Goal: Task Accomplishment & Management: Manage account settings

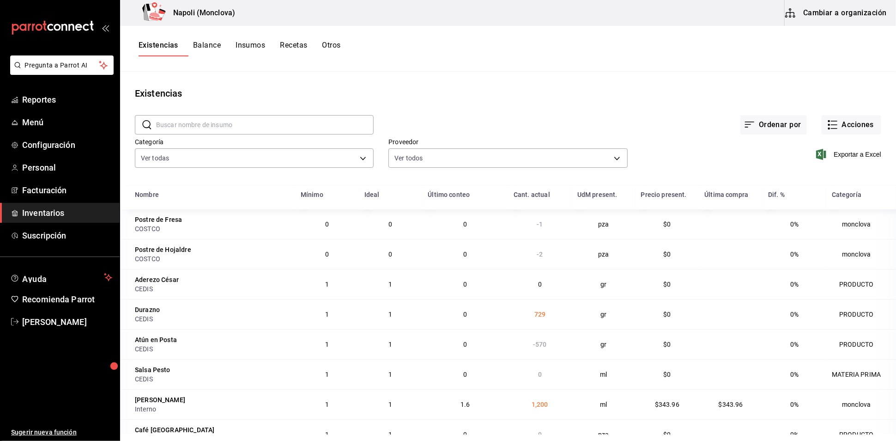
click at [793, 70] on div "Existencias Balance Insumos Recetas Otros" at bounding box center [508, 49] width 776 height 46
drag, startPoint x: 85, startPoint y: 261, endPoint x: 113, endPoint y: 6, distance: 256.6
click at [85, 219] on span "Inventarios" at bounding box center [67, 213] width 90 height 12
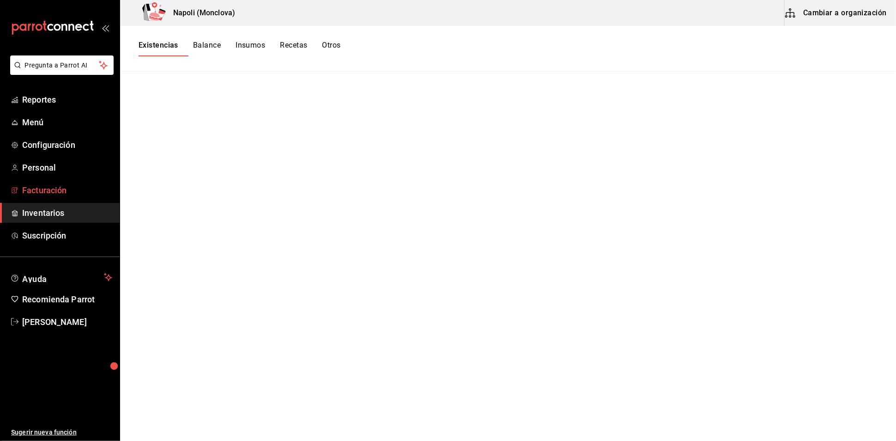
click at [71, 196] on span "Facturación" at bounding box center [67, 190] width 90 height 12
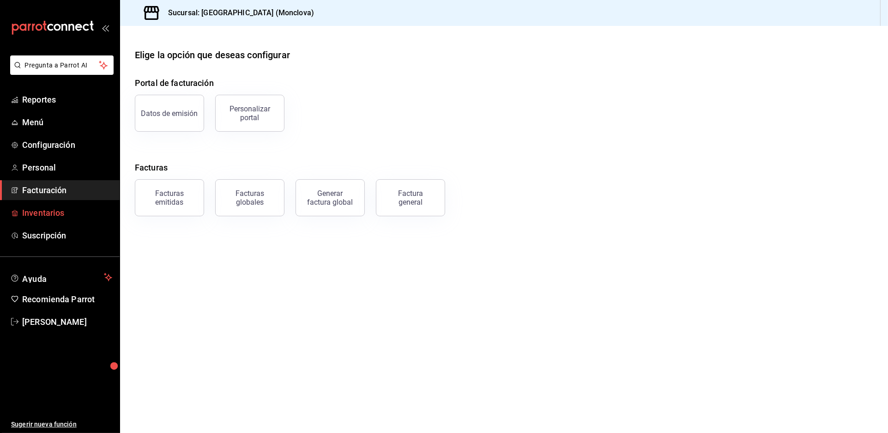
click at [73, 219] on span "Inventarios" at bounding box center [67, 213] width 90 height 12
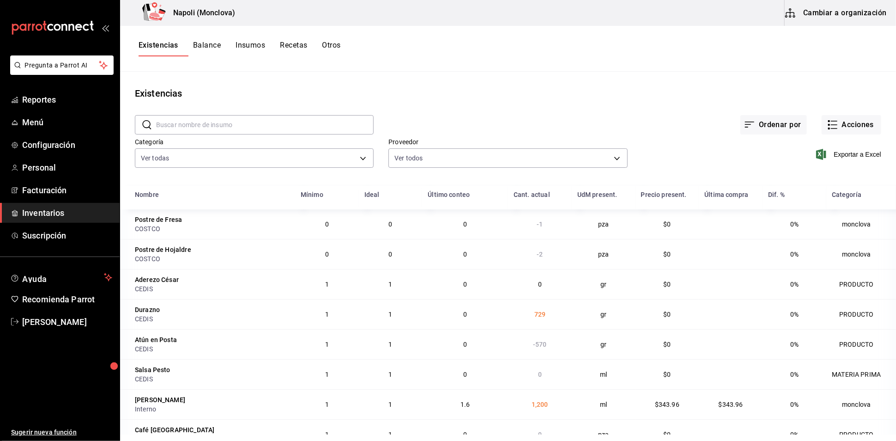
click at [211, 134] on input "text" at bounding box center [265, 125] width 218 height 18
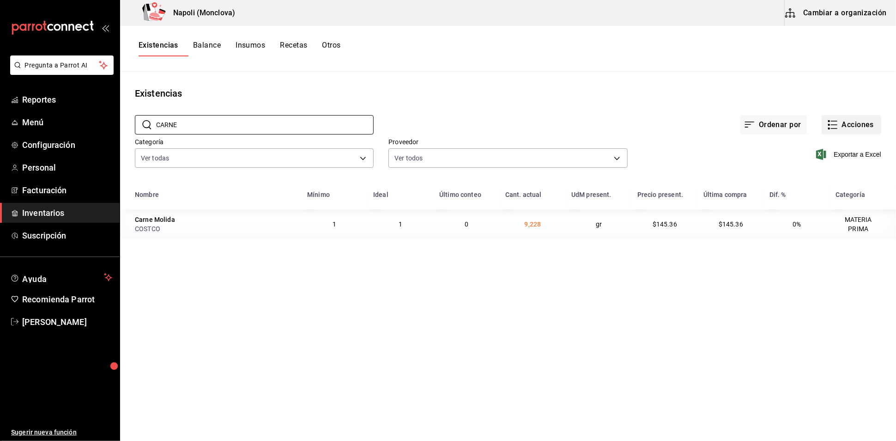
type input "CARNE"
click at [845, 124] on button "Acciones" at bounding box center [852, 124] width 60 height 19
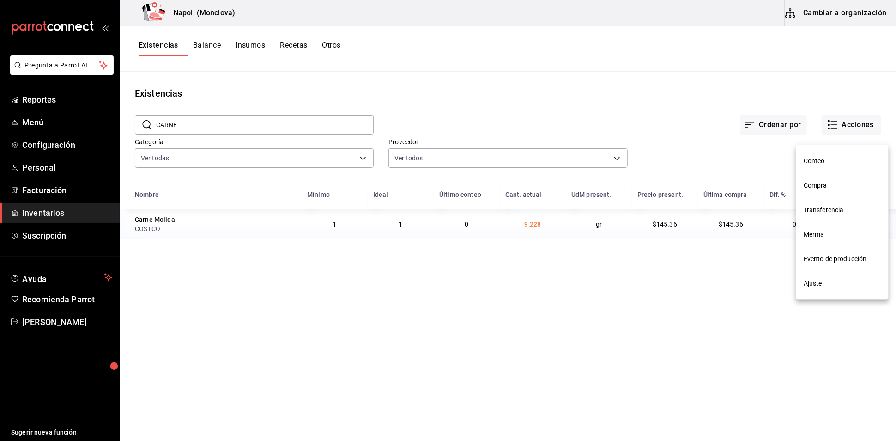
click at [840, 184] on span "Compra" at bounding box center [843, 186] width 78 height 10
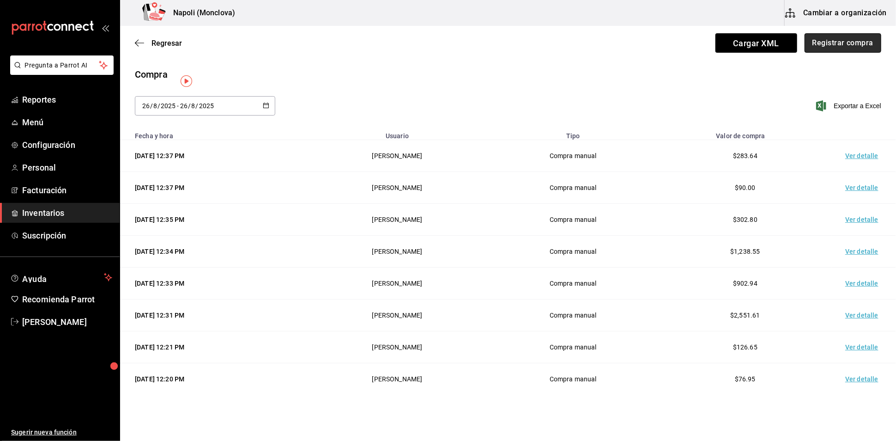
click at [807, 43] on button "Registrar compra" at bounding box center [843, 42] width 77 height 19
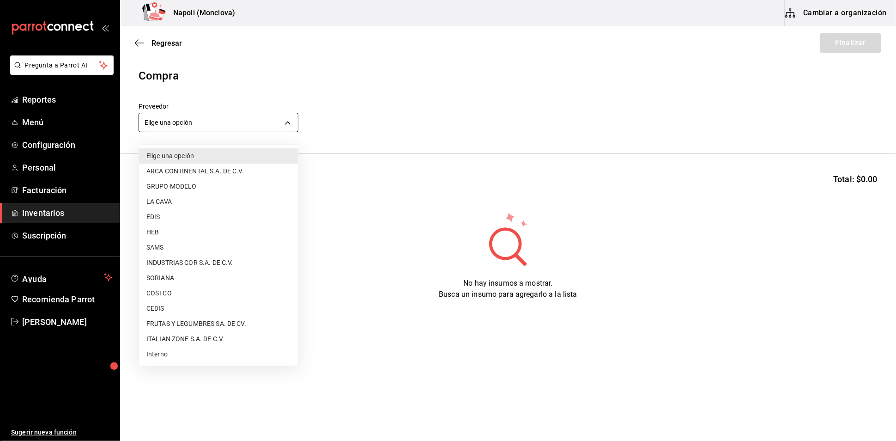
click at [287, 123] on body "Pregunta a Parrot AI Reportes Menú Configuración Personal Facturación Inventari…" at bounding box center [448, 194] width 896 height 389
click at [214, 292] on li "COSTCO" at bounding box center [218, 293] width 159 height 15
type input "297da1de-2487-48f5-9e1b-f813c29ab2ab"
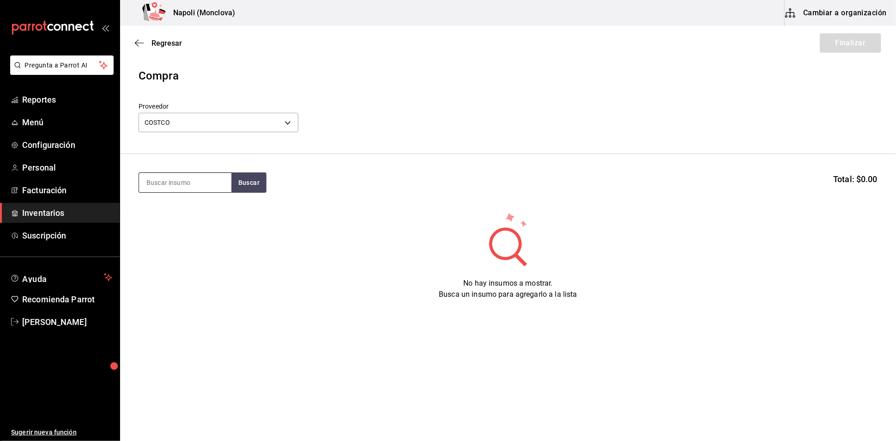
click at [174, 190] on input at bounding box center [185, 182] width 92 height 19
type input "CARNE"
click at [250, 185] on button "Buscar" at bounding box center [248, 182] width 35 height 20
click at [203, 219] on div "Carne Molida gr - COSTCO" at bounding box center [185, 219] width 92 height 36
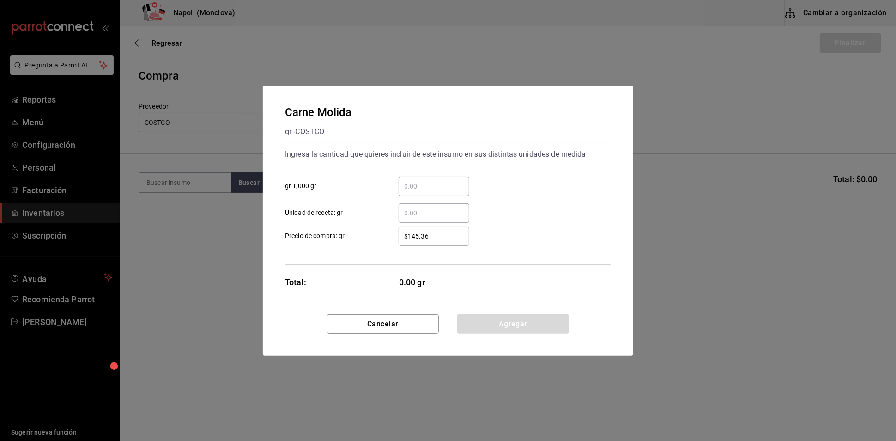
click at [439, 181] on input "​ gr 1,000 gr" at bounding box center [434, 186] width 71 height 11
type input "2"
click at [518, 325] on button "Agregar" at bounding box center [513, 323] width 112 height 19
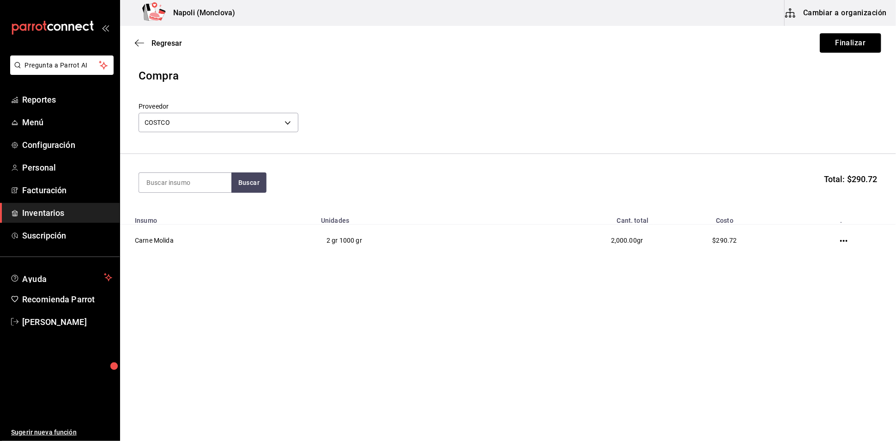
click at [841, 39] on button "Finalizar" at bounding box center [850, 42] width 61 height 19
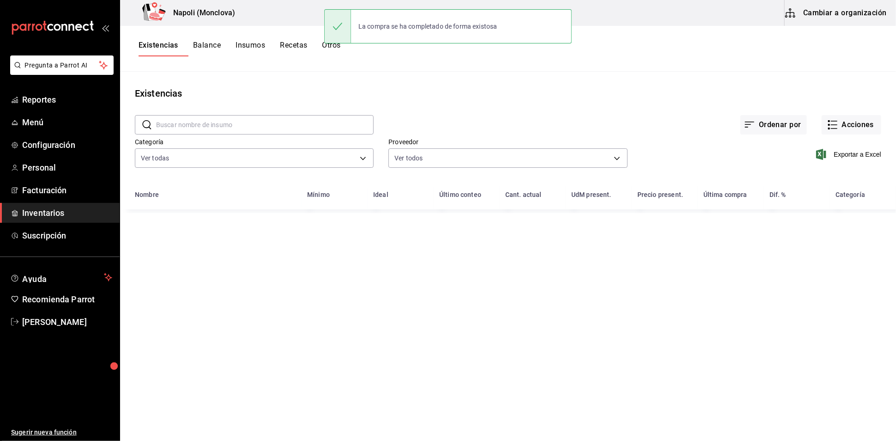
click at [220, 130] on input "text" at bounding box center [265, 125] width 218 height 18
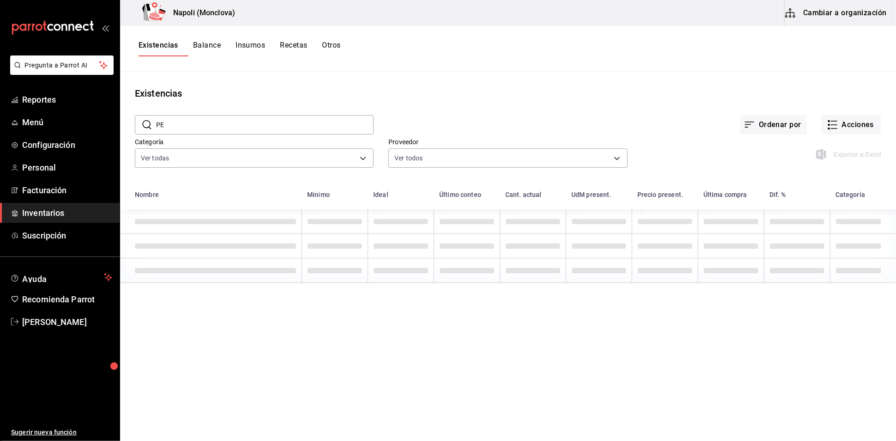
type input "P"
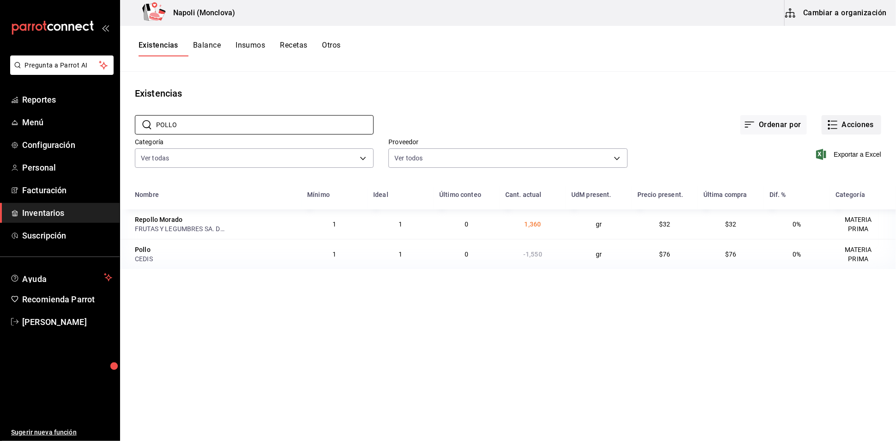
type input "POLLO"
click at [853, 130] on button "Acciones" at bounding box center [852, 124] width 60 height 19
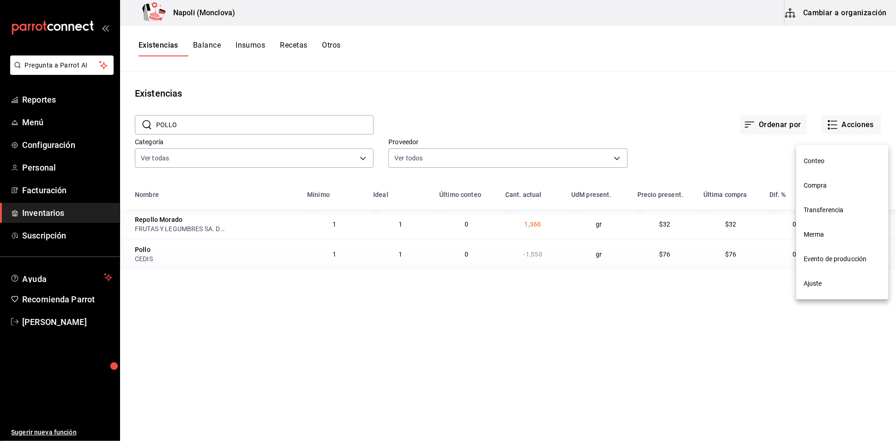
click at [845, 185] on span "Compra" at bounding box center [843, 186] width 78 height 10
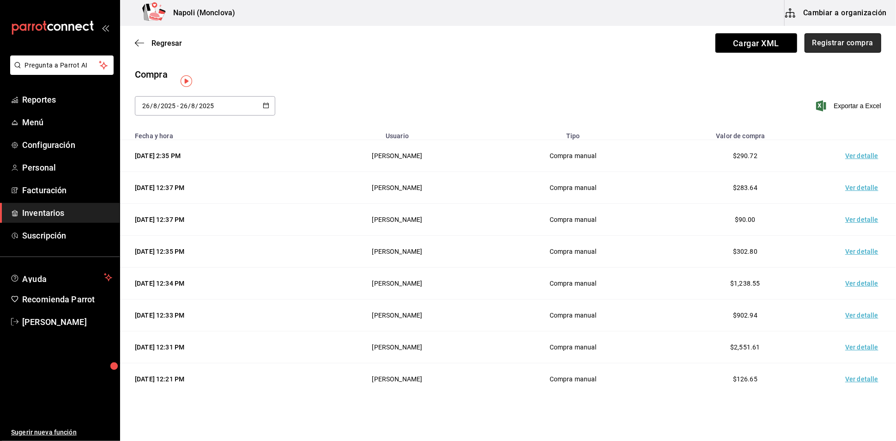
click at [867, 39] on button "Registrar compra" at bounding box center [843, 42] width 77 height 19
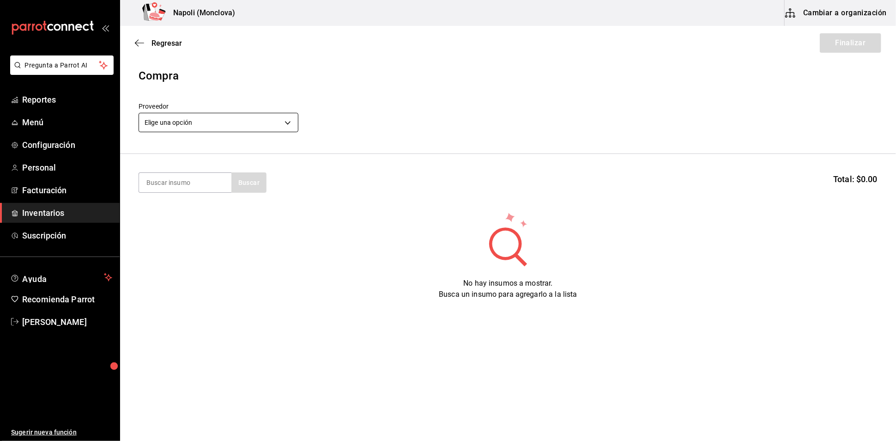
click at [294, 134] on body "Pregunta a Parrot AI Reportes Menú Configuración Personal Facturación Inventari…" at bounding box center [448, 194] width 896 height 389
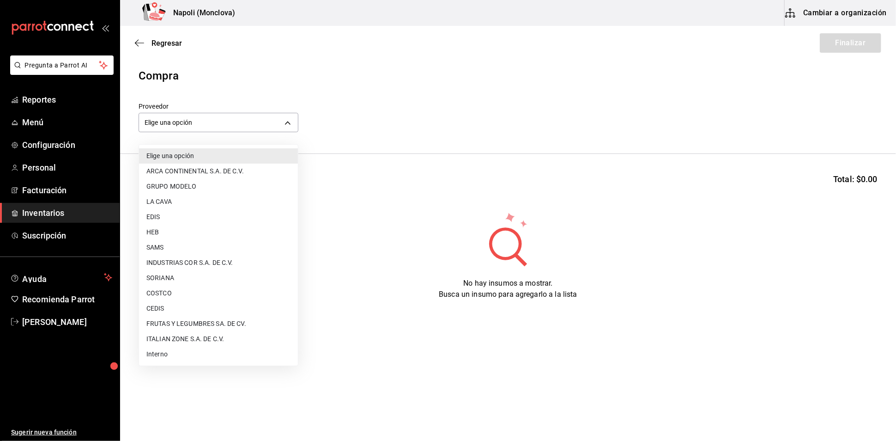
click at [209, 306] on li "CEDIS" at bounding box center [218, 308] width 159 height 15
type input "8bbbf040-4be4-464d-a164-6baf154bd563"
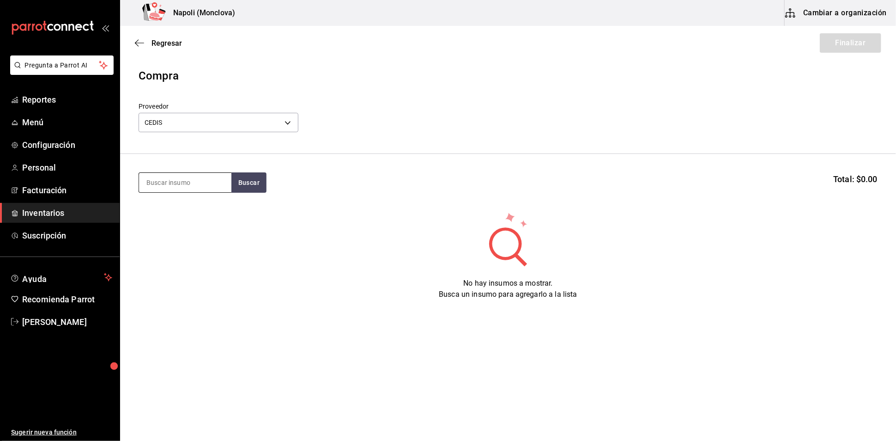
click at [195, 192] on input at bounding box center [185, 182] width 92 height 19
type input "POLLO"
click at [243, 187] on button "Buscar" at bounding box center [248, 182] width 35 height 20
click at [169, 224] on div "gr - CEDIS" at bounding box center [160, 224] width 29 height 10
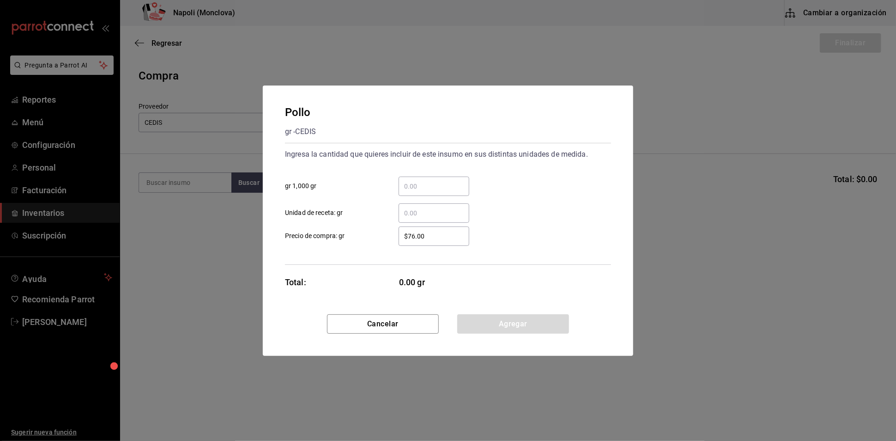
click at [408, 181] on input "​ gr 1,000 gr" at bounding box center [434, 186] width 71 height 11
type input "13"
click at [514, 324] on button "Agregar" at bounding box center [513, 323] width 112 height 19
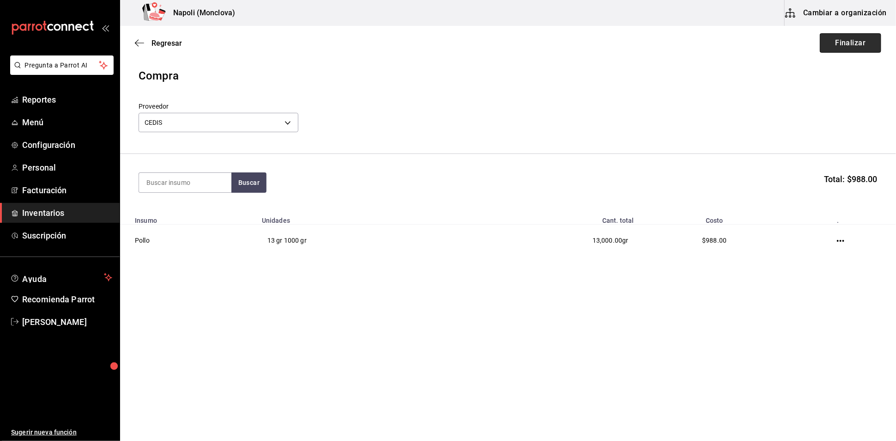
click at [841, 47] on button "Finalizar" at bounding box center [850, 42] width 61 height 19
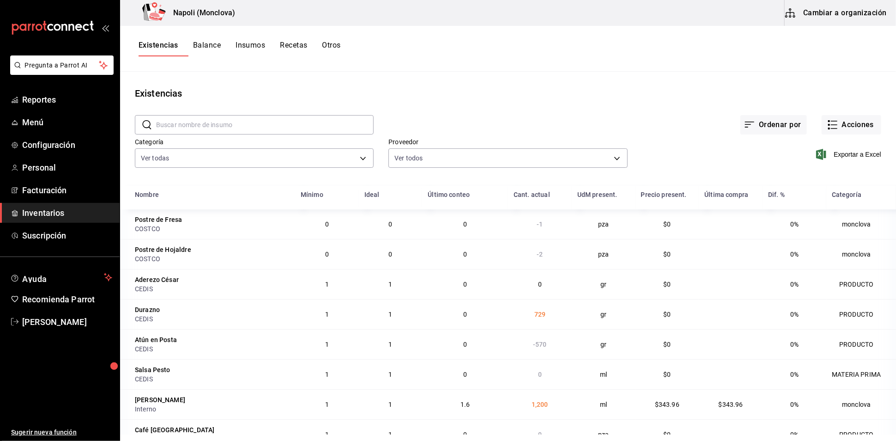
click at [426, 100] on div "Existencias" at bounding box center [508, 93] width 776 height 14
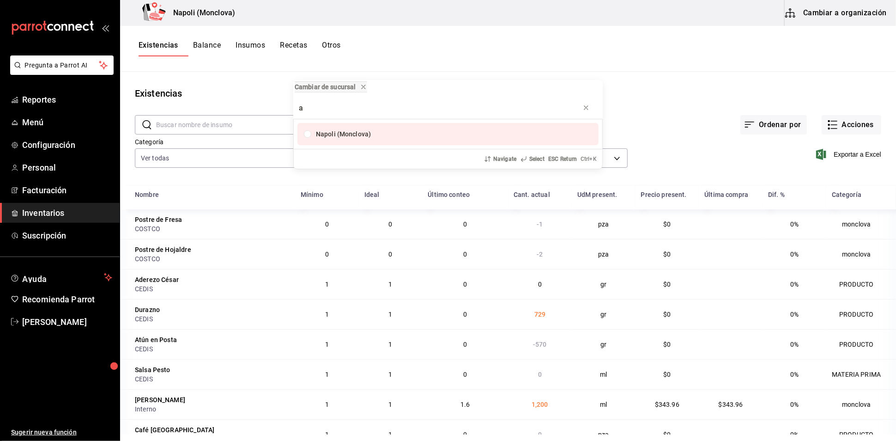
type input "a"
click at [640, 72] on div "Cambiar de sucursal a Napoli (Monclova) Navigate Select ESC Return Ctrl+ K" at bounding box center [448, 220] width 896 height 441
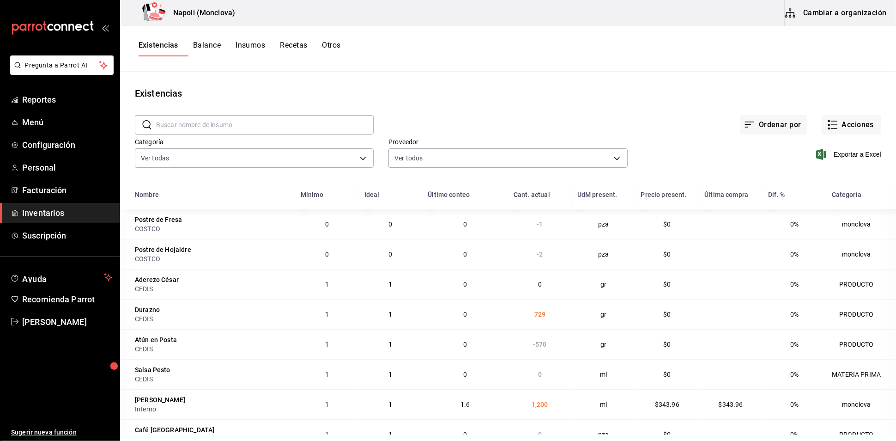
click at [229, 133] on input "text" at bounding box center [265, 125] width 218 height 18
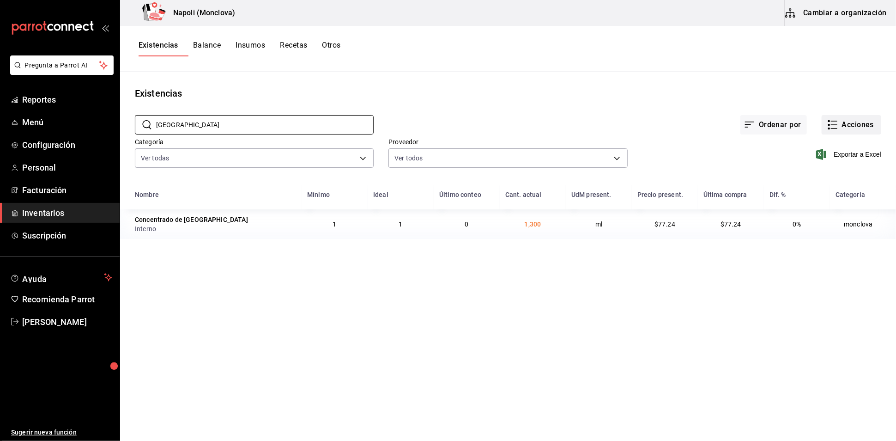
type input "jamaica"
click at [839, 134] on button "Acciones" at bounding box center [852, 124] width 60 height 19
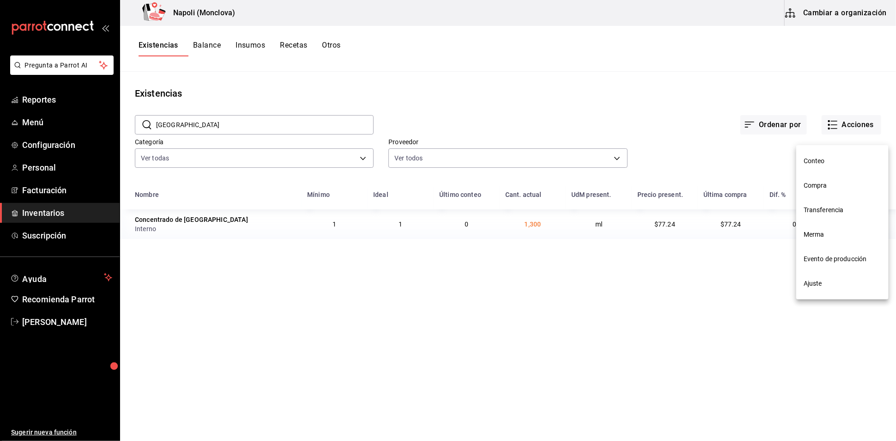
click at [840, 185] on span "Compra" at bounding box center [843, 186] width 78 height 10
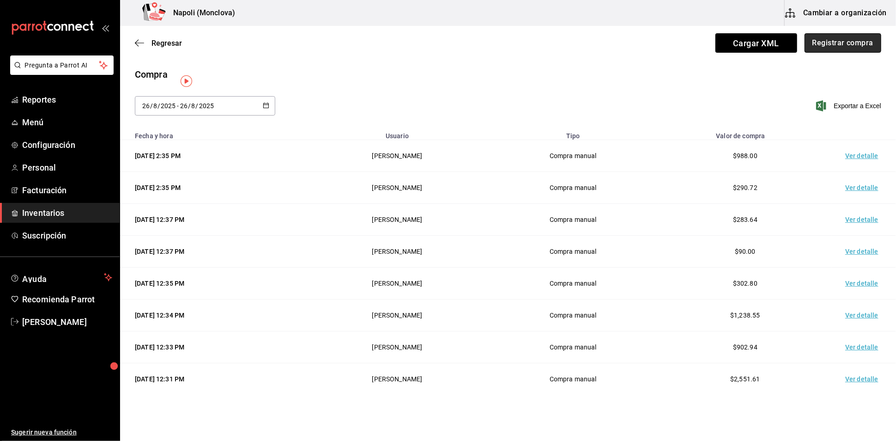
click at [830, 52] on button "Registrar compra" at bounding box center [843, 42] width 77 height 19
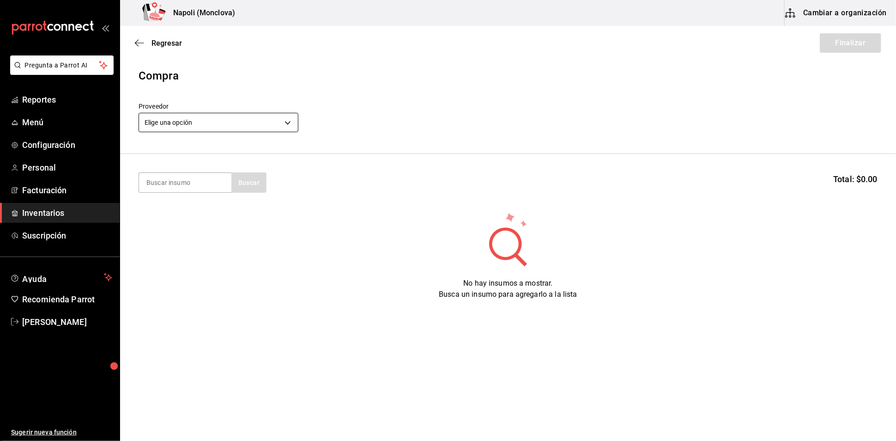
click at [290, 130] on body "Pregunta a Parrot AI Reportes Menú Configuración Personal Facturación Inventari…" at bounding box center [448, 194] width 896 height 389
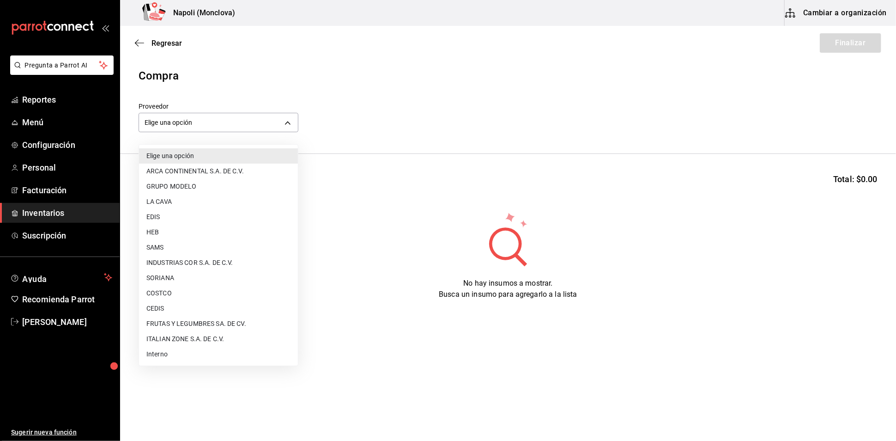
click at [178, 353] on li "Interno" at bounding box center [218, 354] width 159 height 15
type input "f09327f8-4c41-4679-ba5a-c4fdb900725a"
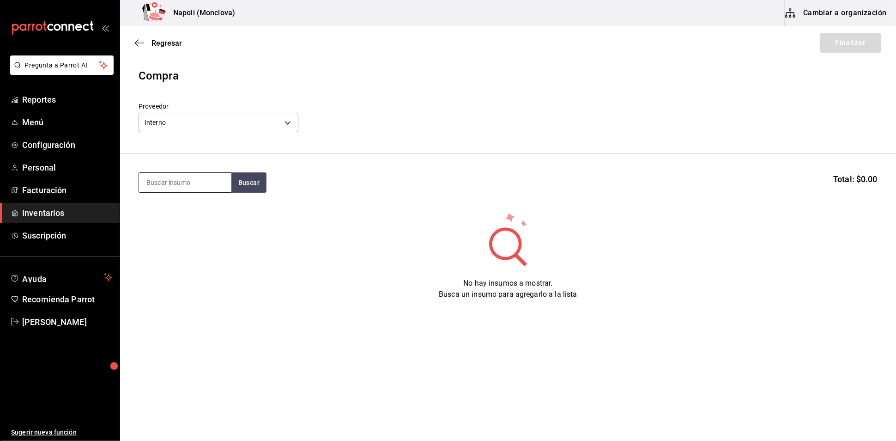
click at [190, 184] on input at bounding box center [185, 182] width 92 height 19
type input "JAMAICA"
click at [267, 192] on button "Buscar" at bounding box center [248, 182] width 35 height 20
click at [165, 221] on div "Concentrado de [GEOGRAPHIC_DATA]" at bounding box center [185, 219] width 78 height 22
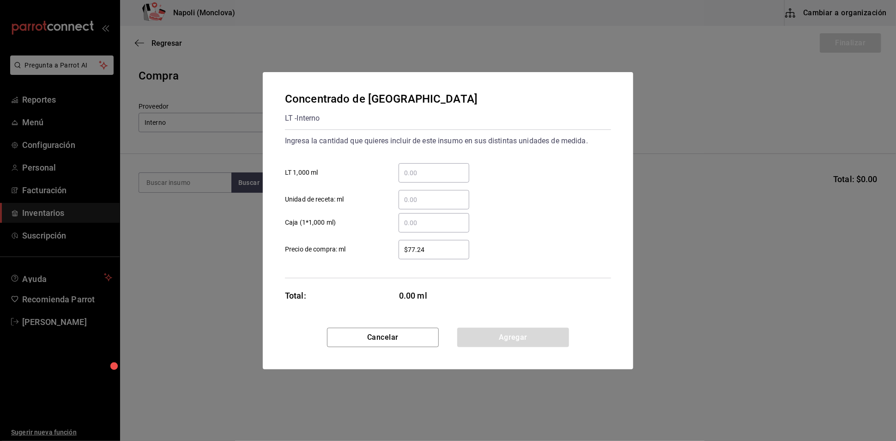
click at [414, 167] on input "​ LT 1,000 ml" at bounding box center [434, 172] width 71 height 11
type input "2.25"
click at [521, 339] on button "Agregar" at bounding box center [513, 337] width 112 height 19
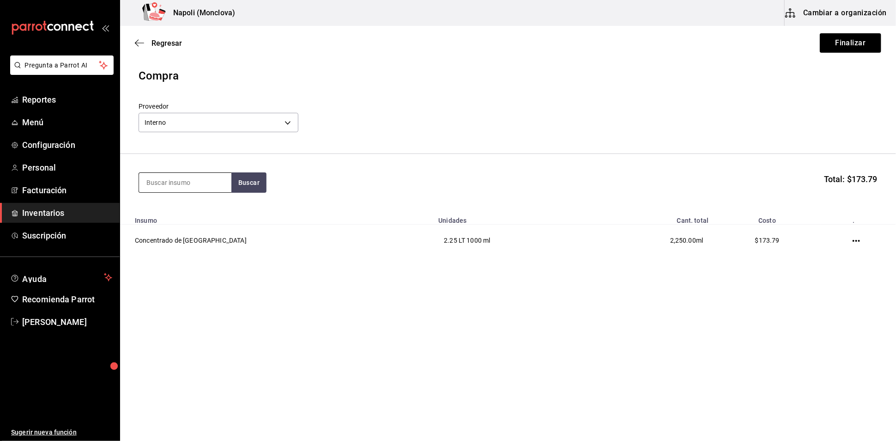
click at [160, 187] on input at bounding box center [185, 182] width 92 height 19
click at [841, 47] on button "Finalizar" at bounding box center [850, 42] width 61 height 19
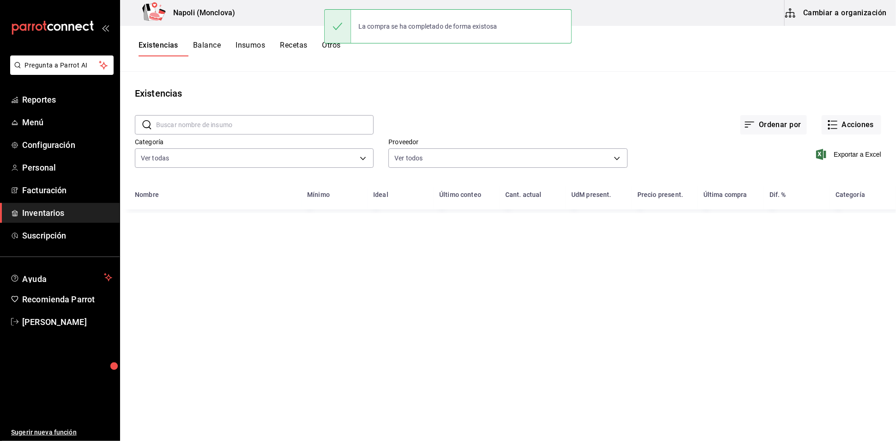
click at [283, 134] on input "text" at bounding box center [265, 125] width 218 height 18
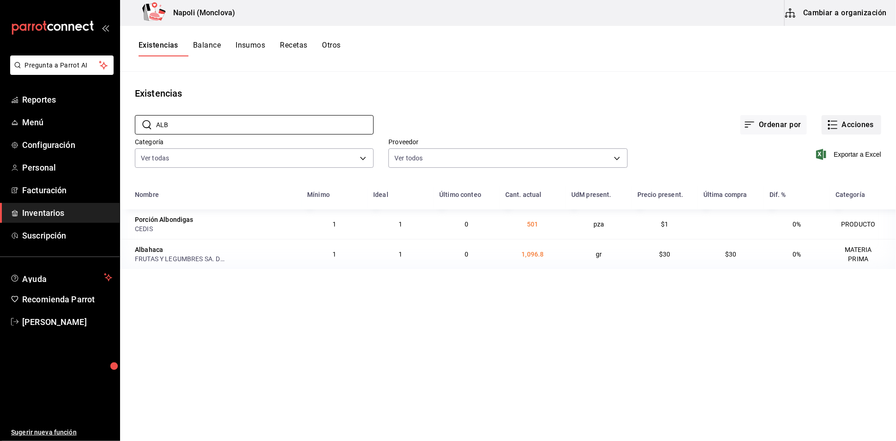
type input "ALB"
click at [835, 129] on button "Acciones" at bounding box center [852, 124] width 60 height 19
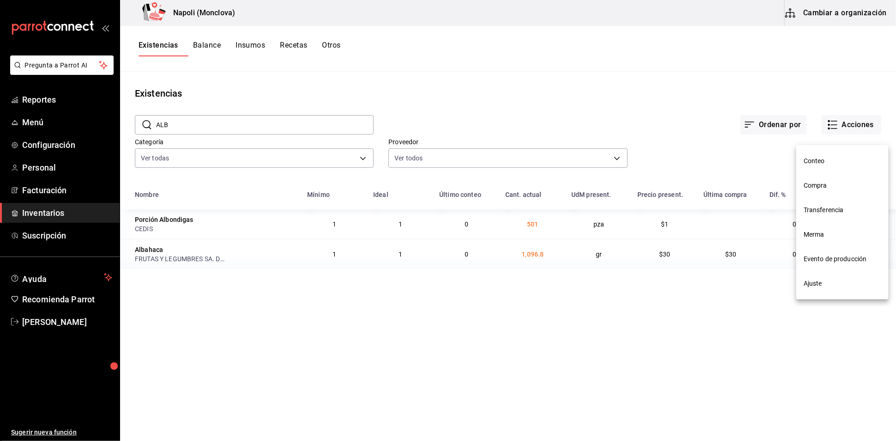
click at [823, 184] on span "Compra" at bounding box center [843, 186] width 78 height 10
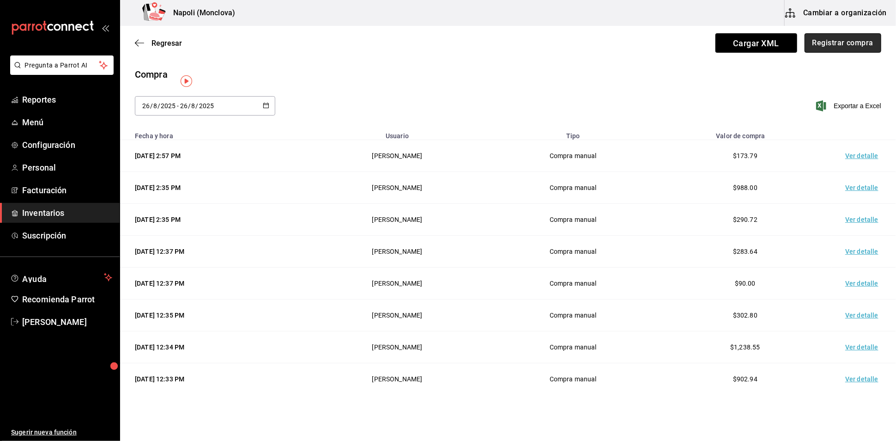
click at [839, 50] on button "Registrar compra" at bounding box center [843, 42] width 77 height 19
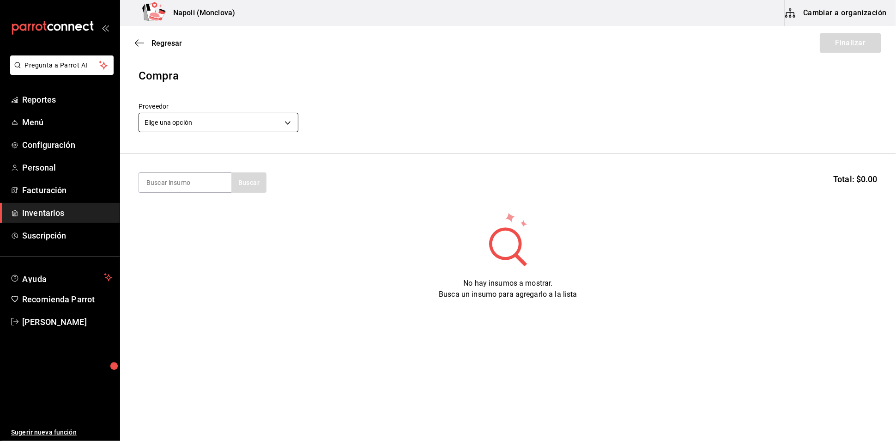
click at [289, 130] on body "Pregunta a Parrot AI Reportes Menú Configuración Personal Facturación Inventari…" at bounding box center [448, 194] width 896 height 389
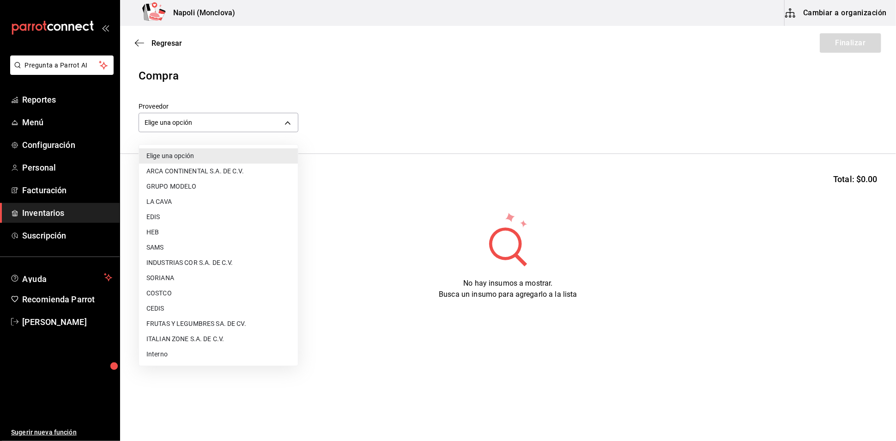
click at [234, 320] on li "FRUTAS Y LEGUMBRES SA. DE CV." at bounding box center [218, 323] width 159 height 15
type input "05b4ca23-b36a-46a1-ac6b-e80d2dc61e96"
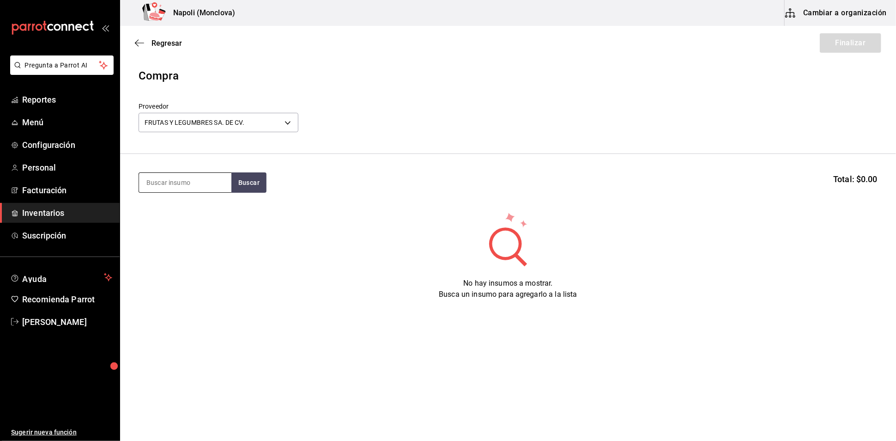
click at [204, 185] on input at bounding box center [185, 182] width 92 height 19
type input "ALBA"
click at [258, 186] on button "Buscar" at bounding box center [248, 182] width 35 height 20
click at [182, 210] on div "Albahaca" at bounding box center [185, 213] width 78 height 11
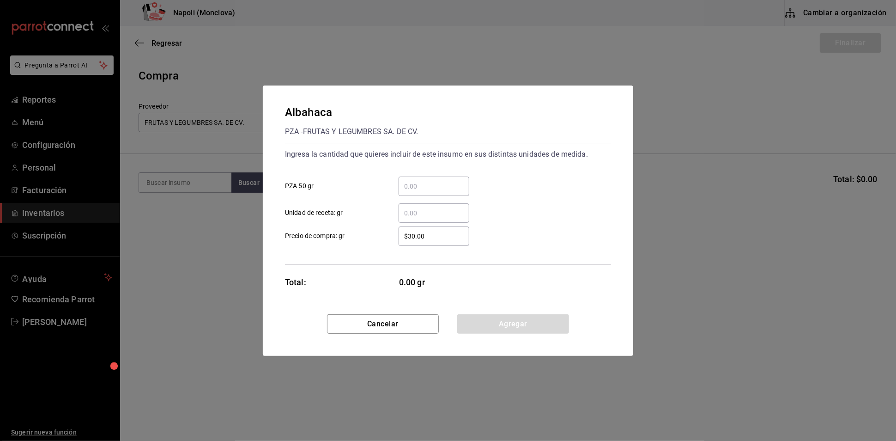
click at [426, 181] on input "​ PZA 50 gr" at bounding box center [434, 186] width 71 height 11
type input "6"
click at [497, 326] on button "Agregar" at bounding box center [513, 323] width 112 height 19
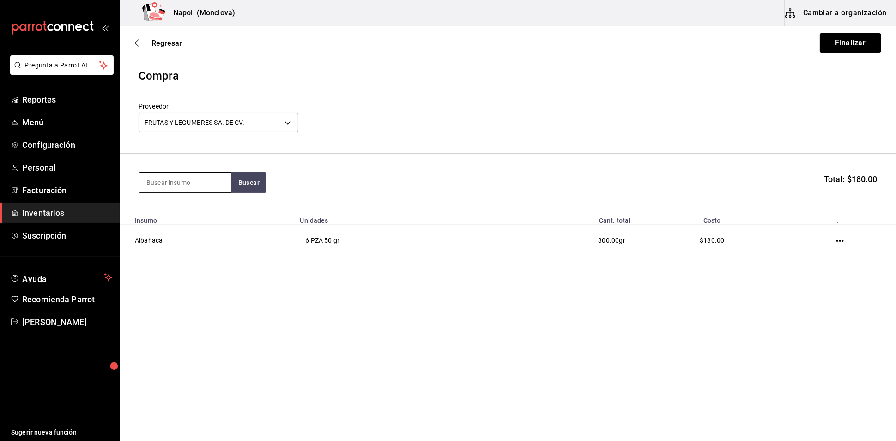
click at [194, 185] on input at bounding box center [185, 182] width 92 height 19
click at [867, 46] on button "Finalizar" at bounding box center [850, 42] width 61 height 19
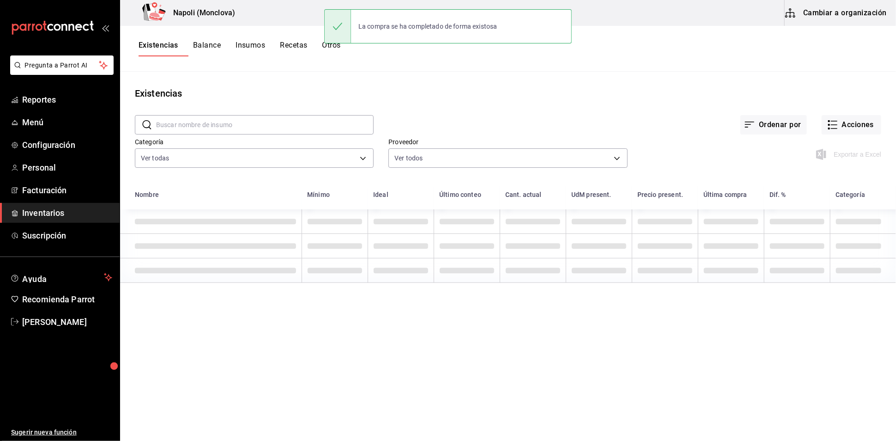
click at [230, 133] on input "text" at bounding box center [265, 125] width 218 height 18
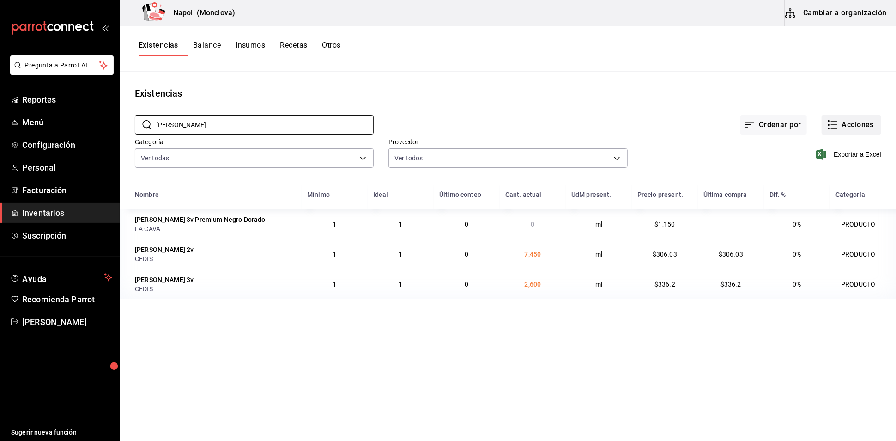
type input "MADERO"
click at [835, 127] on button "Acciones" at bounding box center [852, 124] width 60 height 19
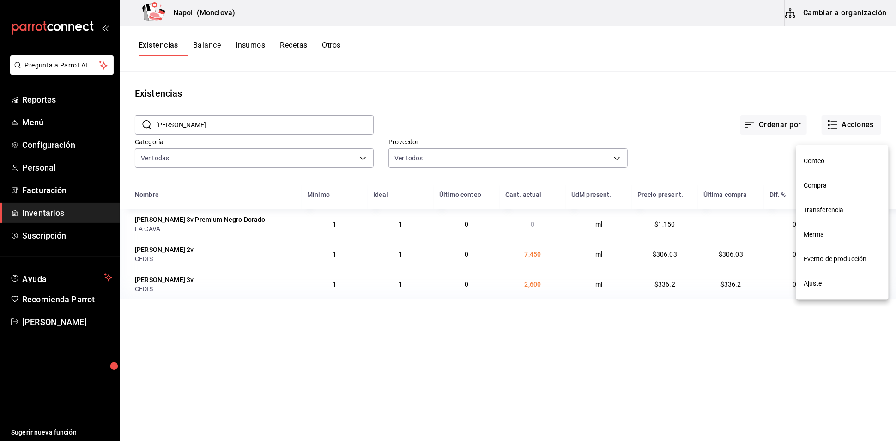
click at [842, 183] on span "Compra" at bounding box center [843, 186] width 78 height 10
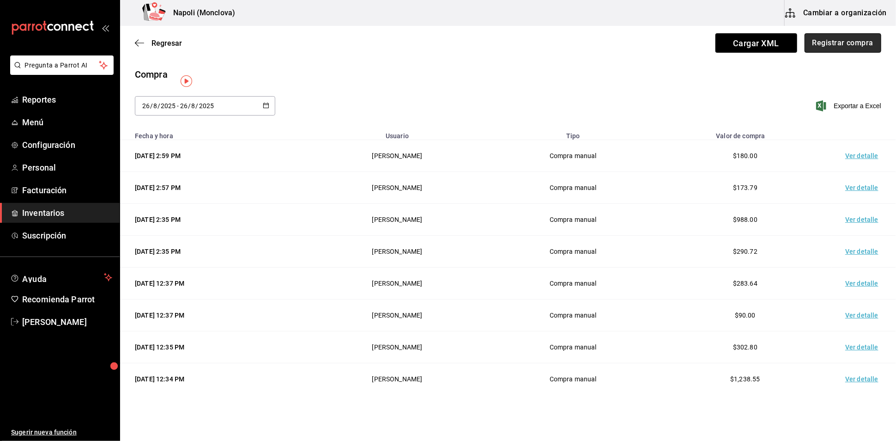
click at [845, 40] on button "Registrar compra" at bounding box center [843, 42] width 77 height 19
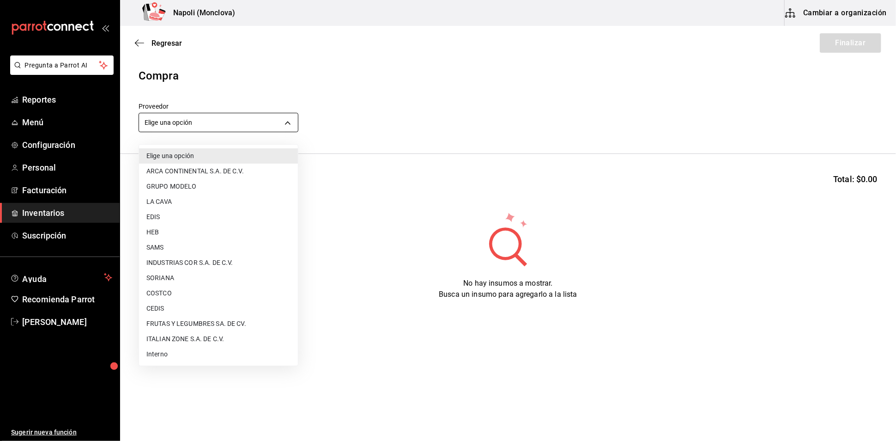
click at [283, 135] on body "Pregunta a Parrot AI Reportes Menú Configuración Personal Facturación Inventari…" at bounding box center [448, 194] width 896 height 389
click at [189, 312] on li "CEDIS" at bounding box center [218, 308] width 159 height 15
type input "8bbbf040-4be4-464d-a164-6baf154bd563"
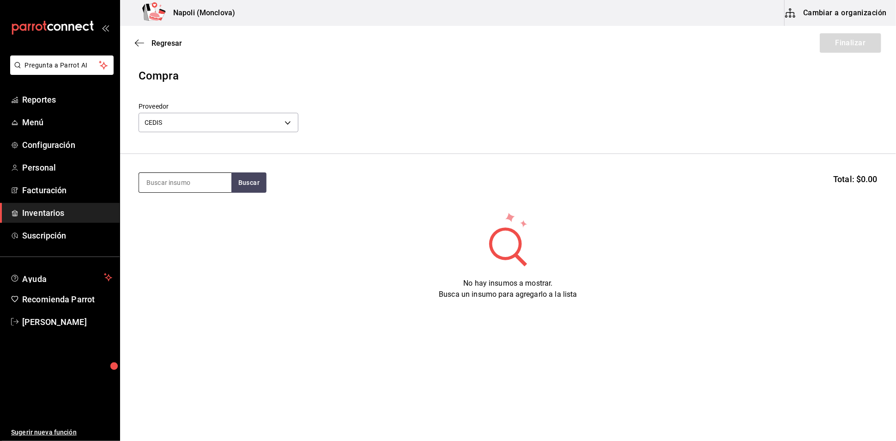
click at [173, 186] on input at bounding box center [185, 182] width 92 height 19
type input "MADERO"
click at [260, 189] on button "Buscar" at bounding box center [248, 182] width 35 height 20
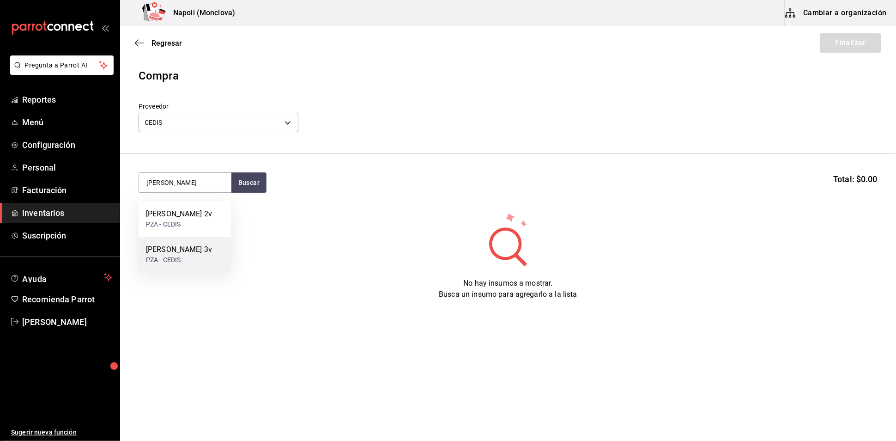
click at [176, 255] on div "PZA - CEDIS" at bounding box center [179, 260] width 66 height 10
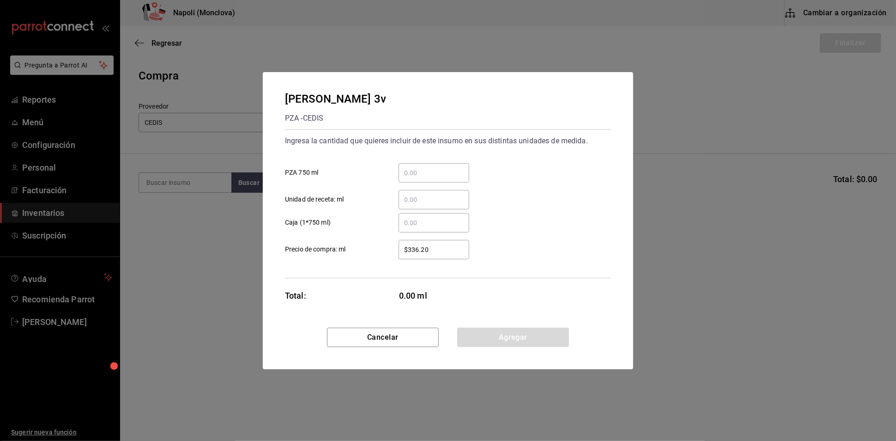
click at [425, 167] on input "​ PZA 750 ml" at bounding box center [434, 172] width 71 height 11
type input "4"
click at [474, 347] on button "Agregar" at bounding box center [513, 337] width 112 height 19
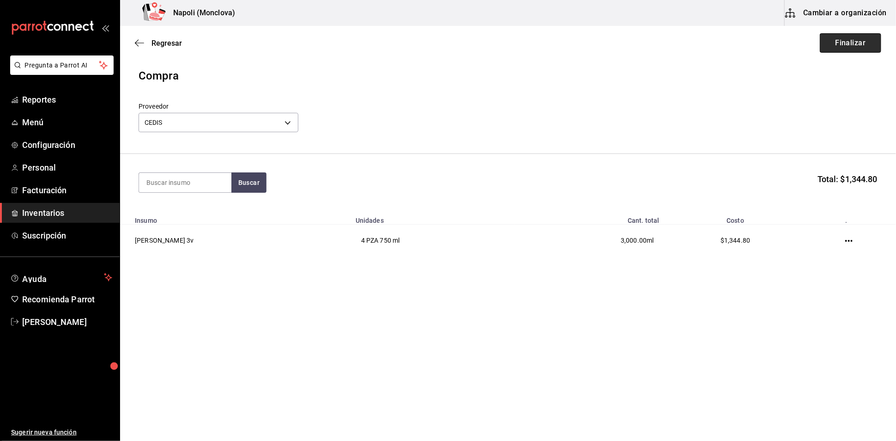
click at [849, 41] on button "Finalizar" at bounding box center [850, 42] width 61 height 19
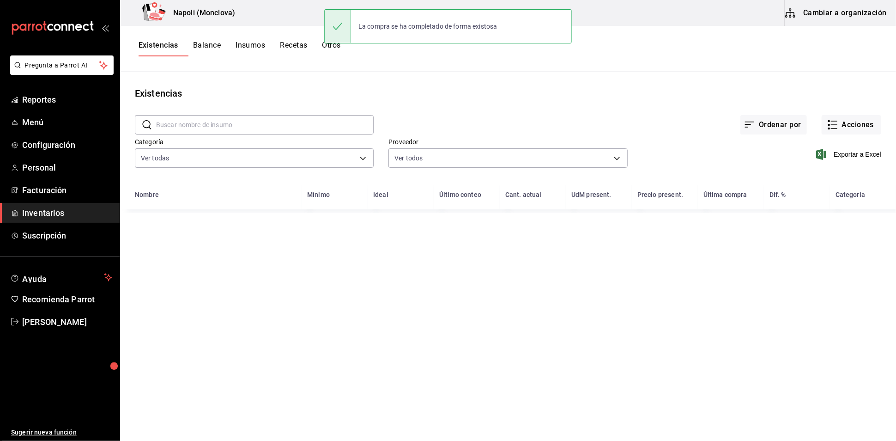
click at [176, 125] on input "text" at bounding box center [265, 125] width 218 height 18
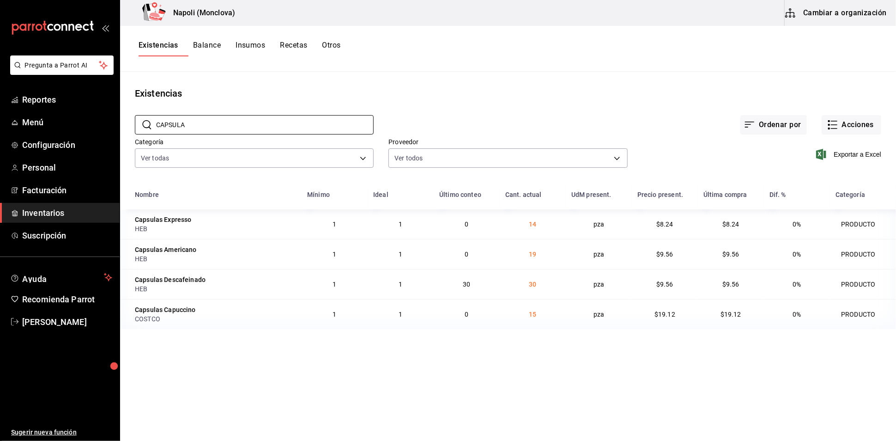
type input "CAPSULA"
click at [824, 134] on button "Acciones" at bounding box center [852, 124] width 60 height 19
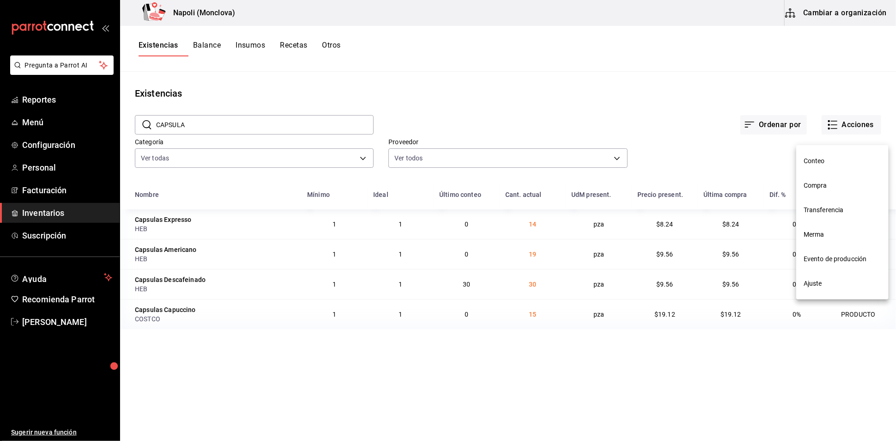
click at [839, 195] on li "Compra" at bounding box center [843, 185] width 92 height 24
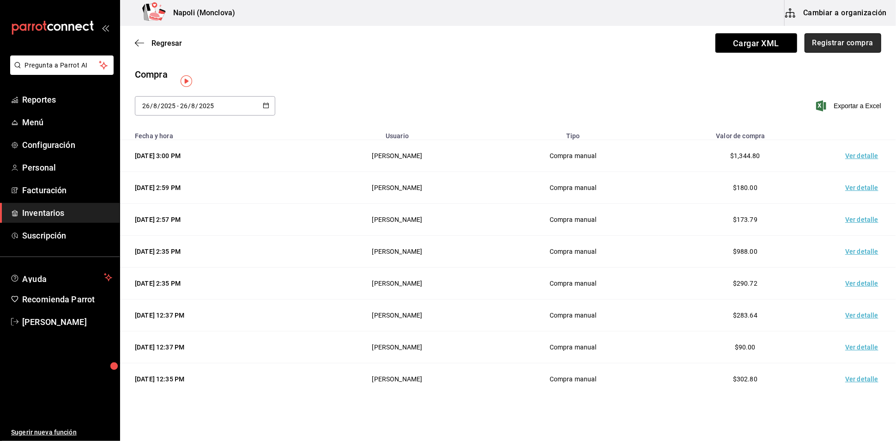
click at [818, 47] on button "Registrar compra" at bounding box center [843, 42] width 77 height 19
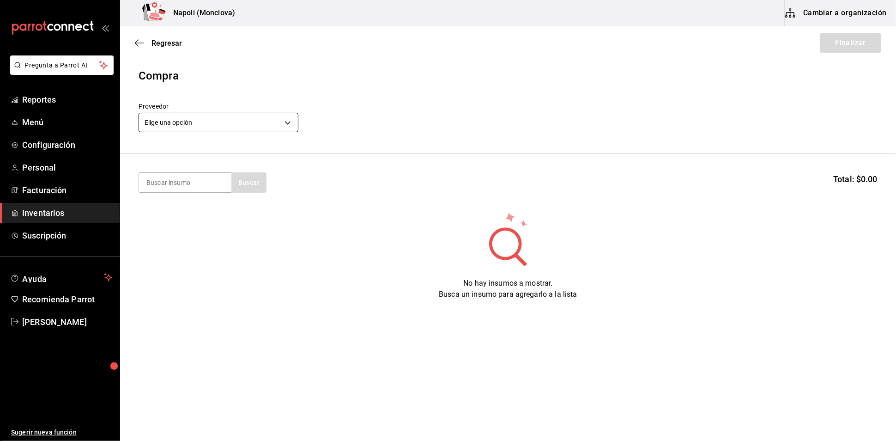
click at [298, 125] on body "Pregunta a Parrot AI Reportes Menú Configuración Personal Facturación Inventari…" at bounding box center [448, 194] width 896 height 389
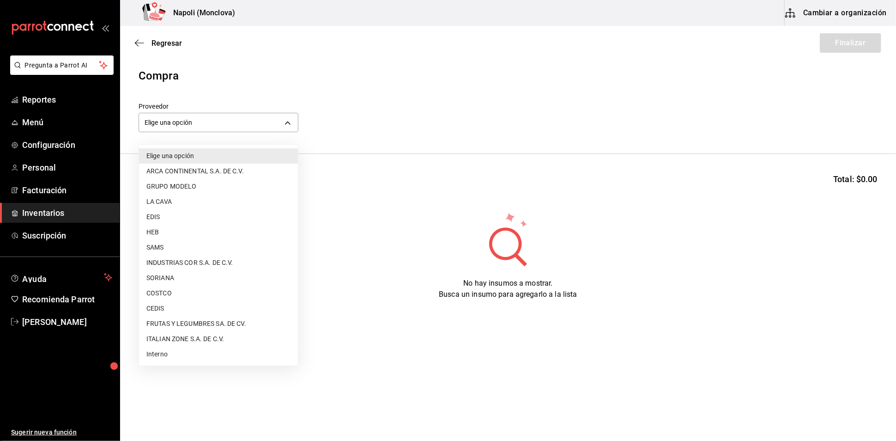
click at [189, 228] on li "HEB" at bounding box center [218, 232] width 159 height 15
type input "ee8d9030-5e12-41b0-b238-cfe5760cc181"
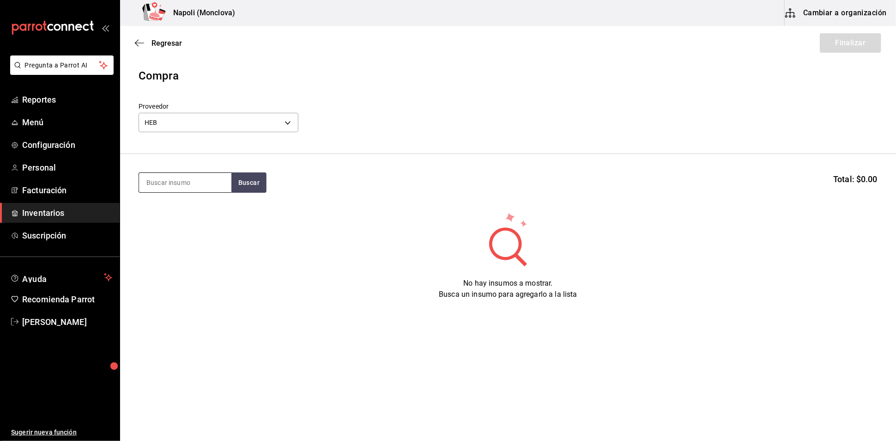
click at [182, 192] on input at bounding box center [185, 182] width 92 height 19
type input "CAPSULA"
click at [237, 189] on button "Buscar" at bounding box center [248, 182] width 35 height 20
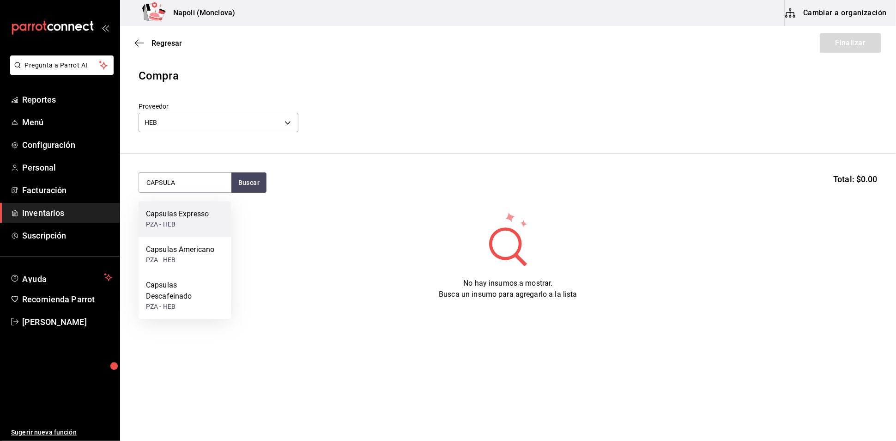
click at [202, 222] on div "PZA - HEB" at bounding box center [177, 224] width 63 height 10
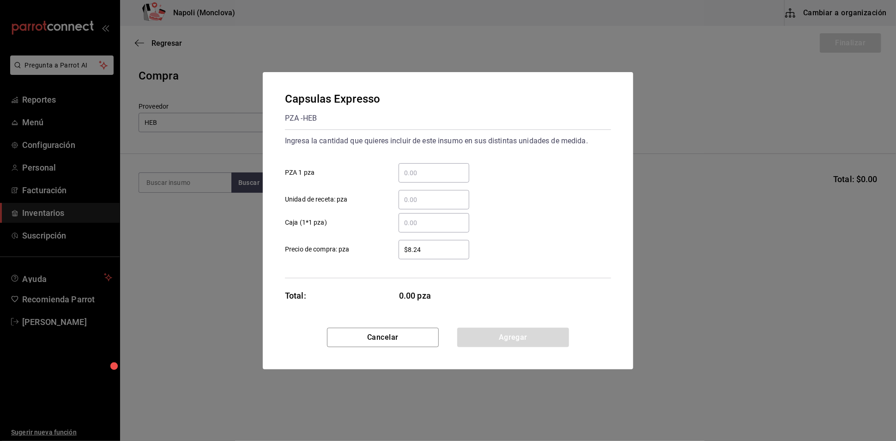
click at [429, 156] on div "​ PZA 1 pza" at bounding box center [445, 169] width 334 height 27
click at [432, 167] on input "​ PZA 1 pza" at bounding box center [434, 172] width 71 height 11
type input "16"
click at [478, 345] on button "Agregar" at bounding box center [513, 337] width 112 height 19
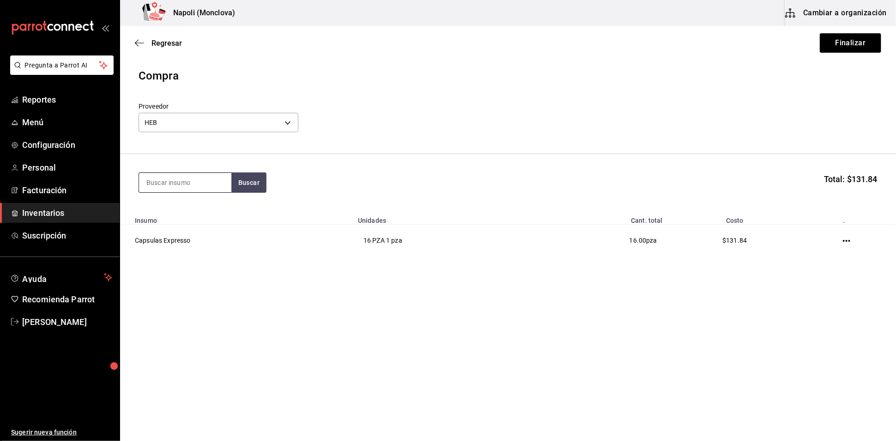
click at [167, 190] on input at bounding box center [185, 182] width 92 height 19
type input "CAPSULA"
click at [173, 216] on div "Capsulas Americano" at bounding box center [180, 213] width 68 height 11
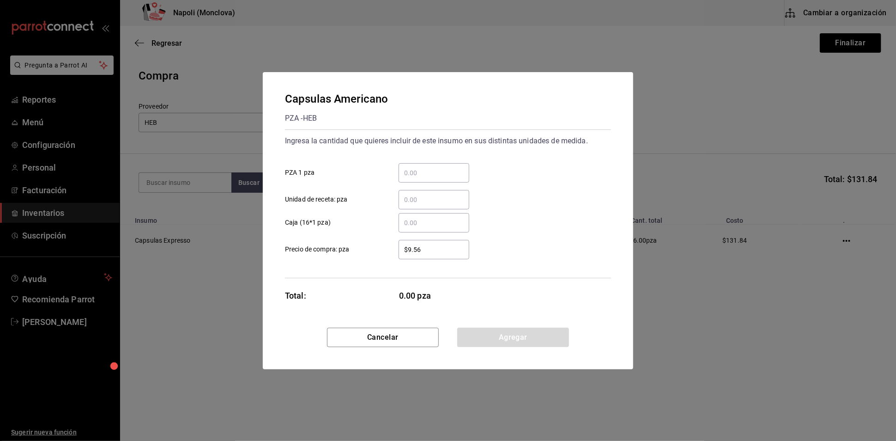
click at [433, 163] on div "​" at bounding box center [434, 172] width 71 height 19
click at [433, 167] on input "​ PZA 1 pza" at bounding box center [434, 172] width 71 height 11
type input "16"
click at [511, 347] on button "Agregar" at bounding box center [513, 337] width 112 height 19
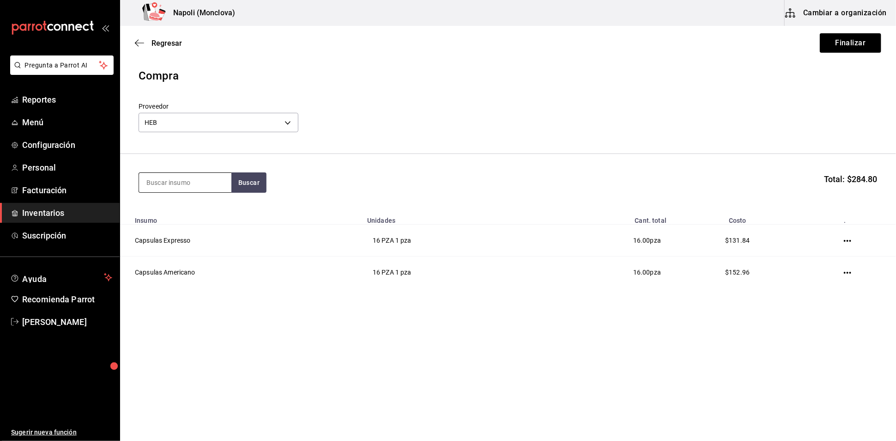
click at [178, 189] on input at bounding box center [185, 182] width 92 height 19
drag, startPoint x: 190, startPoint y: 186, endPoint x: 143, endPoint y: 189, distance: 47.2
click at [143, 189] on input "CAPSULA" at bounding box center [185, 182] width 92 height 19
type input "CAPSULA"
click at [831, 42] on button "Finalizar" at bounding box center [850, 42] width 61 height 19
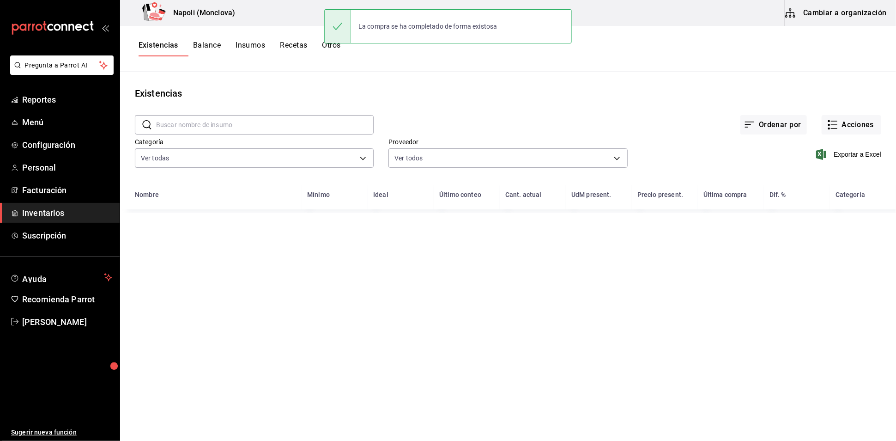
click at [196, 123] on input "text" at bounding box center [265, 125] width 218 height 18
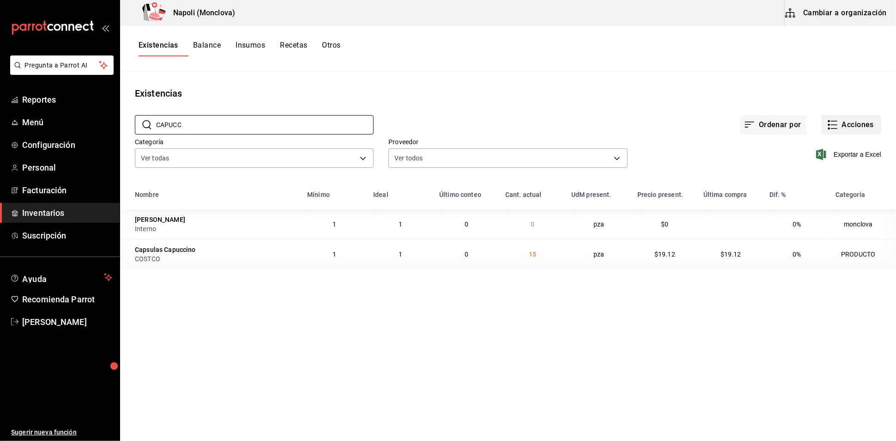
type input "CAPUCC"
click at [842, 130] on button "Acciones" at bounding box center [852, 124] width 60 height 19
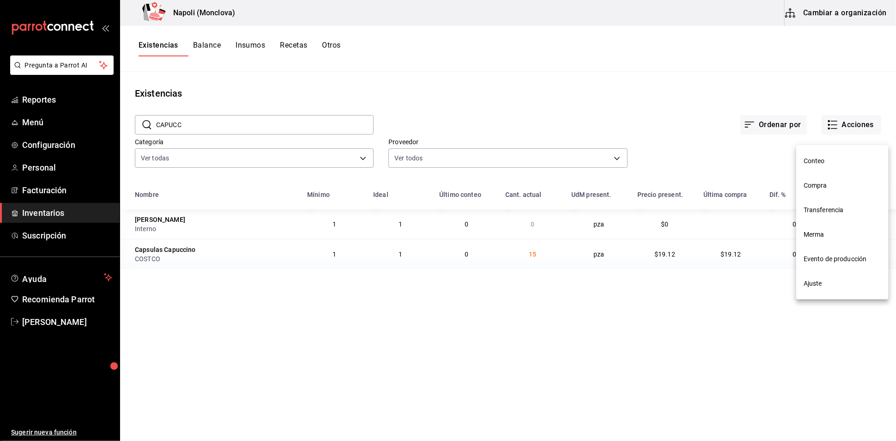
click at [836, 182] on span "Compra" at bounding box center [843, 186] width 78 height 10
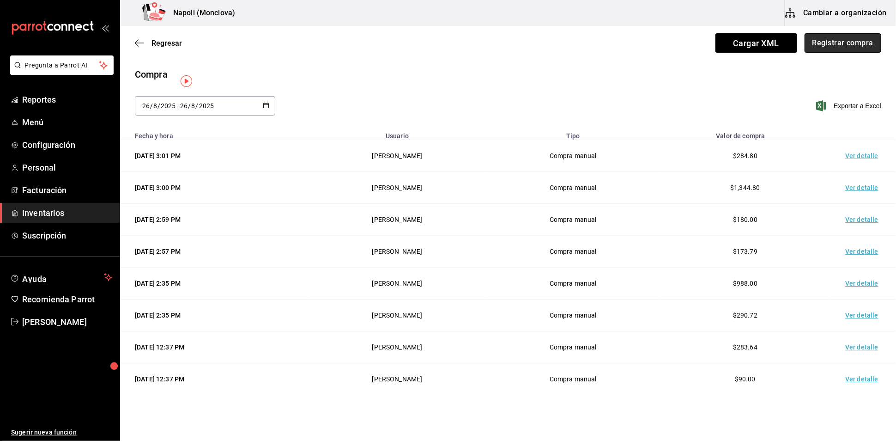
click at [852, 47] on button "Registrar compra" at bounding box center [843, 42] width 77 height 19
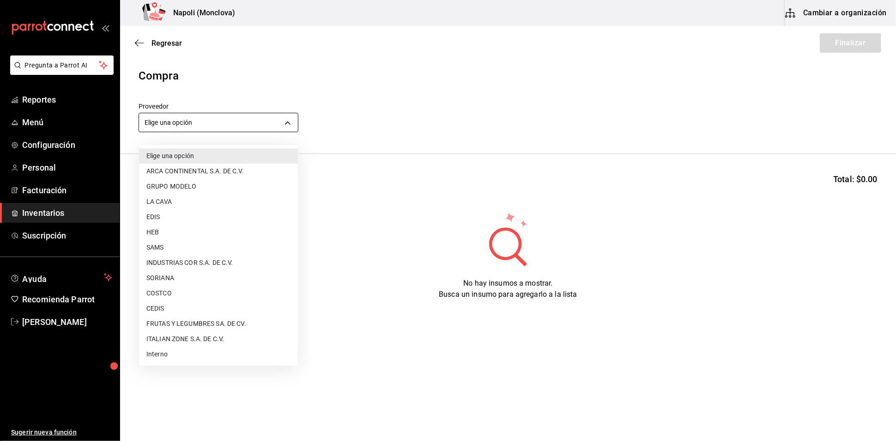
click at [288, 134] on body "Pregunta a Parrot AI Reportes Menú Configuración Personal Facturación Inventari…" at bounding box center [448, 194] width 896 height 389
click at [206, 292] on li "COSTCO" at bounding box center [218, 293] width 159 height 15
type input "297da1de-2487-48f5-9e1b-f813c29ab2ab"
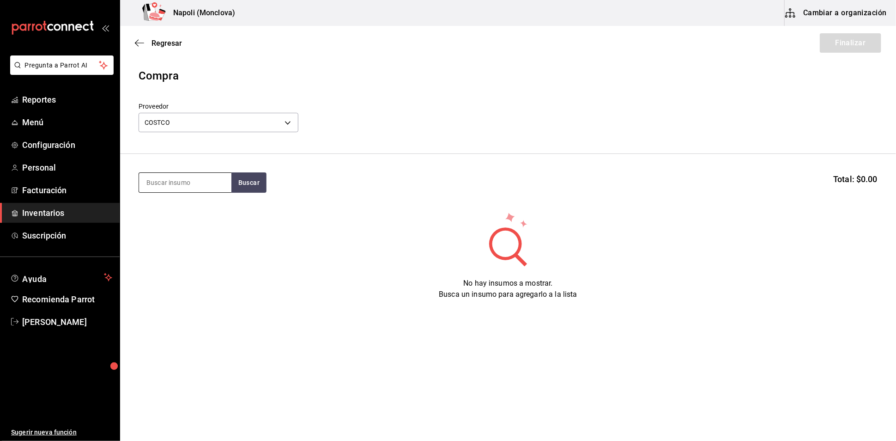
click at [189, 189] on input at bounding box center [185, 182] width 92 height 19
type input "CAPSULA"
click at [239, 189] on button "Buscar" at bounding box center [248, 182] width 35 height 20
click at [176, 231] on div "Capsulas Capuccino PZA - COSTCO" at bounding box center [185, 219] width 92 height 36
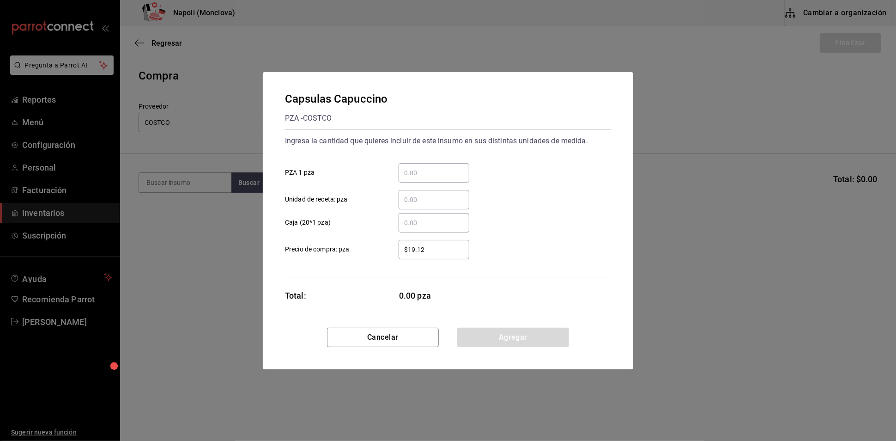
click at [426, 167] on input "​ PZA 1 pza" at bounding box center [434, 172] width 71 height 11
type input "16"
click at [487, 341] on button "Agregar" at bounding box center [513, 337] width 112 height 19
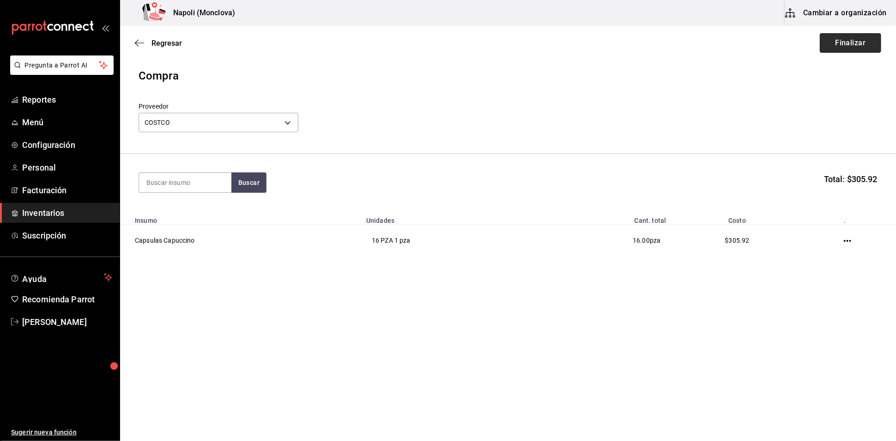
click at [839, 46] on button "Finalizar" at bounding box center [850, 42] width 61 height 19
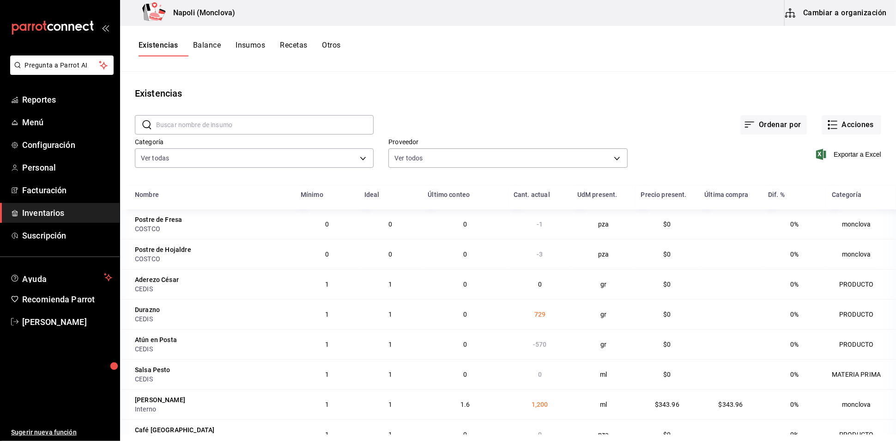
click at [185, 128] on input "text" at bounding box center [265, 125] width 218 height 18
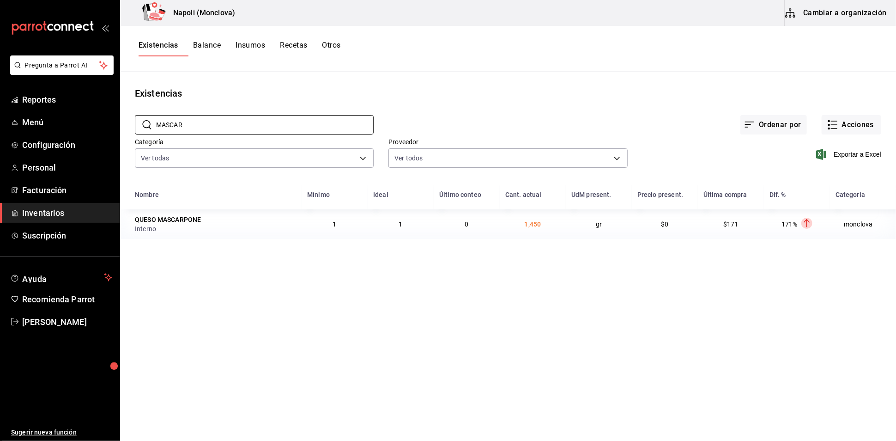
type input "MASCAR"
click at [821, 118] on div "Ordenar por Acciones" at bounding box center [628, 117] width 508 height 34
click at [833, 134] on button "Acciones" at bounding box center [852, 124] width 60 height 19
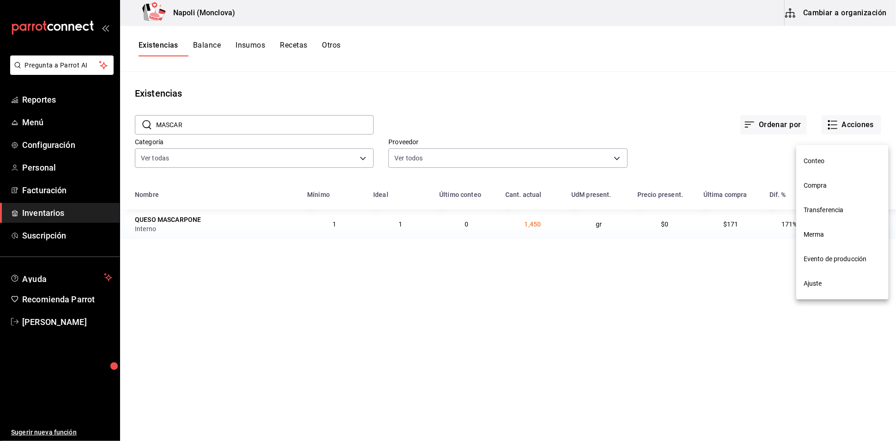
click at [831, 175] on li "Compra" at bounding box center [843, 185] width 92 height 24
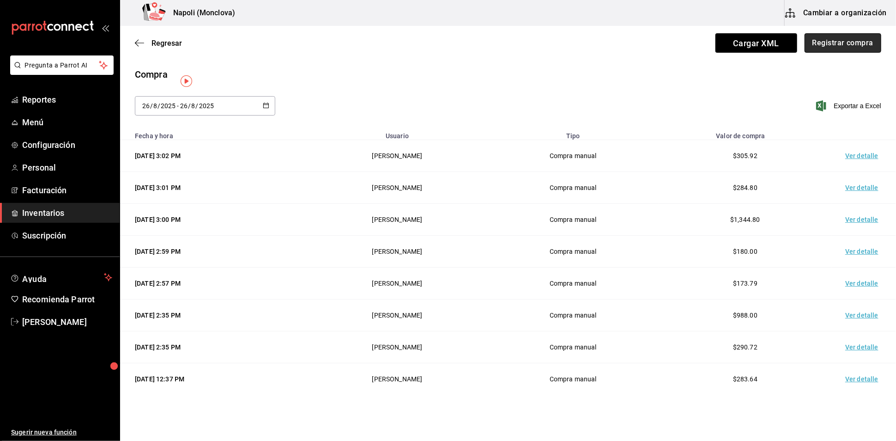
click at [826, 45] on button "Registrar compra" at bounding box center [843, 42] width 77 height 19
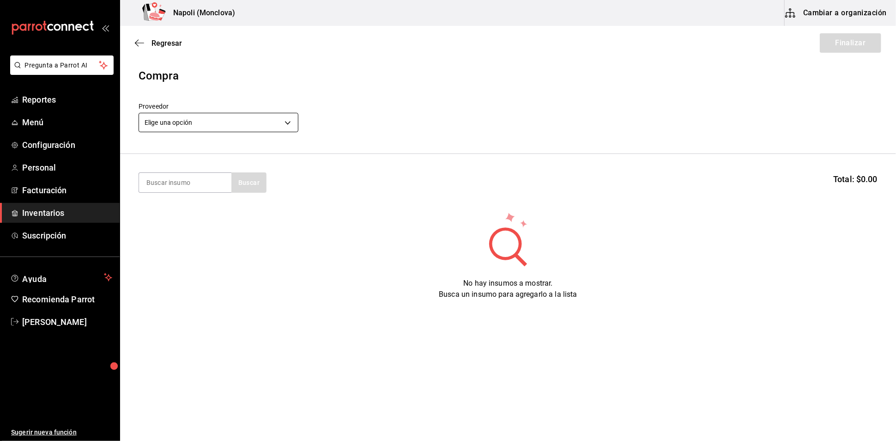
click at [287, 119] on body "Pregunta a Parrot AI Reportes Menú Configuración Personal Facturación Inventari…" at bounding box center [448, 194] width 896 height 389
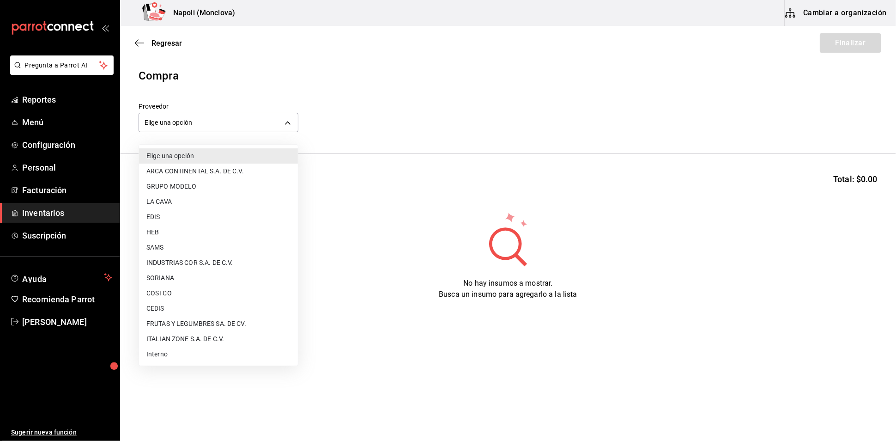
click at [164, 345] on li "ITALIAN ZONE S.A. DE C.V." at bounding box center [218, 338] width 159 height 15
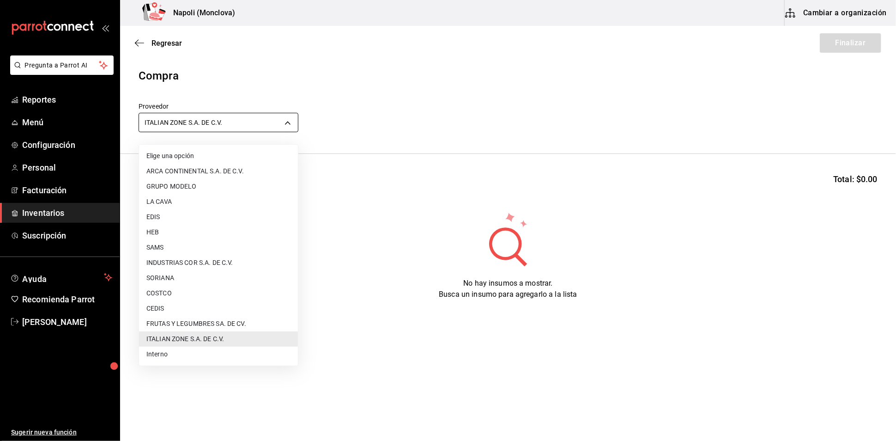
click at [284, 128] on body "Pregunta a Parrot AI Reportes Menú Configuración Personal Facturación Inventari…" at bounding box center [448, 194] width 896 height 389
click at [214, 353] on li "Interno" at bounding box center [218, 354] width 159 height 15
type input "f09327f8-4c41-4679-ba5a-c4fdb900725a"
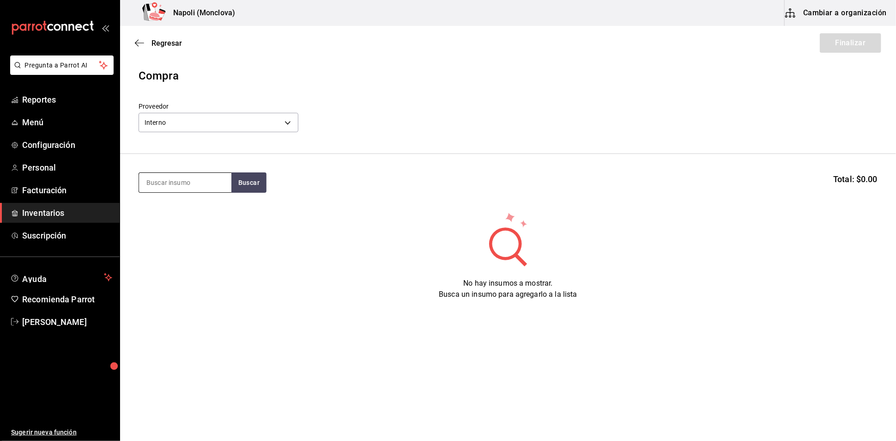
click at [191, 192] on input at bounding box center [185, 182] width 92 height 19
type input "MASCARPO"
click at [280, 189] on div "MASCARPO Buscar Total: $0.00" at bounding box center [508, 182] width 739 height 20
click at [260, 190] on button "Buscar" at bounding box center [248, 182] width 35 height 20
click at [186, 218] on div "QUESO MASCARPONE" at bounding box center [183, 213] width 75 height 11
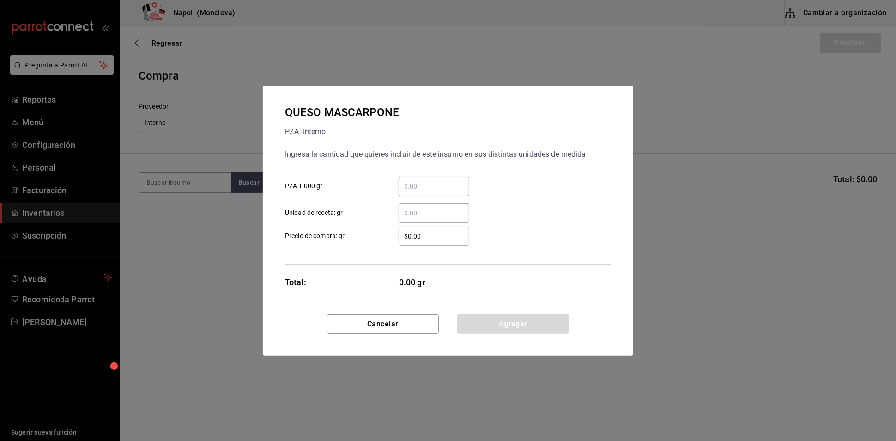
click at [438, 182] on input "​ PZA 1,000 gr" at bounding box center [434, 186] width 71 height 11
type input "0.45"
click at [413, 242] on input "$0.00" at bounding box center [434, 236] width 71 height 11
type input "$171"
click at [487, 334] on button "Agregar" at bounding box center [513, 323] width 112 height 19
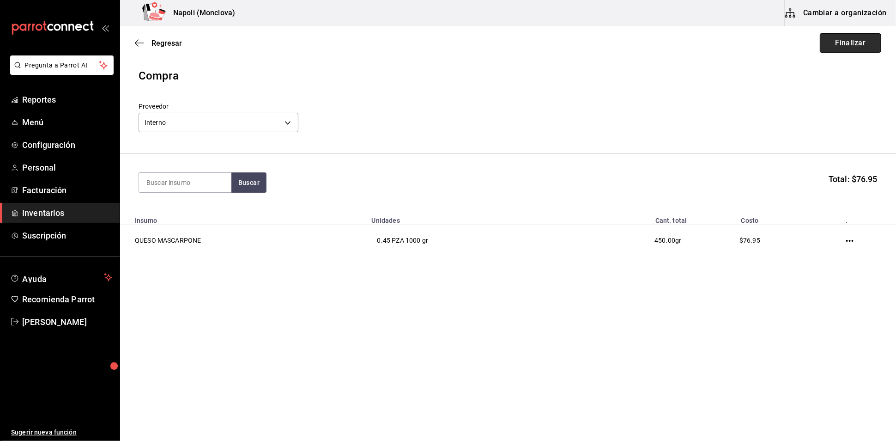
click at [844, 36] on button "Finalizar" at bounding box center [850, 42] width 61 height 19
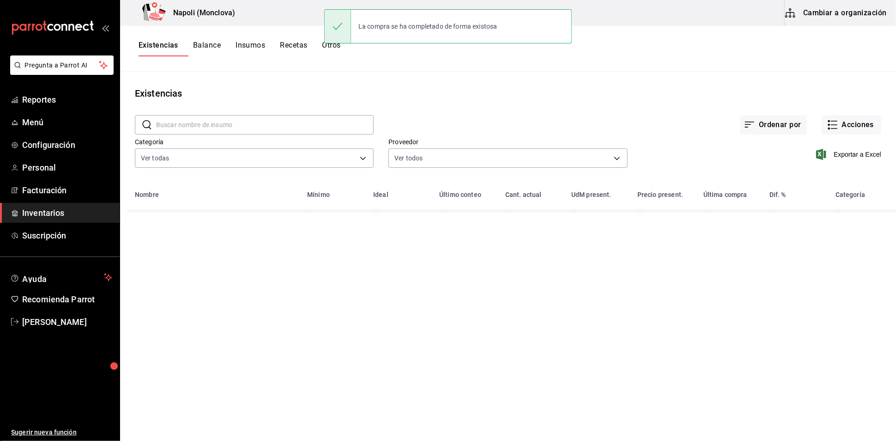
click at [206, 126] on input "text" at bounding box center [265, 125] width 218 height 18
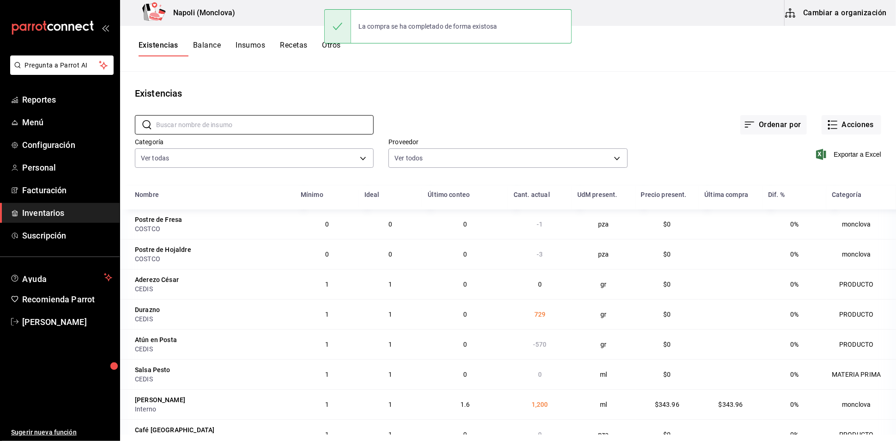
click at [238, 114] on div "​ ​" at bounding box center [247, 117] width 254 height 34
click at [238, 129] on input "text" at bounding box center [265, 125] width 218 height 18
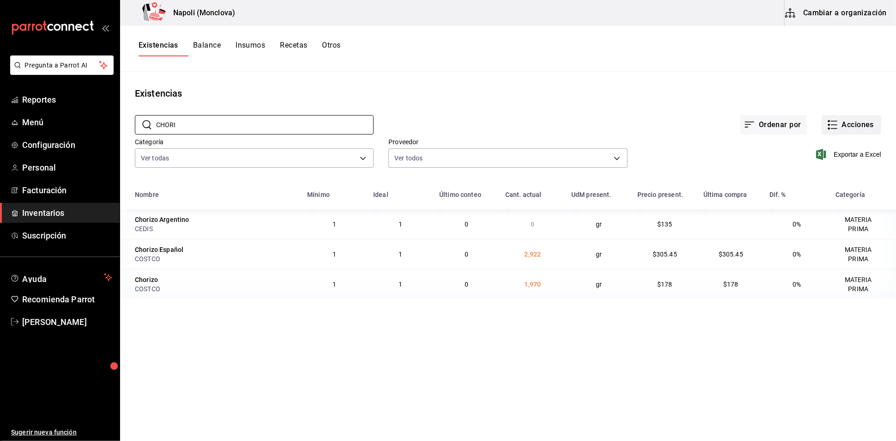
type input "CHORI"
click at [850, 123] on button "Acciones" at bounding box center [852, 124] width 60 height 19
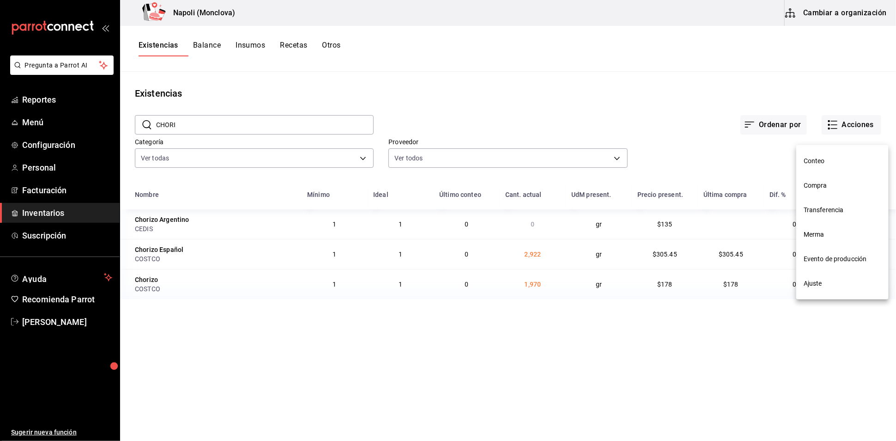
click at [837, 182] on span "Compra" at bounding box center [843, 186] width 78 height 10
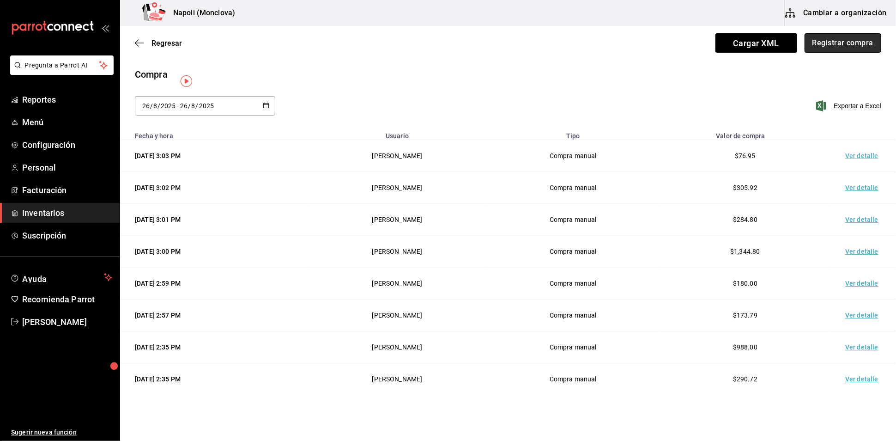
click at [826, 46] on button "Registrar compra" at bounding box center [843, 42] width 77 height 19
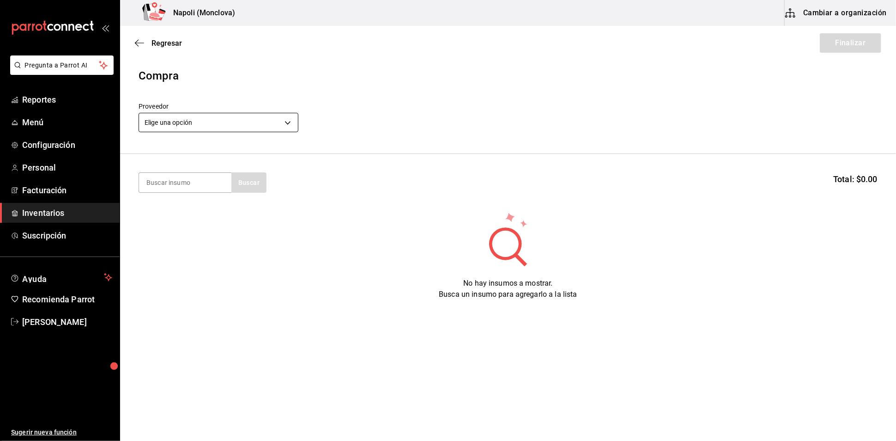
click at [286, 124] on body "Pregunta a Parrot AI Reportes Menú Configuración Personal Facturación Inventari…" at bounding box center [448, 194] width 896 height 389
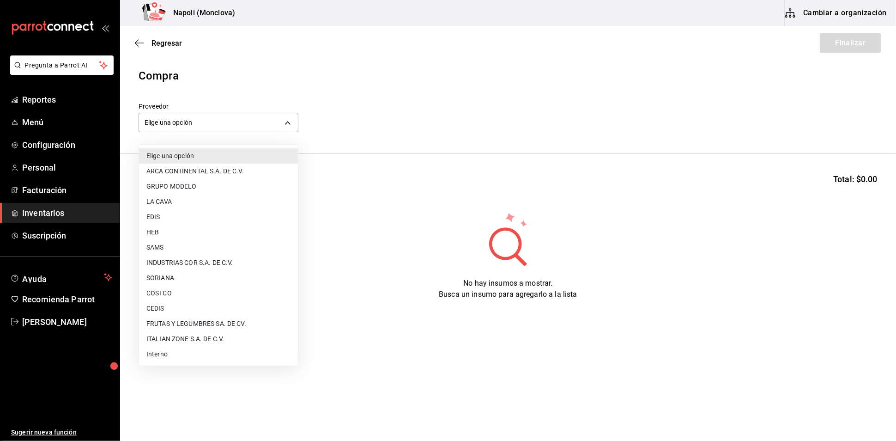
click at [186, 288] on li "COSTCO" at bounding box center [218, 293] width 159 height 15
type input "297da1de-2487-48f5-9e1b-f813c29ab2ab"
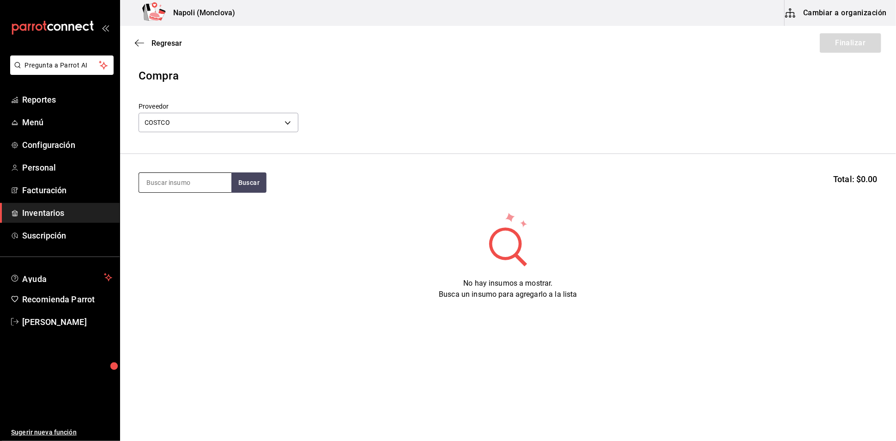
click at [186, 185] on input at bounding box center [185, 182] width 92 height 19
type input "CHORI"
click at [253, 188] on button "Buscar" at bounding box center [248, 182] width 35 height 20
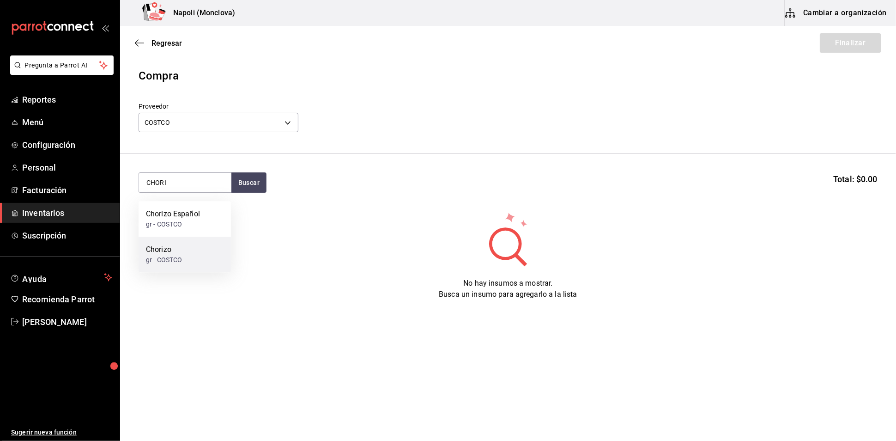
click at [191, 254] on div "Chorizo gr - COSTCO" at bounding box center [185, 255] width 92 height 36
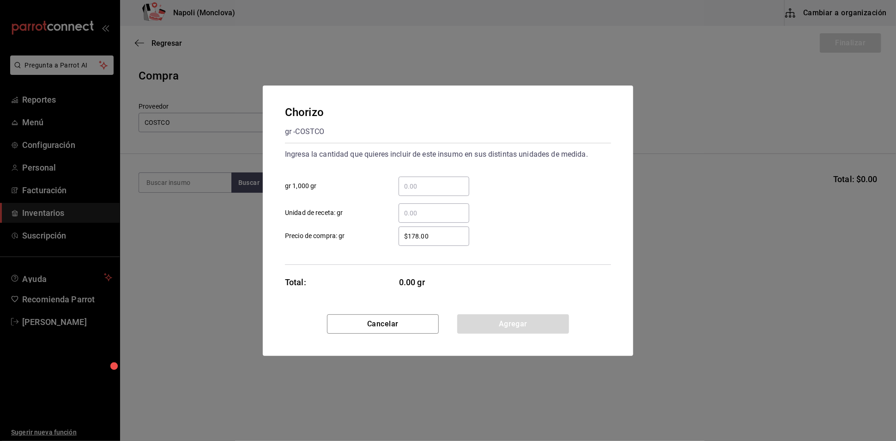
click at [409, 181] on input "​ gr 1,000 gr" at bounding box center [434, 186] width 71 height 11
type input "0.9"
click at [532, 325] on button "Agregar" at bounding box center [513, 323] width 112 height 19
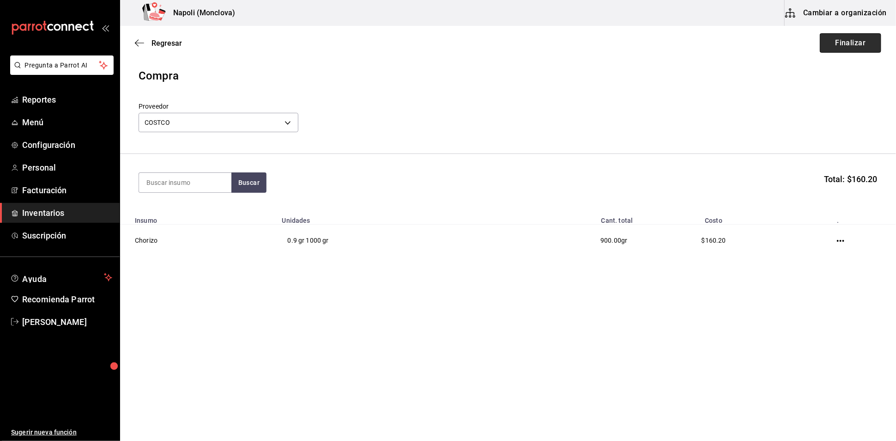
click at [844, 37] on button "Finalizar" at bounding box center [850, 42] width 61 height 19
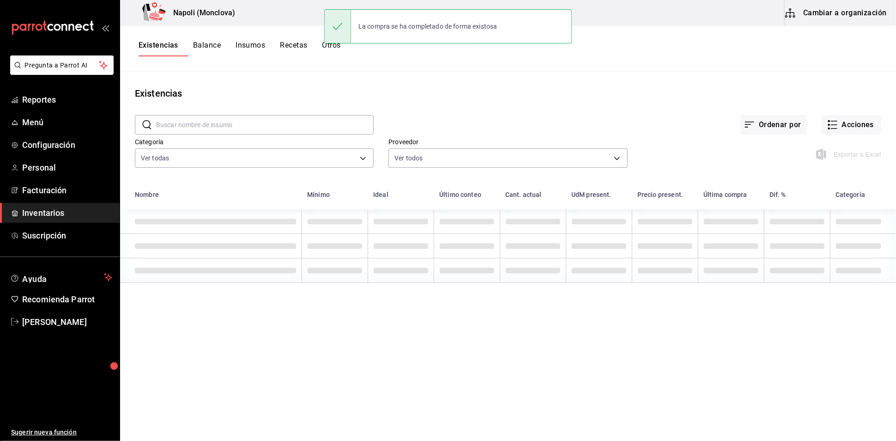
click at [263, 123] on input "text" at bounding box center [265, 125] width 218 height 18
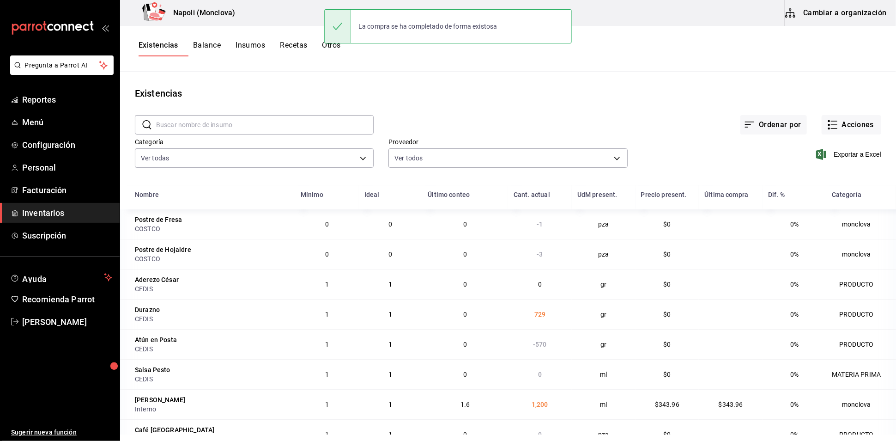
click at [263, 133] on input "text" at bounding box center [265, 125] width 218 height 18
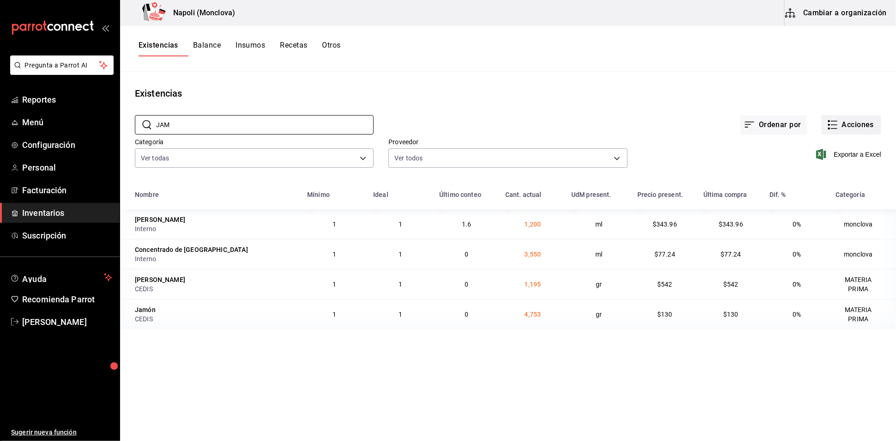
type input "JAM"
click at [831, 128] on icon "button" at bounding box center [834, 128] width 6 height 0
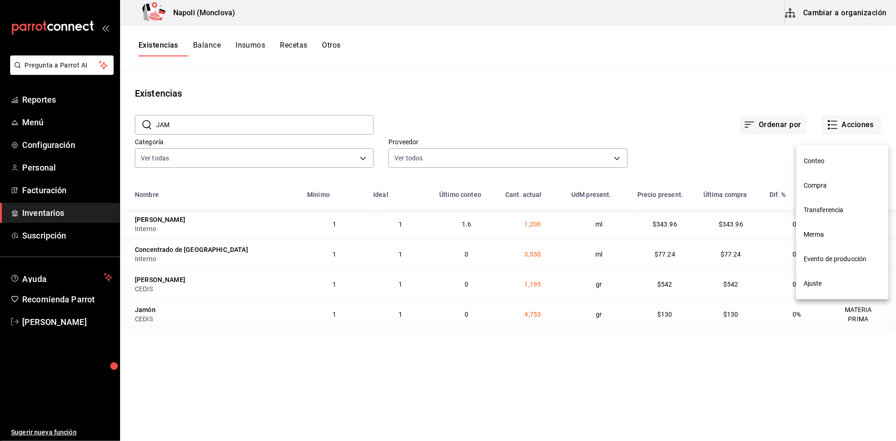
click at [833, 184] on span "Compra" at bounding box center [843, 186] width 78 height 10
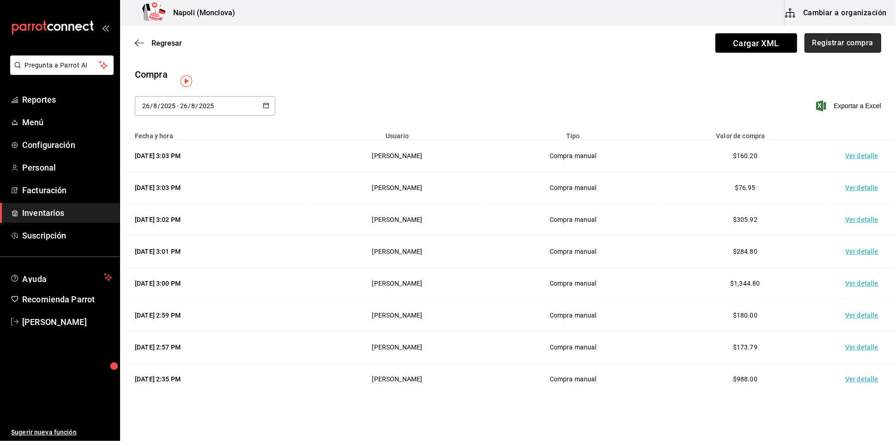
click at [820, 50] on button "Registrar compra" at bounding box center [843, 42] width 77 height 19
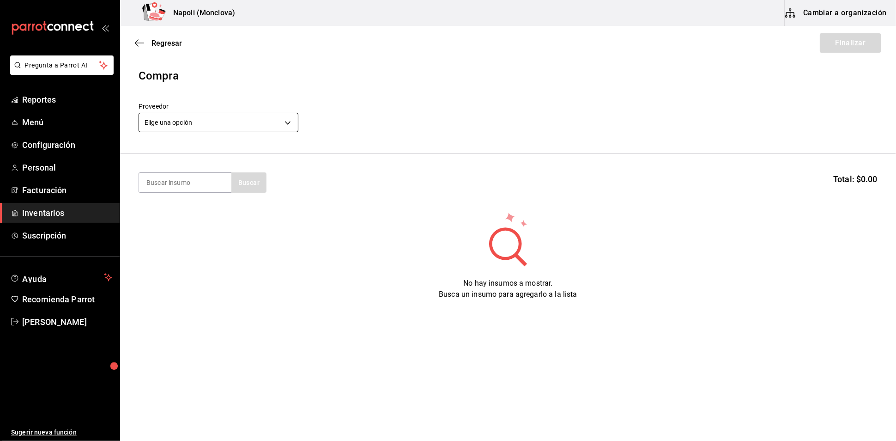
click at [294, 126] on body "Pregunta a Parrot AI Reportes Menú Configuración Personal Facturación Inventari…" at bounding box center [448, 194] width 896 height 389
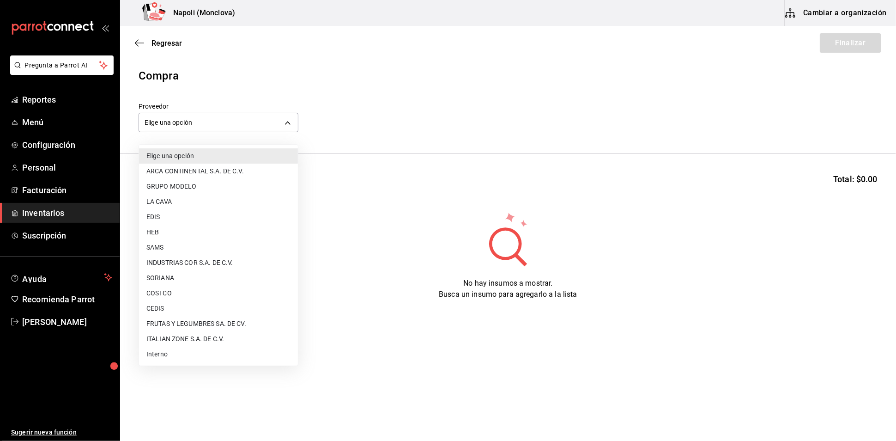
click at [192, 306] on li "CEDIS" at bounding box center [218, 308] width 159 height 15
type input "8bbbf040-4be4-464d-a164-6baf154bd563"
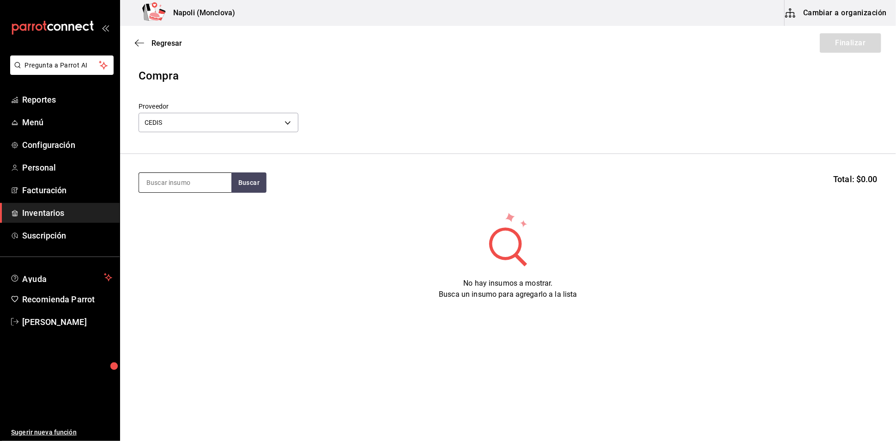
click at [197, 185] on input at bounding box center [185, 182] width 92 height 19
type input "JAM"
click at [237, 189] on button "Buscar" at bounding box center [248, 182] width 35 height 20
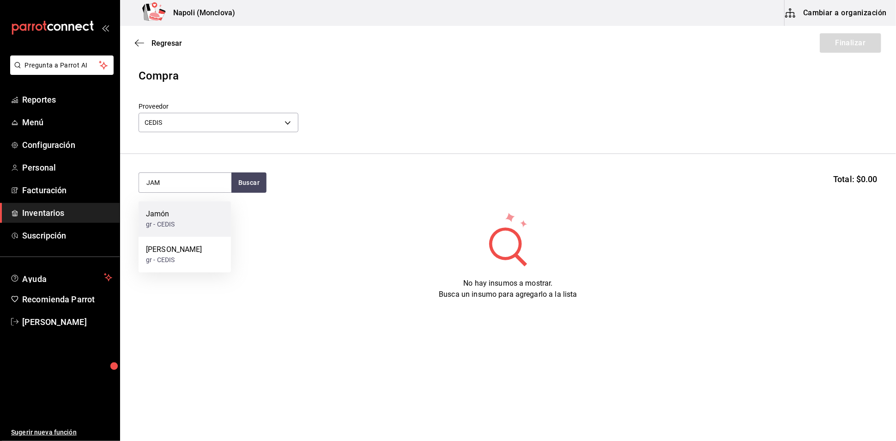
click at [186, 225] on div "Jamón gr - CEDIS" at bounding box center [185, 219] width 92 height 36
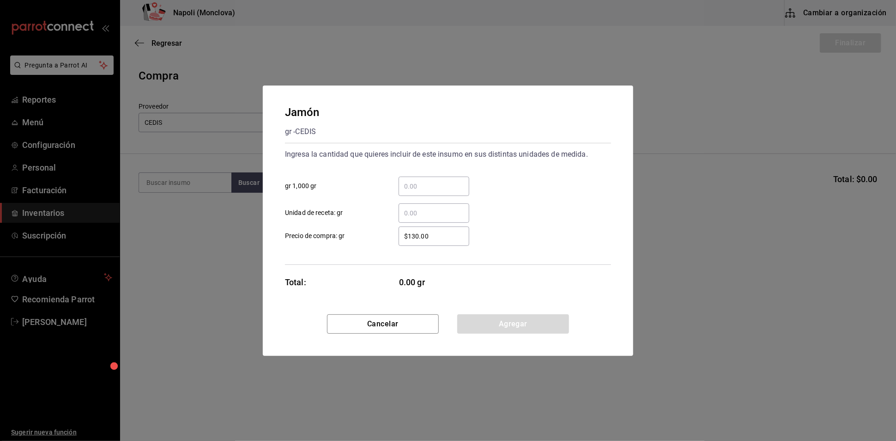
click at [409, 181] on input "​ gr 1,000 gr" at bounding box center [434, 186] width 71 height 11
type input "2"
click at [512, 334] on button "Agregar" at bounding box center [513, 323] width 112 height 19
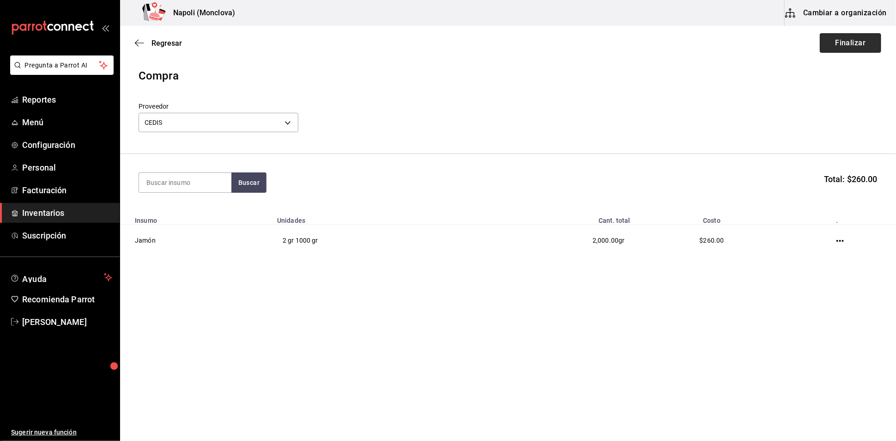
click at [823, 42] on button "Finalizar" at bounding box center [850, 42] width 61 height 19
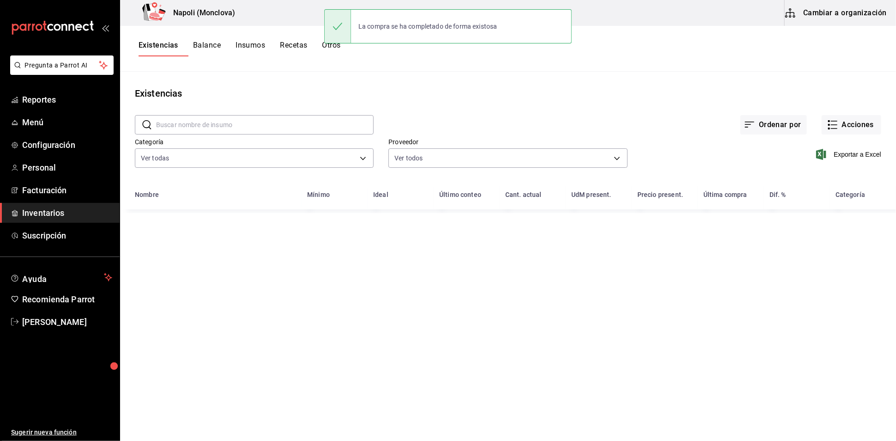
click at [208, 132] on input "text" at bounding box center [265, 125] width 218 height 18
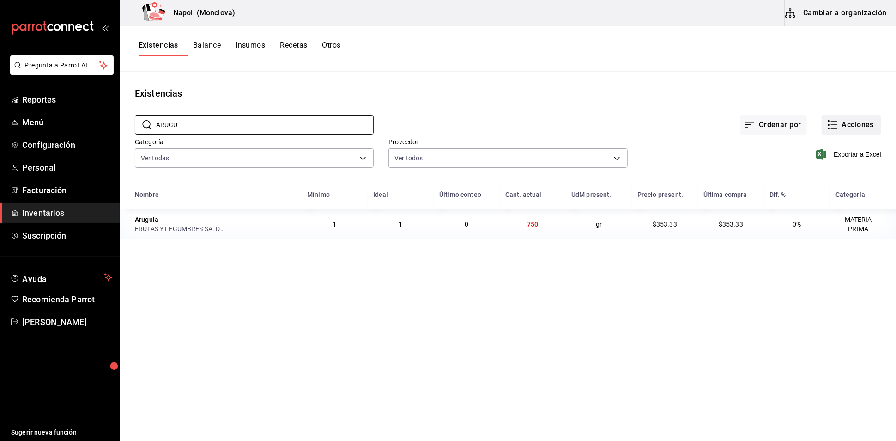
type input "ARUGU"
click at [841, 125] on button "Acciones" at bounding box center [852, 124] width 60 height 19
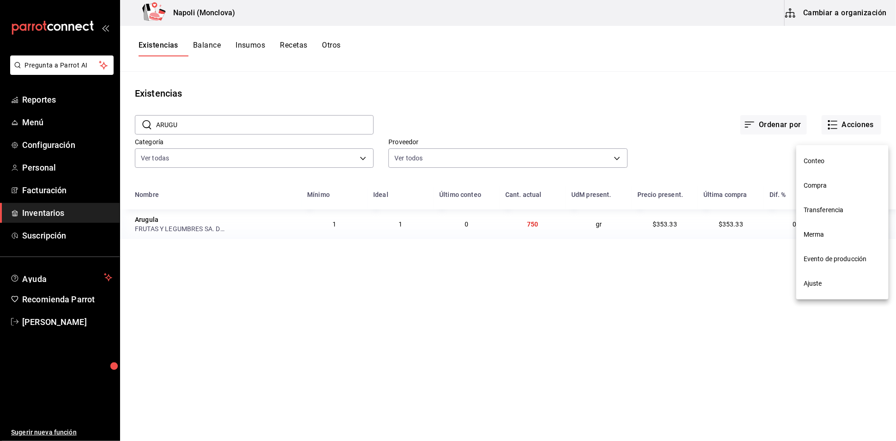
click at [829, 191] on li "Compra" at bounding box center [843, 185] width 92 height 24
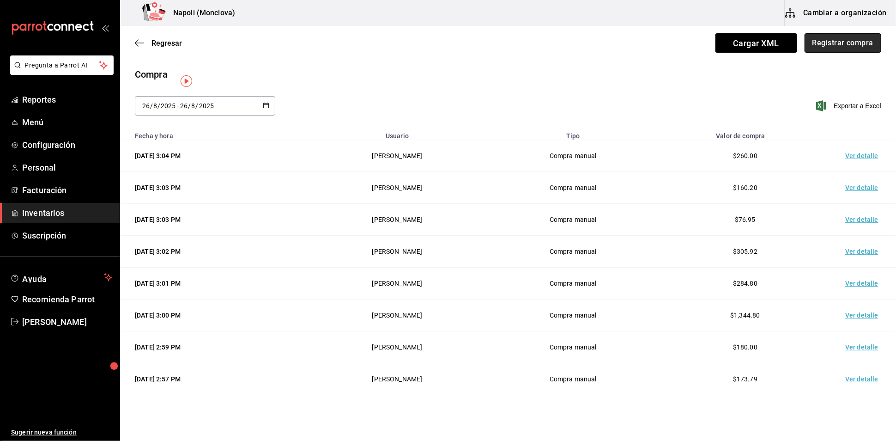
click at [839, 47] on button "Registrar compra" at bounding box center [843, 42] width 77 height 19
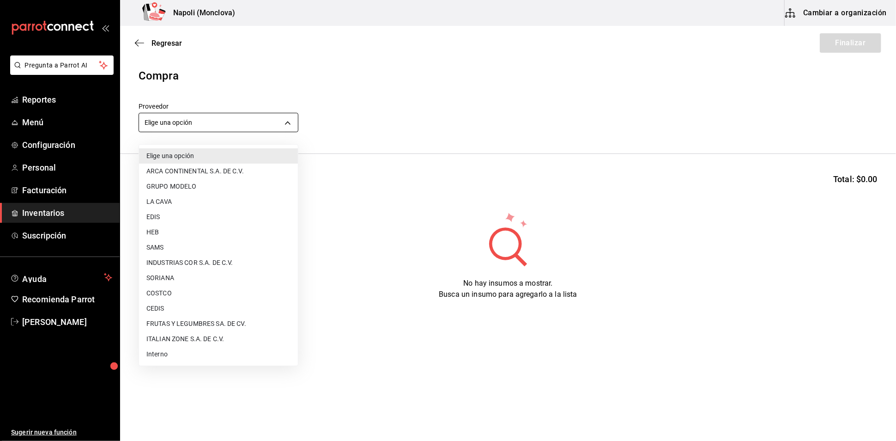
click at [289, 130] on body "Pregunta a Parrot AI Reportes Menú Configuración Personal Facturación Inventari…" at bounding box center [448, 194] width 896 height 389
click at [225, 322] on li "FRUTAS Y LEGUMBRES SA. DE CV." at bounding box center [218, 323] width 159 height 15
type input "05b4ca23-b36a-46a1-ac6b-e80d2dc61e96"
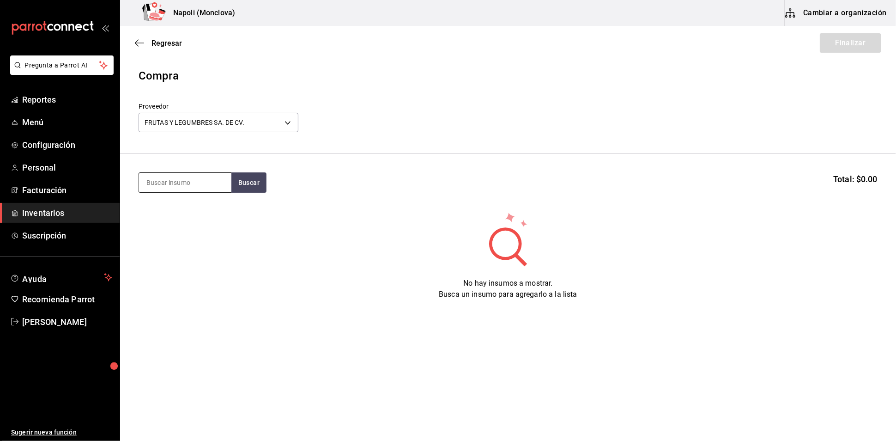
click at [173, 183] on input at bounding box center [185, 182] width 92 height 19
type input "ARUGU"
click at [264, 193] on button "Buscar" at bounding box center [248, 182] width 35 height 20
click at [206, 229] on div "gr - FRUTAS Y LEGUMBRES SA. DE CV." at bounding box center [185, 228] width 78 height 19
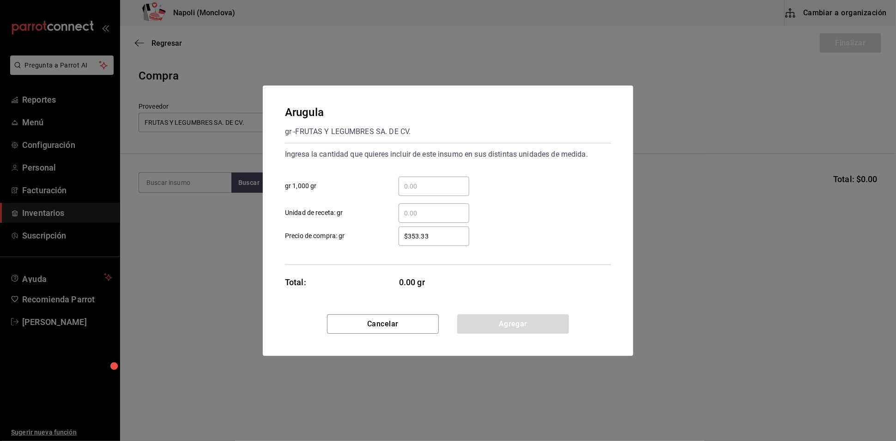
click at [446, 181] on input "​ gr 1,000 gr" at bounding box center [434, 186] width 71 height 11
type input "0.28"
click at [506, 331] on button "Agregar" at bounding box center [513, 323] width 112 height 19
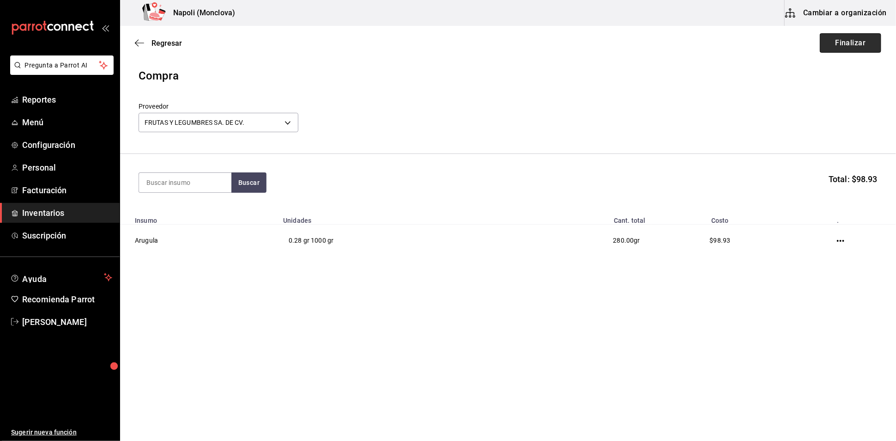
click at [834, 44] on button "Finalizar" at bounding box center [850, 42] width 61 height 19
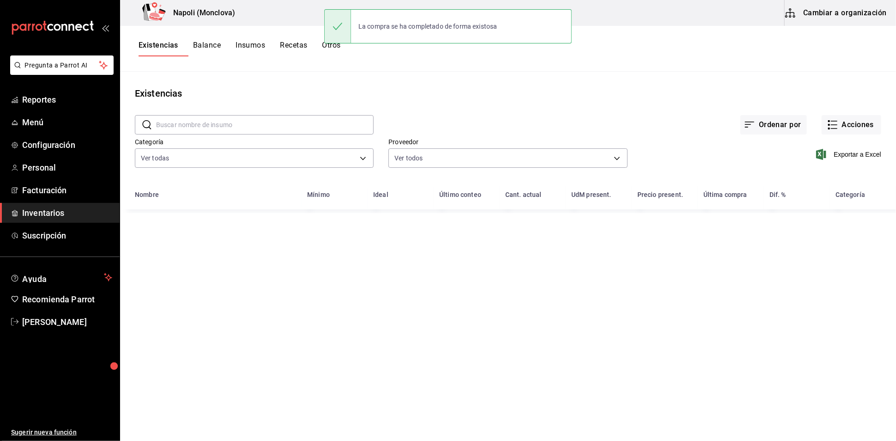
click at [192, 131] on input "text" at bounding box center [265, 125] width 218 height 18
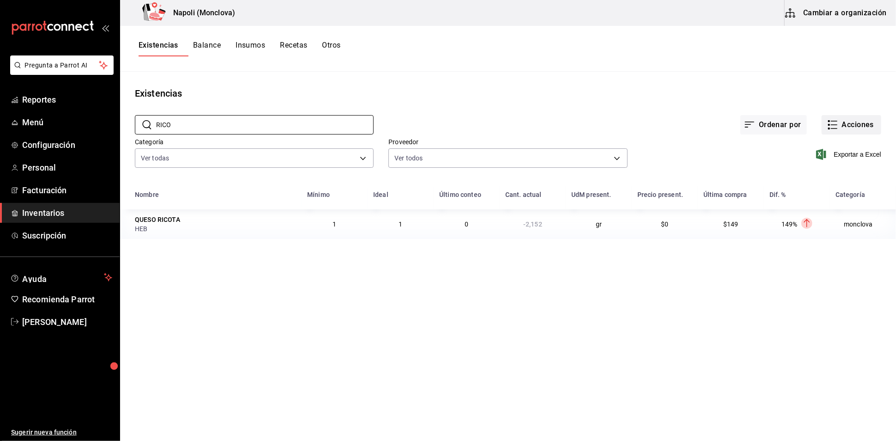
type input "RICO"
click at [834, 134] on button "Acciones" at bounding box center [852, 124] width 60 height 19
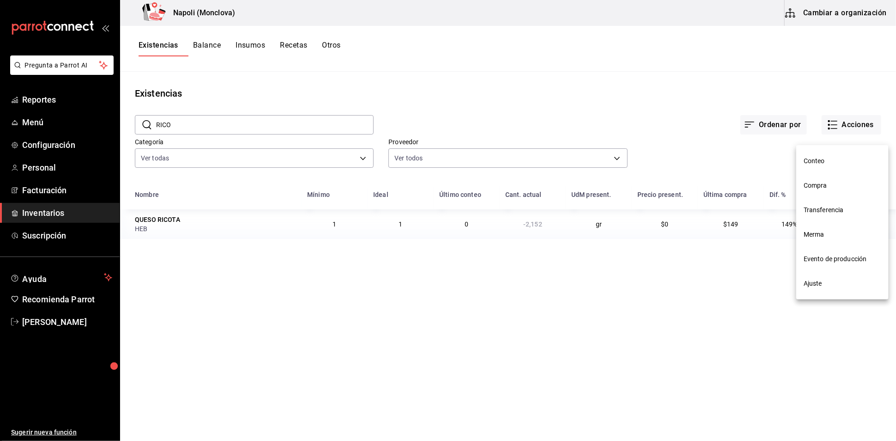
click at [834, 177] on li "Compra" at bounding box center [843, 185] width 92 height 24
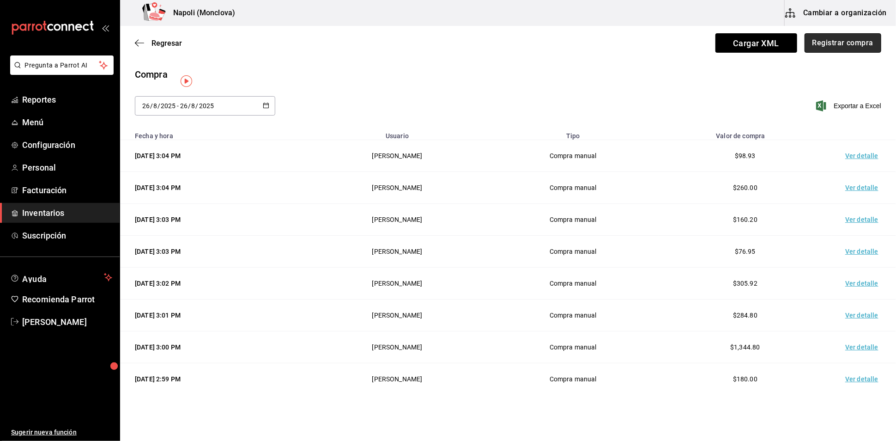
click at [842, 45] on button "Registrar compra" at bounding box center [843, 42] width 77 height 19
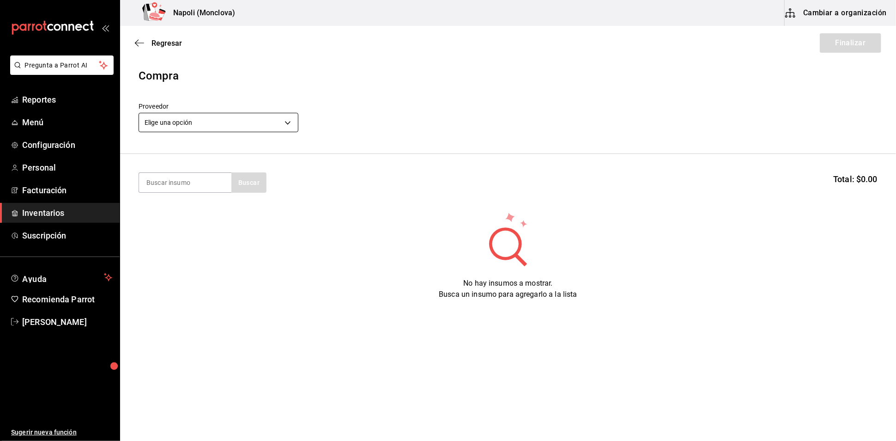
click at [284, 125] on body "Pregunta a Parrot AI Reportes Menú Configuración Personal Facturación Inventari…" at bounding box center [448, 194] width 896 height 389
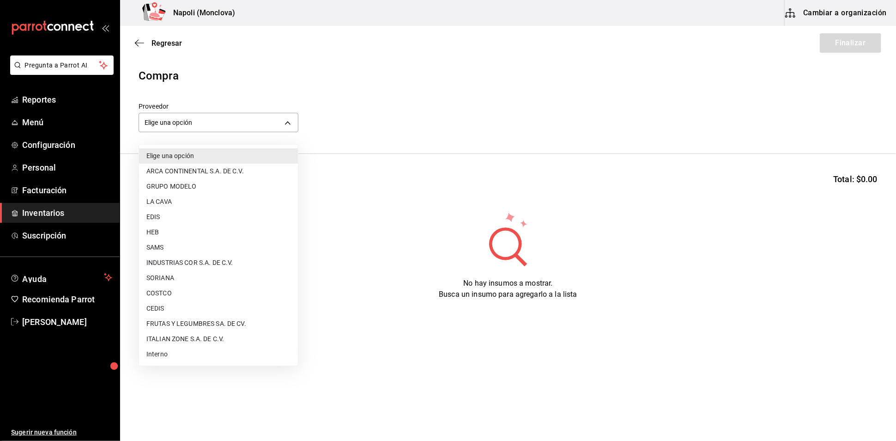
click at [205, 234] on li "HEB" at bounding box center [218, 232] width 159 height 15
type input "ee8d9030-5e12-41b0-b238-cfe5760cc181"
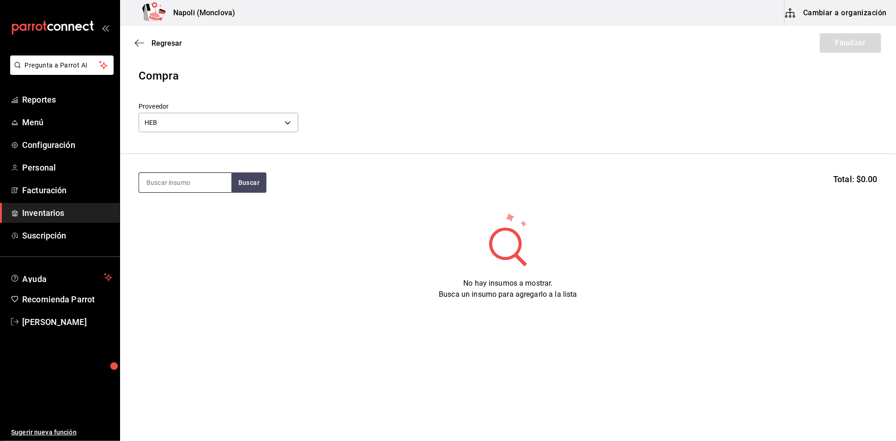
click at [187, 183] on input at bounding box center [185, 182] width 92 height 19
type input "RICOT"
click at [248, 192] on button "Buscar" at bounding box center [248, 182] width 35 height 20
click at [182, 214] on div "QUESO RICOTA" at bounding box center [174, 213] width 56 height 11
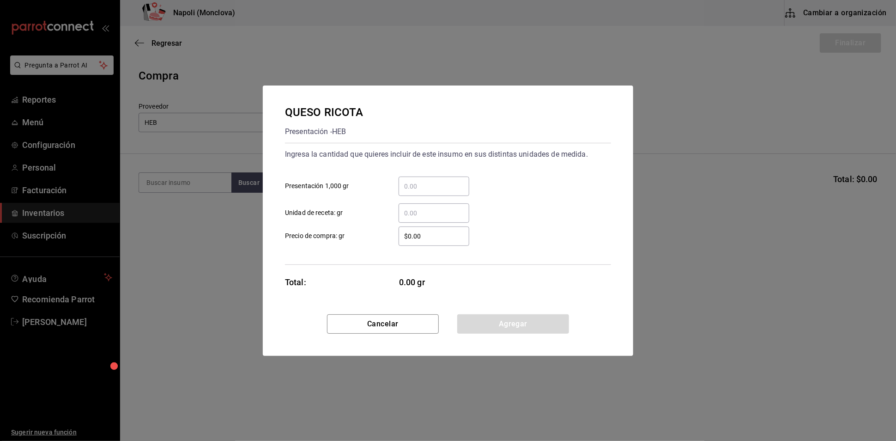
click at [428, 181] on input "​ Presentación 1,000 gr" at bounding box center [434, 186] width 71 height 11
type input "0.42"
click at [415, 239] on input "$0.00" at bounding box center [434, 236] width 71 height 11
type input "$149"
click at [499, 334] on button "Agregar" at bounding box center [513, 323] width 112 height 19
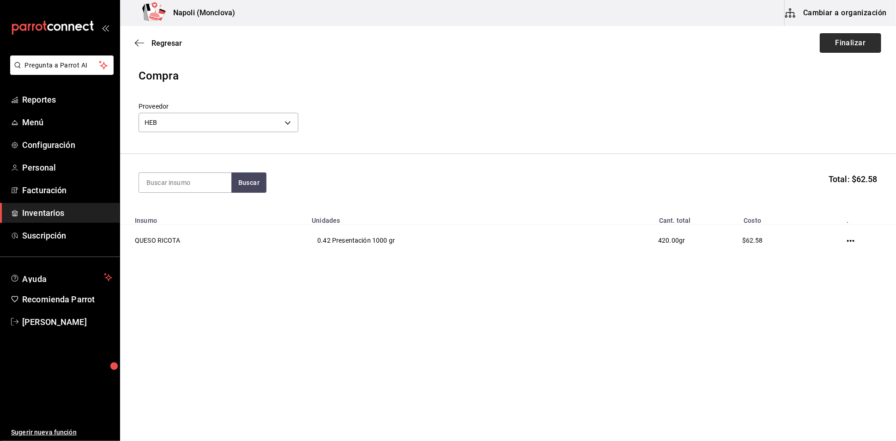
click at [829, 43] on button "Finalizar" at bounding box center [850, 42] width 61 height 19
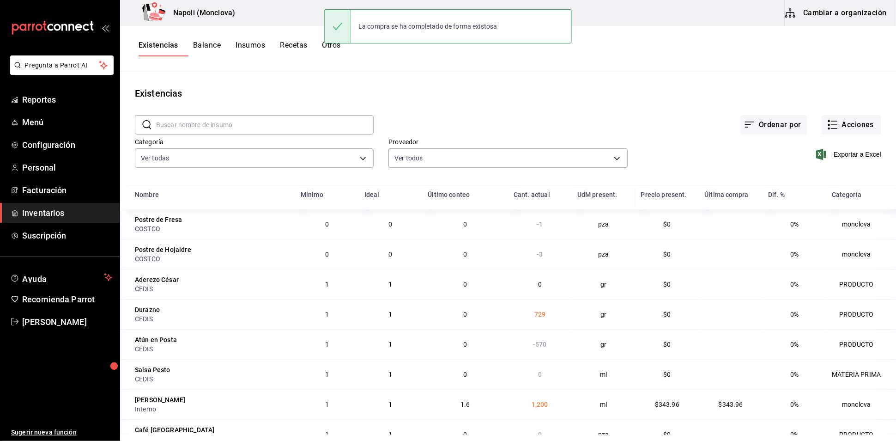
click at [225, 134] on input "text" at bounding box center [265, 125] width 218 height 18
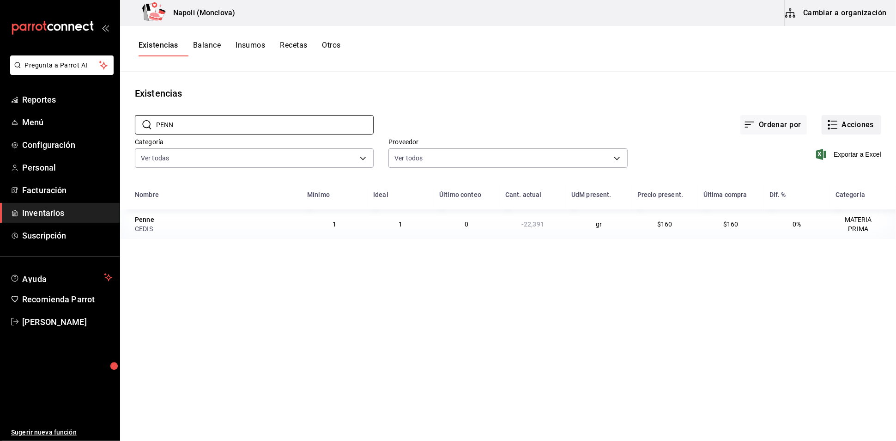
type input "PENN"
click at [844, 127] on button "Acciones" at bounding box center [852, 124] width 60 height 19
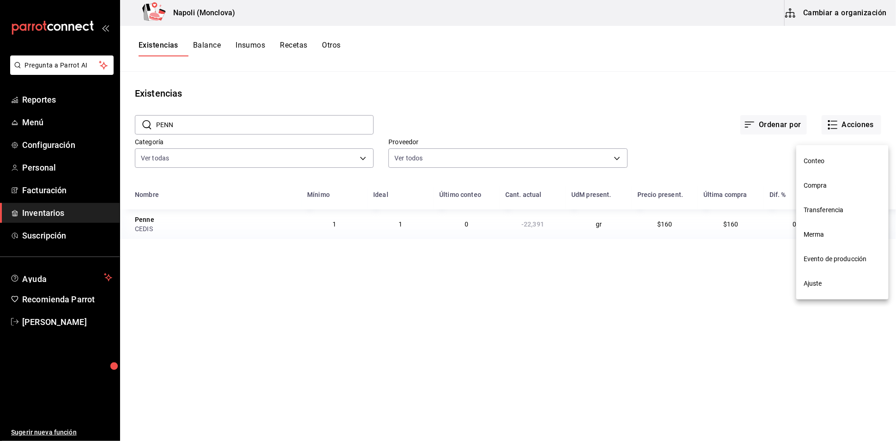
click at [814, 190] on li "Compra" at bounding box center [843, 185] width 92 height 24
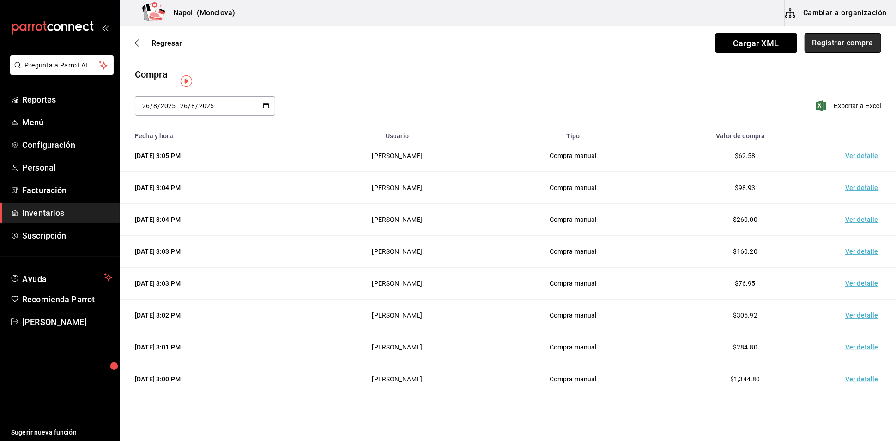
click at [822, 37] on button "Registrar compra" at bounding box center [843, 42] width 77 height 19
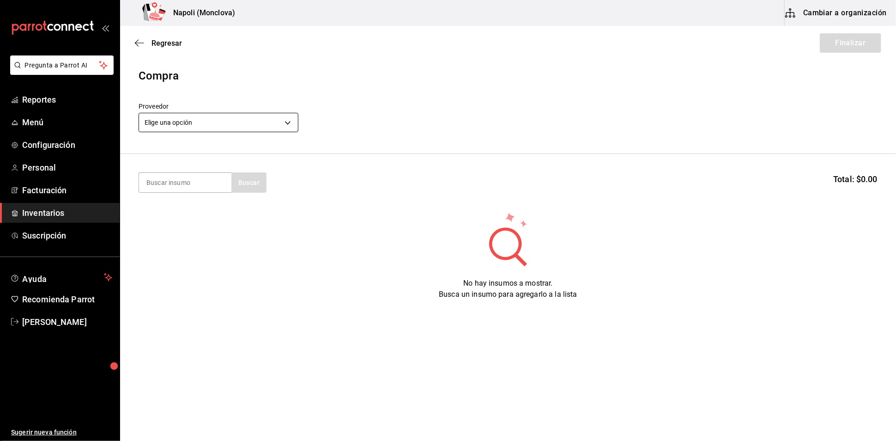
click at [293, 125] on body "Pregunta a Parrot AI Reportes Menú Configuración Personal Facturación Inventari…" at bounding box center [448, 194] width 896 height 389
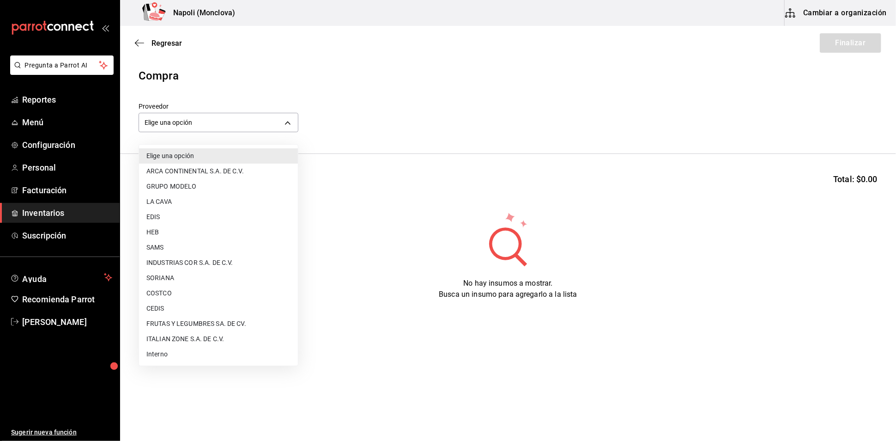
click at [182, 298] on li "COSTCO" at bounding box center [218, 293] width 159 height 15
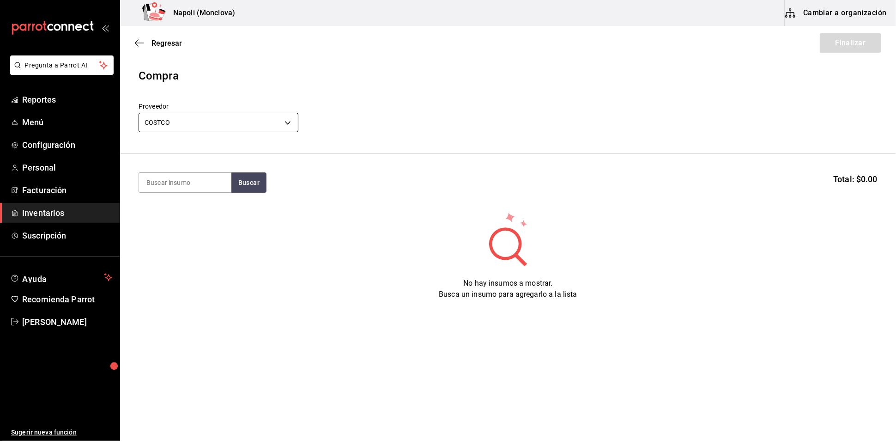
click at [293, 117] on body "Pregunta a Parrot AI Reportes Menú Configuración Personal Facturación Inventari…" at bounding box center [448, 194] width 896 height 389
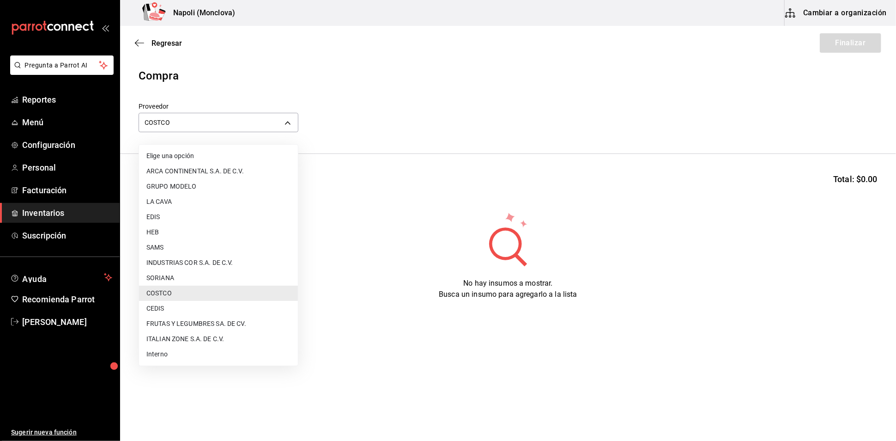
click at [188, 309] on li "CEDIS" at bounding box center [218, 308] width 159 height 15
type input "8bbbf040-4be4-464d-a164-6baf154bd563"
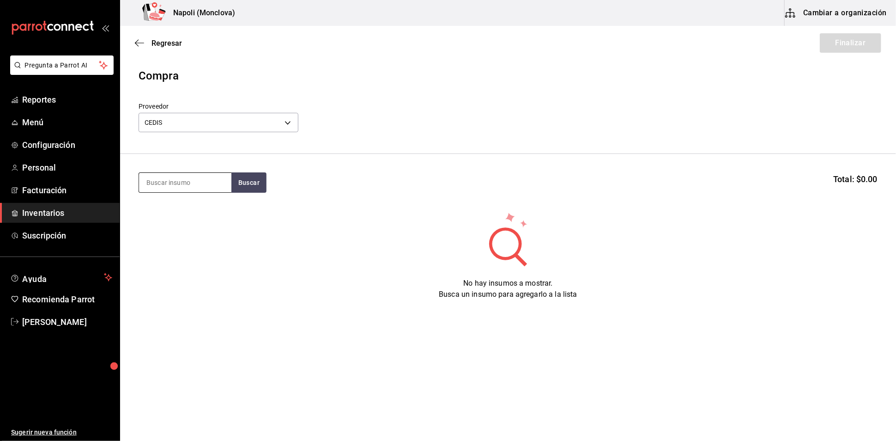
click at [173, 182] on input at bounding box center [185, 182] width 92 height 19
type input "PENNE"
click at [251, 183] on button "Buscar" at bounding box center [248, 182] width 35 height 20
click at [195, 227] on div "Penne gr - CEDIS" at bounding box center [185, 219] width 92 height 36
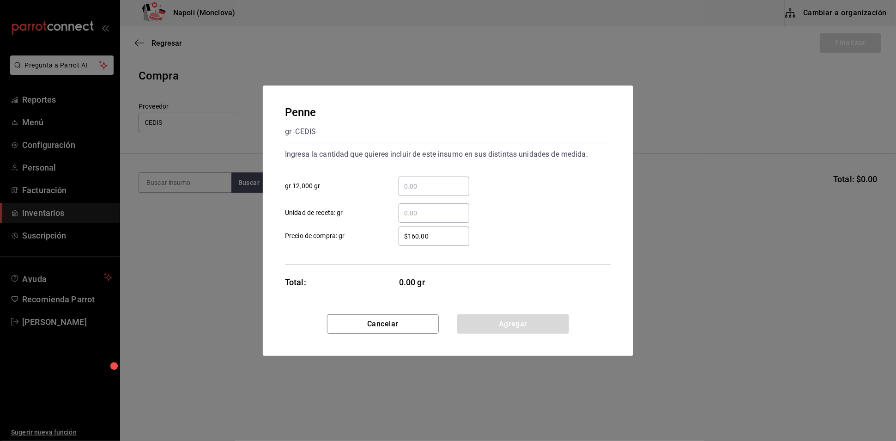
click at [435, 181] on input "​ gr 12,000 gr" at bounding box center [434, 186] width 71 height 11
drag, startPoint x: 435, startPoint y: 171, endPoint x: 389, endPoint y: 175, distance: 46.8
click at [389, 176] on div "1.8 ​" at bounding box center [426, 185] width 85 height 19
type input "0.15"
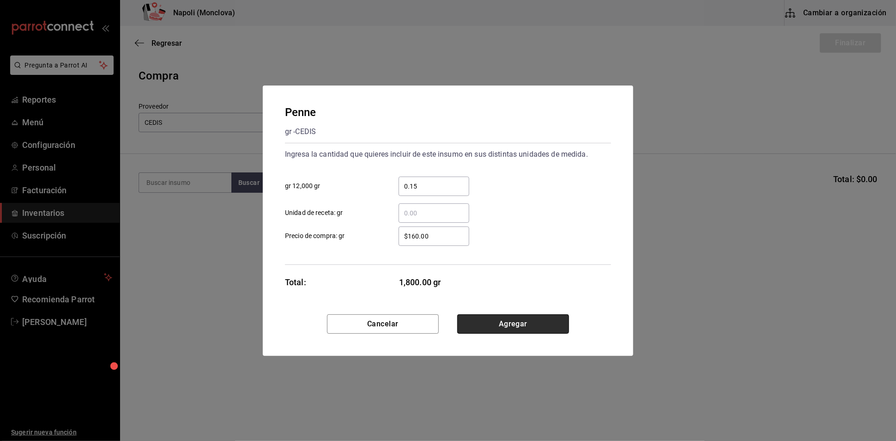
click at [510, 328] on button "Agregar" at bounding box center [513, 323] width 112 height 19
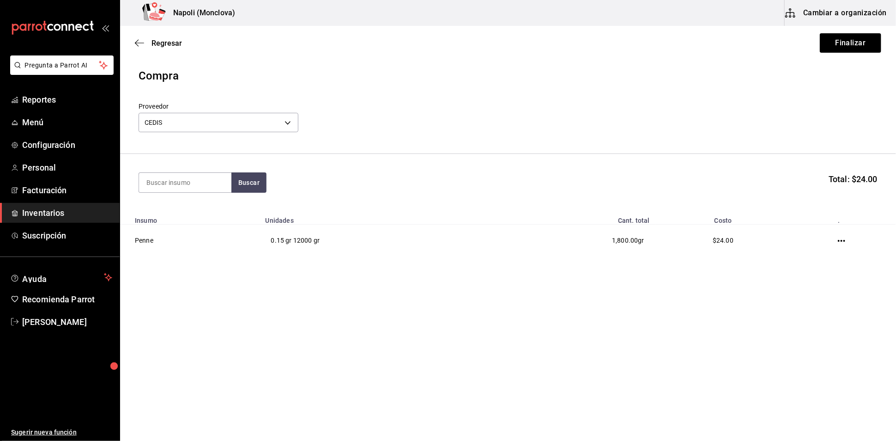
click at [848, 30] on div "Regresar Finalizar" at bounding box center [508, 43] width 776 height 34
click at [832, 43] on button "Finalizar" at bounding box center [850, 42] width 61 height 19
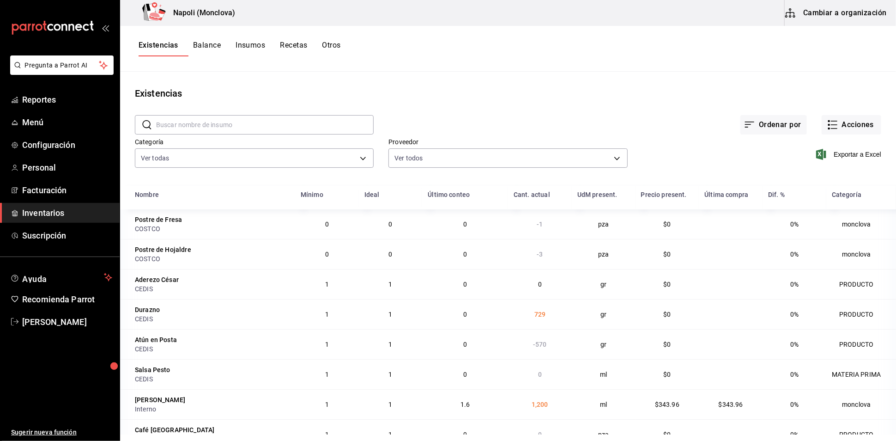
click at [390, 120] on div "Ordenar por Acciones" at bounding box center [628, 117] width 508 height 34
click at [52, 112] on div "Pregunta a Parrot AI Reportes Menú Configuración Personal Facturación Inventari…" at bounding box center [60, 247] width 120 height 385
click at [59, 106] on span "Reportes" at bounding box center [67, 99] width 90 height 12
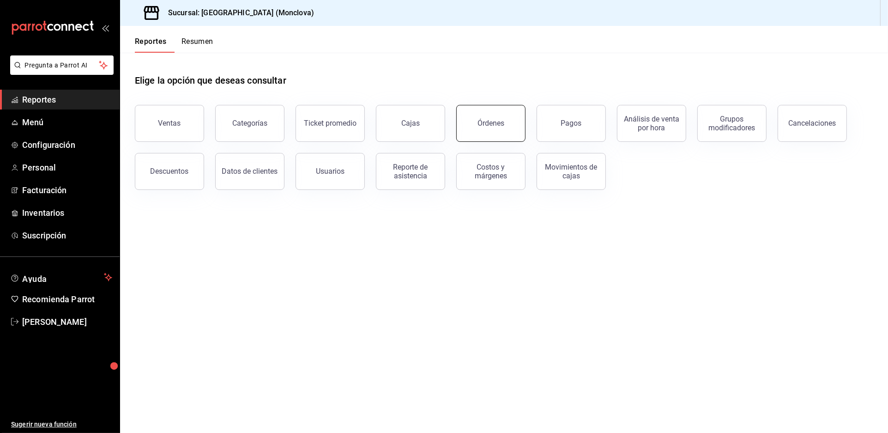
click at [508, 134] on button "Órdenes" at bounding box center [490, 123] width 69 height 37
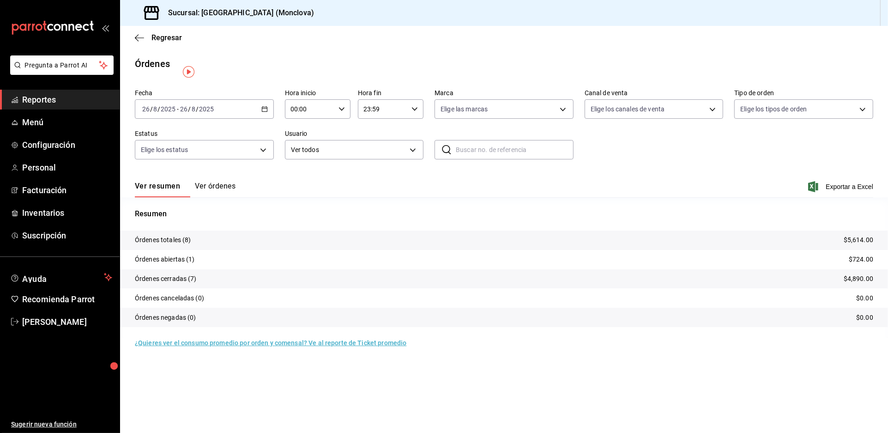
click at [498, 145] on div "Fecha 2025-08-26 26 / 8 / 2025 - 2025-08-26 26 / 8 / 2025 Hora inicio 00:00 Hor…" at bounding box center [504, 127] width 739 height 85
click at [749, 142] on div "Fecha 2025-08-26 26 / 8 / 2025 - 2025-08-26 26 / 8 / 2025 Hora inicio 00:00 Hor…" at bounding box center [504, 127] width 739 height 85
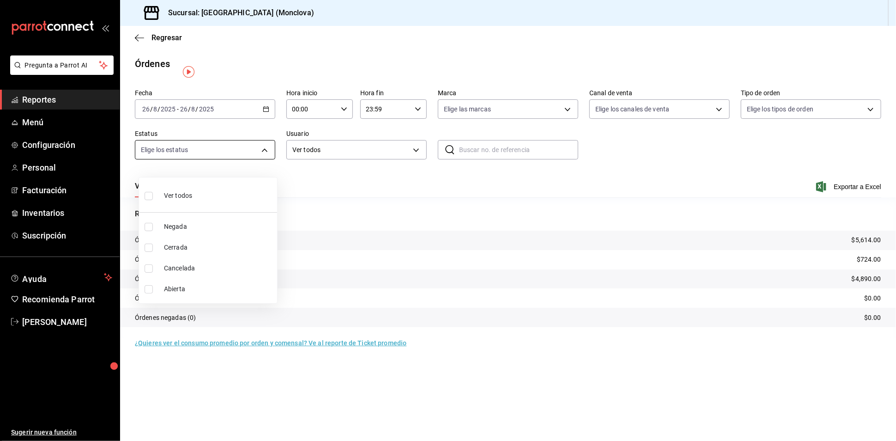
click at [268, 161] on body "Pregunta a Parrot AI Reportes Menú Configuración Personal Facturación Inventari…" at bounding box center [448, 220] width 896 height 441
click at [149, 287] on input "checkbox" at bounding box center [149, 289] width 8 height 8
checkbox input "true"
type input "OPEN"
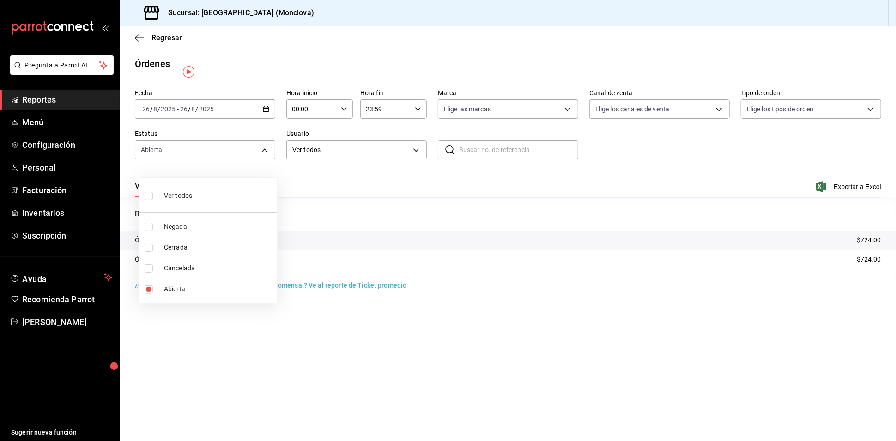
click at [375, 193] on div at bounding box center [448, 220] width 896 height 441
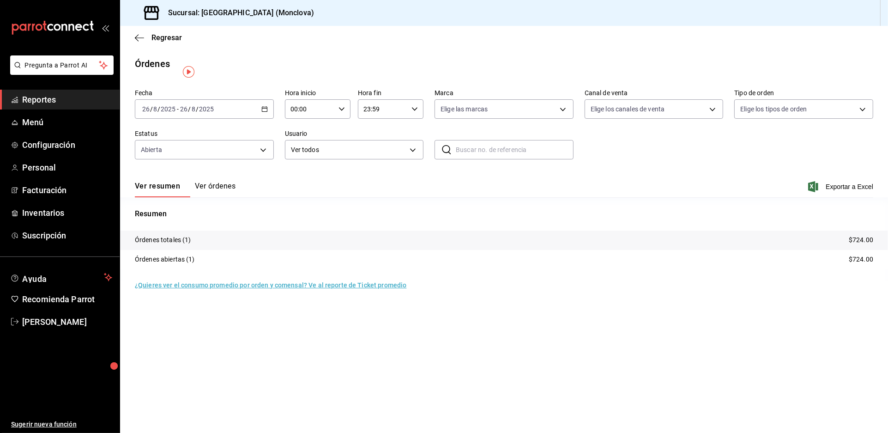
click at [264, 119] on div "[DATE] [DATE] - [DATE] [DATE]" at bounding box center [204, 108] width 139 height 19
click at [192, 246] on span "Rango de fechas" at bounding box center [179, 241] width 72 height 10
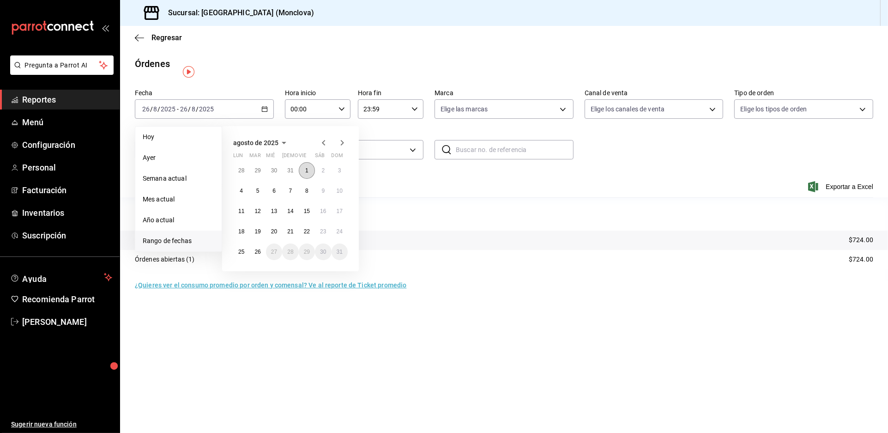
click at [307, 177] on button "1" at bounding box center [307, 170] width 16 height 17
click at [244, 260] on button "25" at bounding box center [241, 251] width 16 height 17
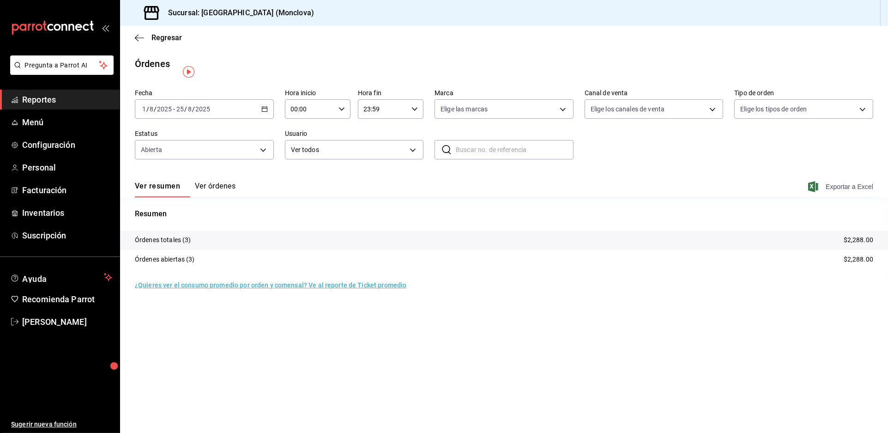
click at [830, 192] on span "Exportar a Excel" at bounding box center [841, 186] width 63 height 11
click at [435, 189] on div "Ver resumen Ver órdenes Exportar a Excel" at bounding box center [504, 183] width 739 height 27
click at [219, 197] on button "Ver órdenes" at bounding box center [215, 190] width 41 height 16
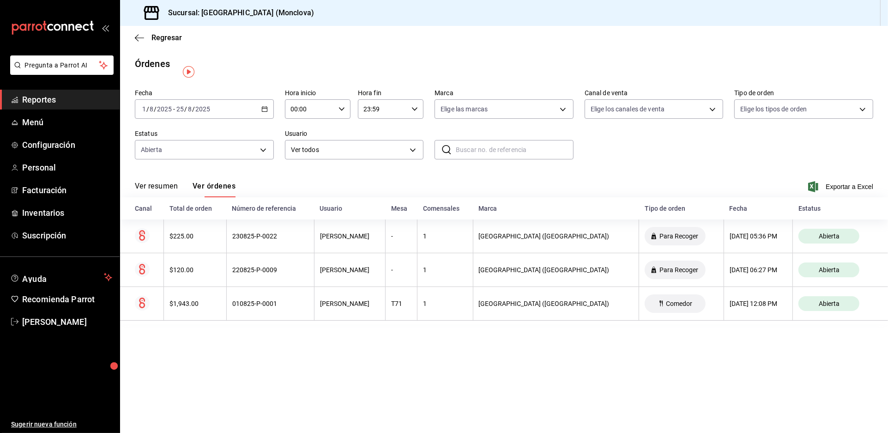
click at [274, 112] on div "2025-08-01 1 / 8 / 2025 - 2025-08-25 25 / 8 / 2025" at bounding box center [204, 108] width 139 height 19
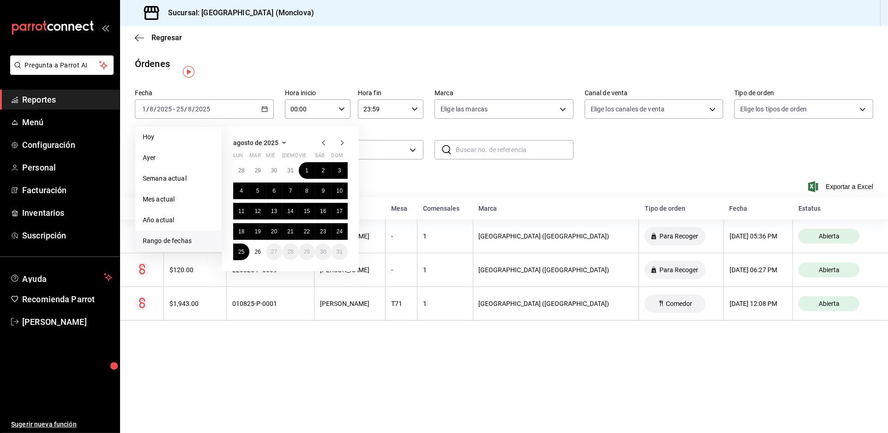
click at [386, 212] on th "Usuario" at bounding box center [350, 208] width 71 height 22
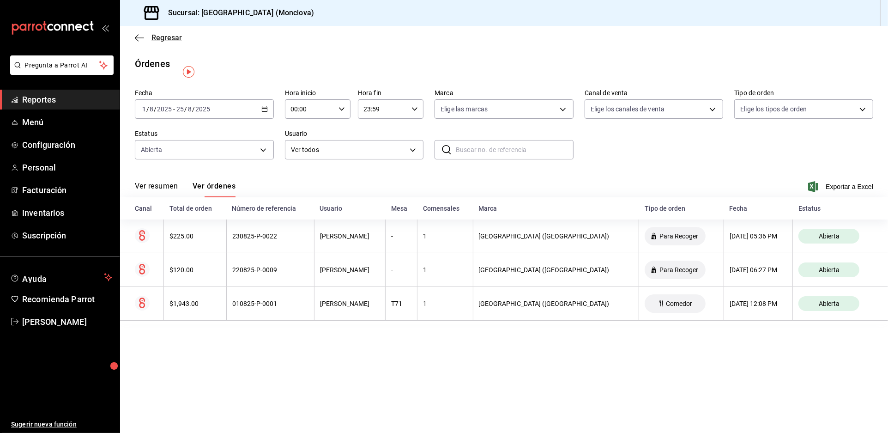
click at [167, 39] on span "Regresar" at bounding box center [167, 37] width 30 height 9
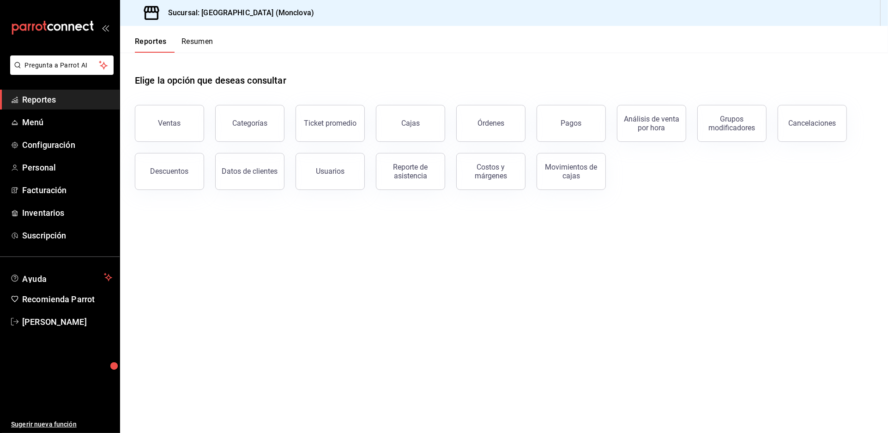
click at [213, 53] on button "Resumen" at bounding box center [198, 45] width 32 height 16
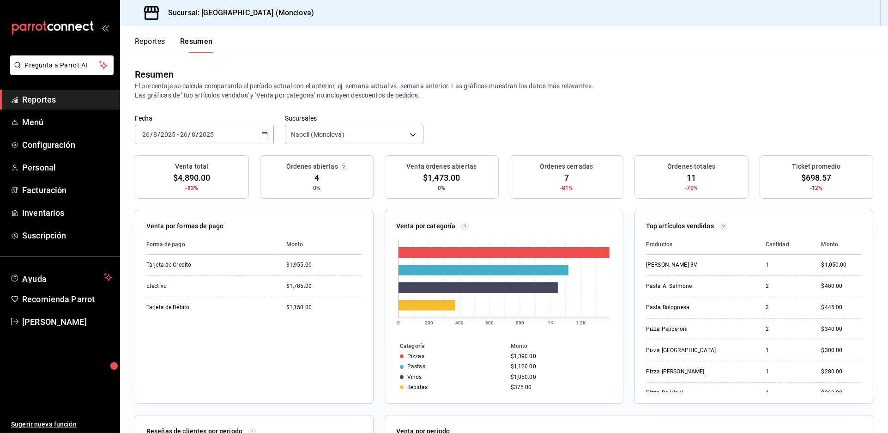
click at [167, 39] on div "Reportes Resumen" at bounding box center [166, 39] width 93 height 27
click at [165, 53] on button "Reportes" at bounding box center [150, 45] width 30 height 16
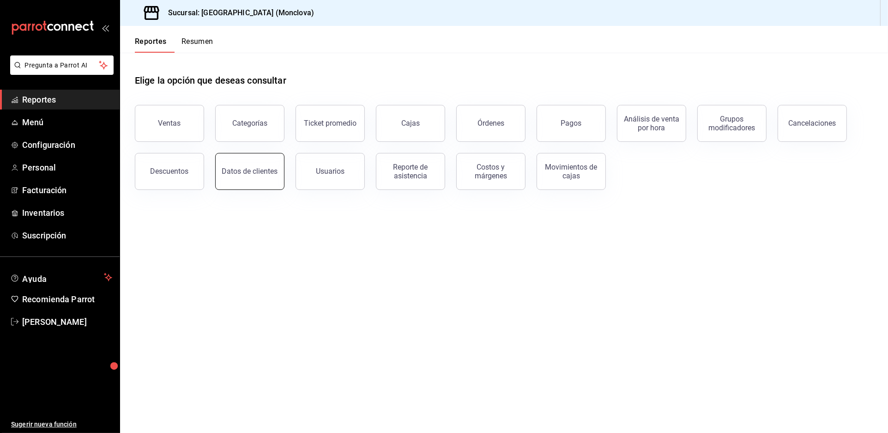
click at [256, 176] on div "Datos de clientes" at bounding box center [250, 171] width 56 height 9
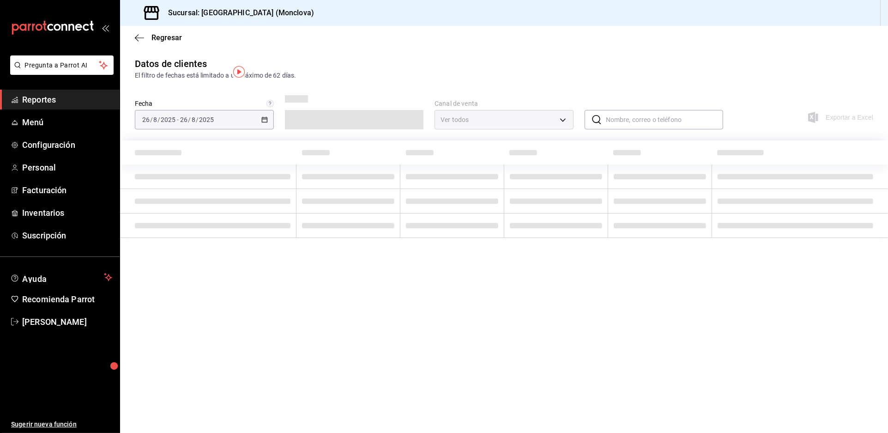
type input "PARROT,DIDI_FOOD,ONLINE"
click at [154, 40] on span "Regresar" at bounding box center [167, 37] width 30 height 9
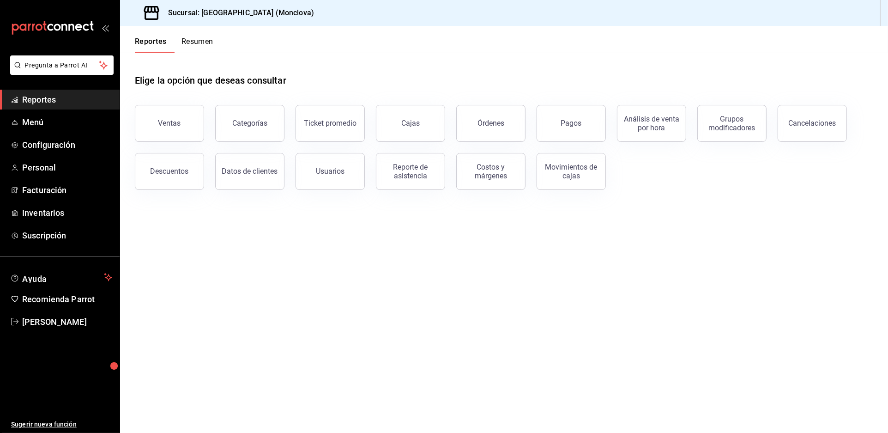
click at [194, 190] on button "Descuentos" at bounding box center [169, 171] width 69 height 37
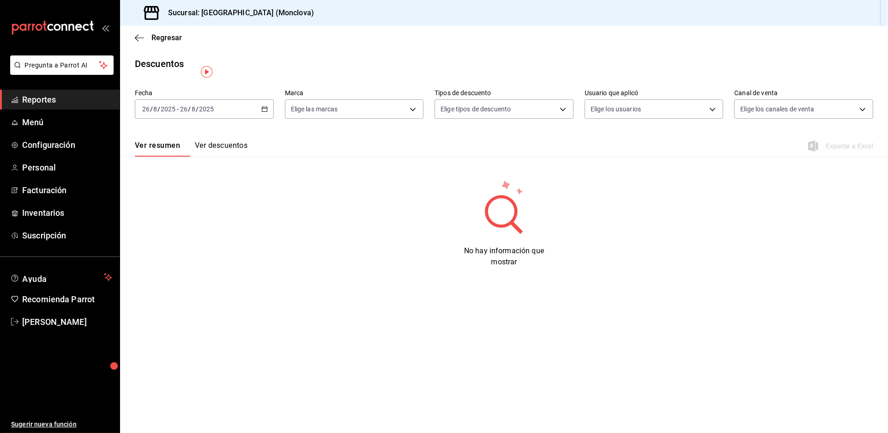
click at [268, 112] on icon "button" at bounding box center [265, 109] width 6 height 6
click at [174, 251] on li "Rango de fechas" at bounding box center [178, 241] width 86 height 21
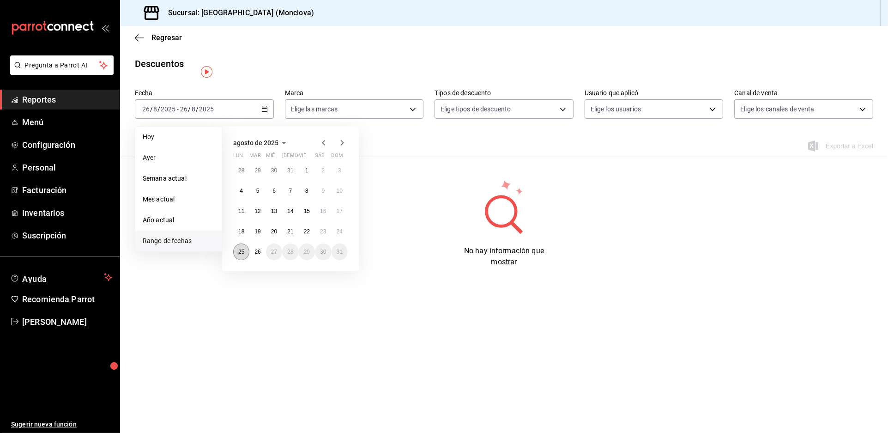
click at [244, 255] on abbr "25" at bounding box center [241, 252] width 6 height 6
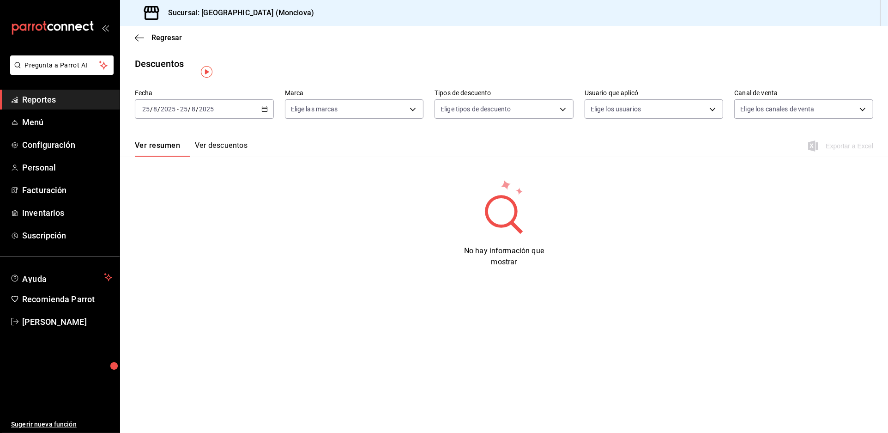
click at [262, 119] on div "2025-08-25 25 / 8 / 2025 - 2025-08-25 25 / 8 / 2025" at bounding box center [204, 108] width 139 height 19
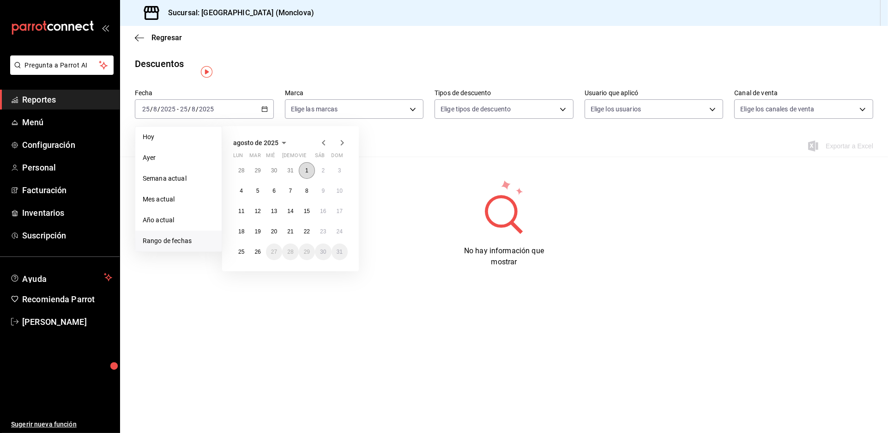
click at [309, 174] on abbr "1" at bounding box center [306, 170] width 3 height 6
click at [247, 260] on button "25" at bounding box center [241, 251] width 16 height 17
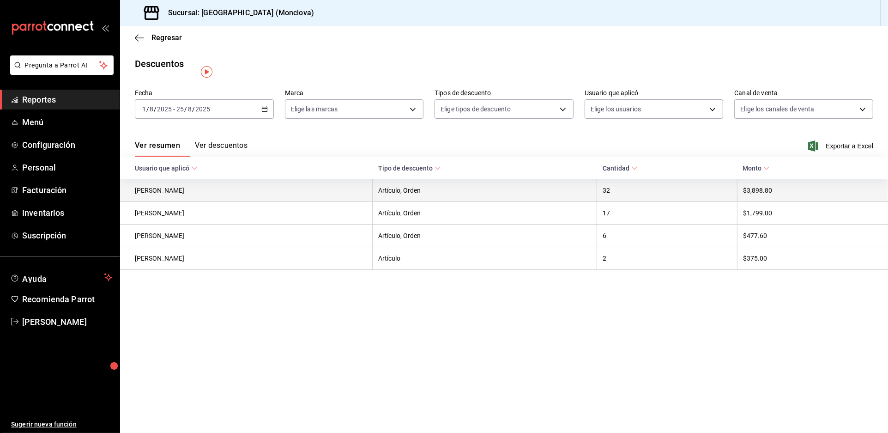
click at [738, 201] on th "32" at bounding box center [667, 190] width 140 height 23
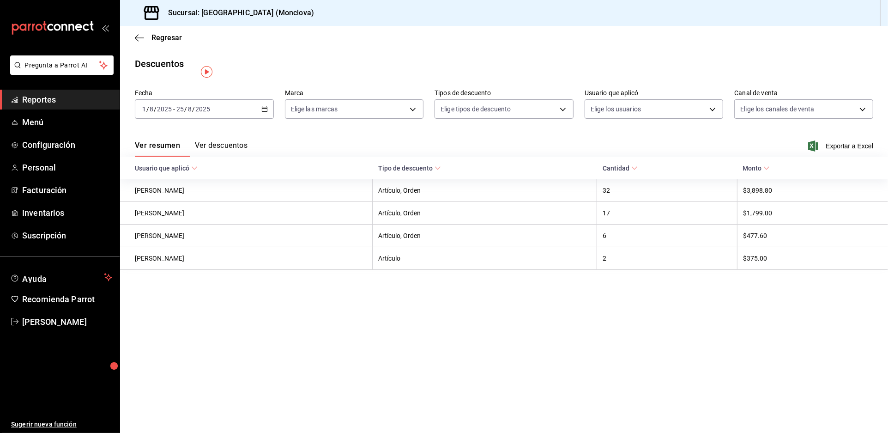
click at [235, 157] on button "Ver descuentos" at bounding box center [221, 149] width 53 height 16
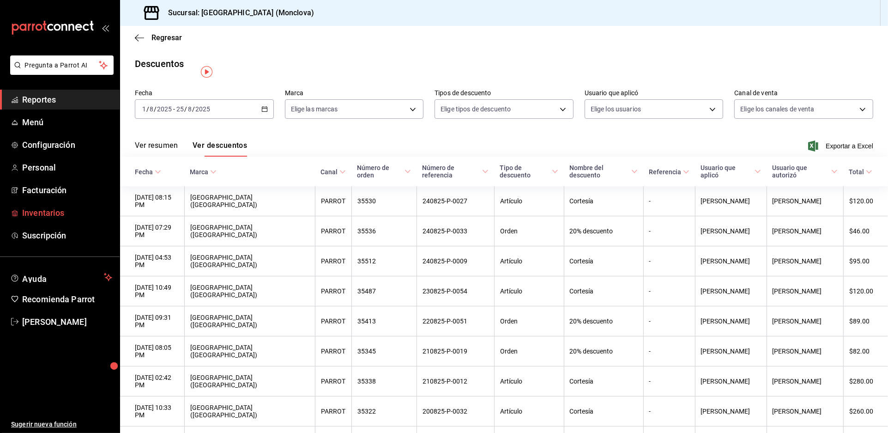
click at [21, 223] on link "Inventarios" at bounding box center [60, 213] width 120 height 20
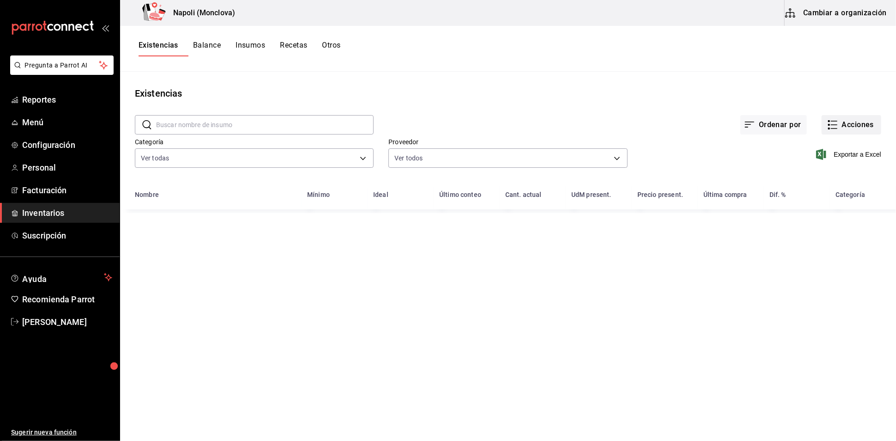
click at [843, 132] on button "Acciones" at bounding box center [852, 124] width 60 height 19
click at [824, 186] on span "Compra" at bounding box center [843, 186] width 78 height 10
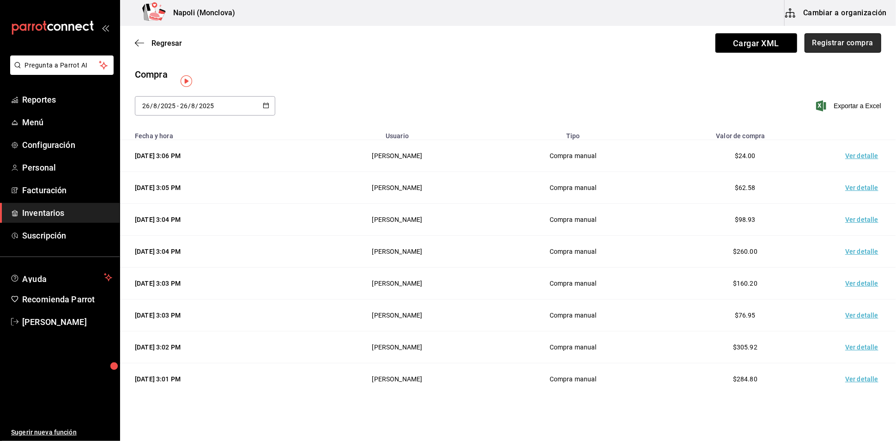
click at [830, 35] on button "Registrar compra" at bounding box center [843, 42] width 77 height 19
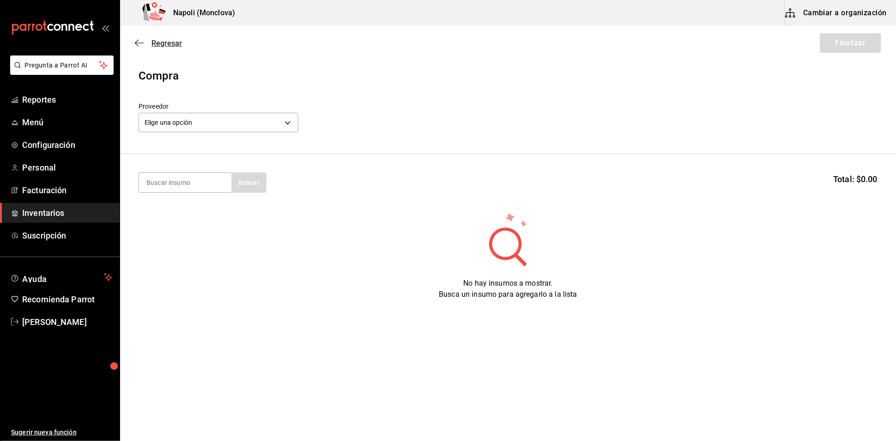
click at [153, 45] on span "Regresar" at bounding box center [167, 43] width 30 height 9
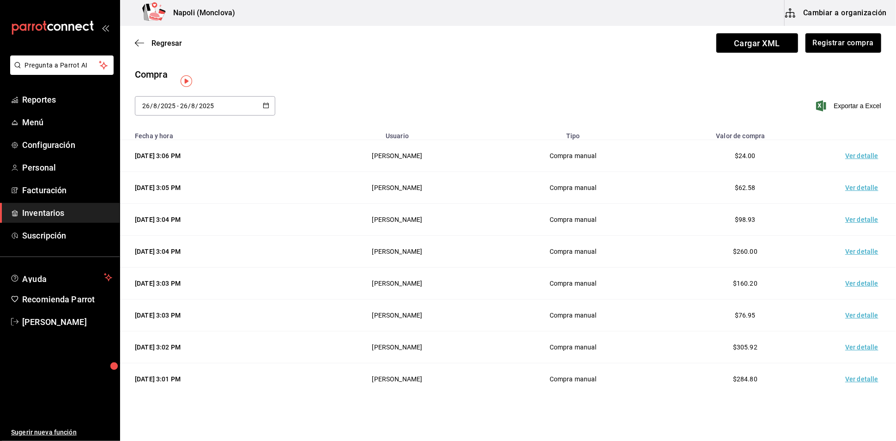
click at [161, 52] on div "Regresar Cargar XML Registrar compra" at bounding box center [508, 43] width 776 height 34
click at [165, 42] on span "Regresar" at bounding box center [167, 43] width 30 height 9
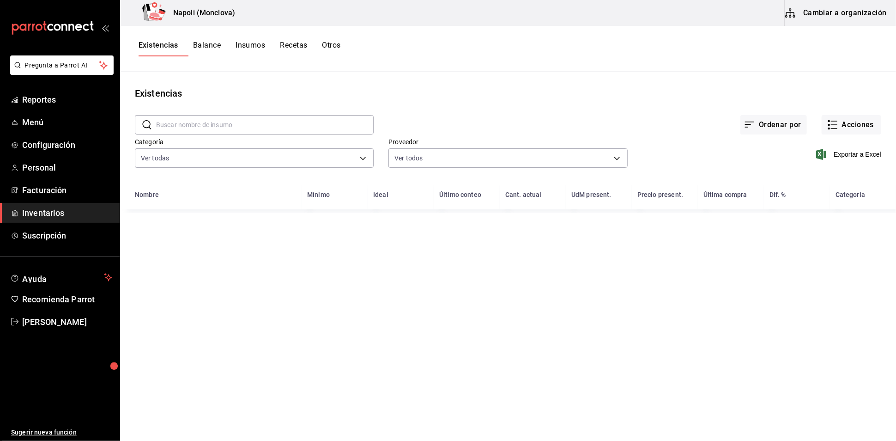
click at [199, 134] on input "text" at bounding box center [265, 125] width 218 height 18
type input "apot"
click at [836, 126] on button "Acciones" at bounding box center [852, 124] width 60 height 19
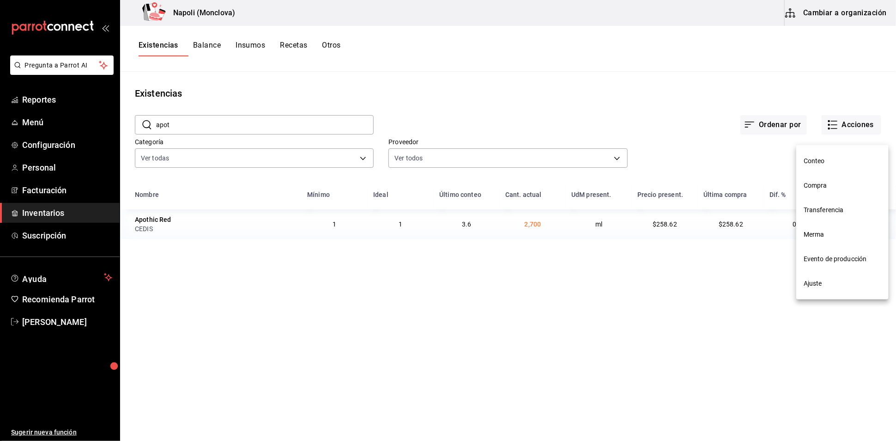
drag, startPoint x: 835, startPoint y: 185, endPoint x: 829, endPoint y: 187, distance: 6.6
click at [829, 187] on span "Compra" at bounding box center [843, 186] width 78 height 10
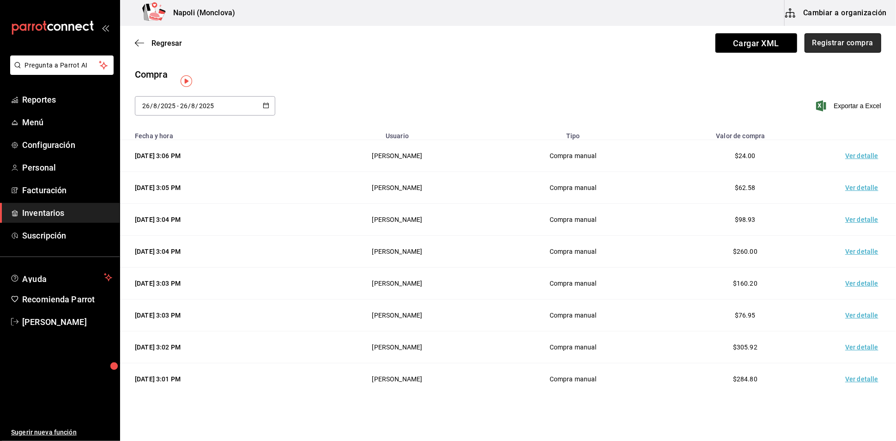
click at [836, 51] on button "Registrar compra" at bounding box center [843, 42] width 77 height 19
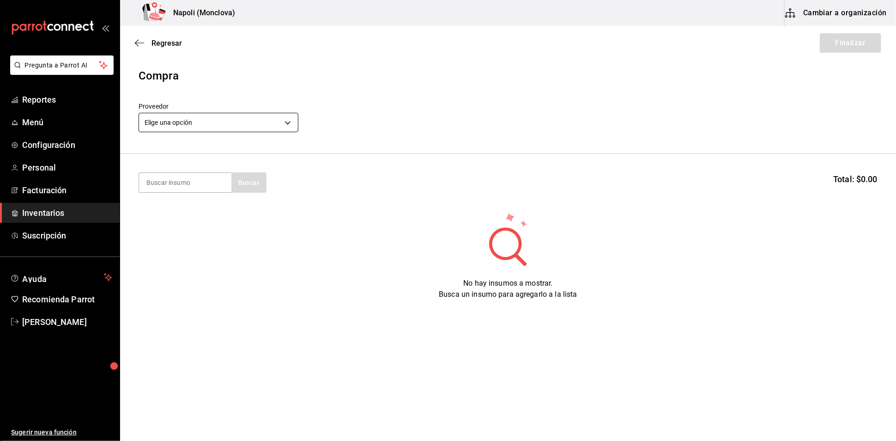
click at [292, 125] on body "Pregunta a Parrot AI Reportes Menú Configuración Personal Facturación Inventari…" at bounding box center [448, 194] width 896 height 389
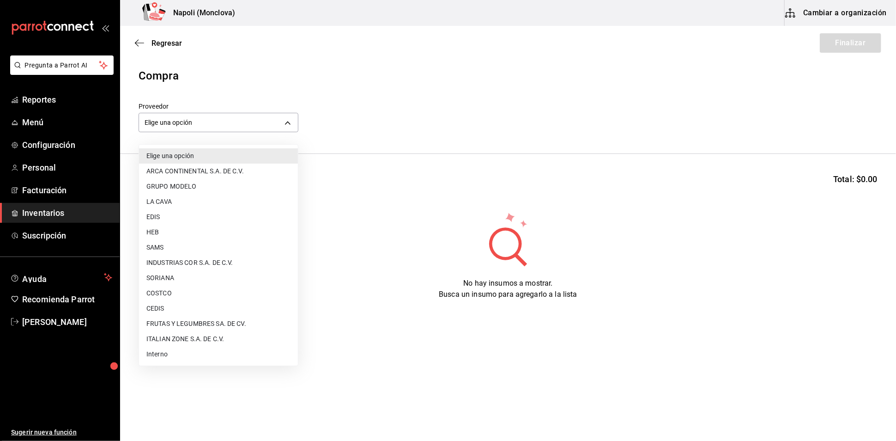
click at [196, 313] on li "CEDIS" at bounding box center [218, 308] width 159 height 15
type input "8bbbf040-4be4-464d-a164-6baf154bd563"
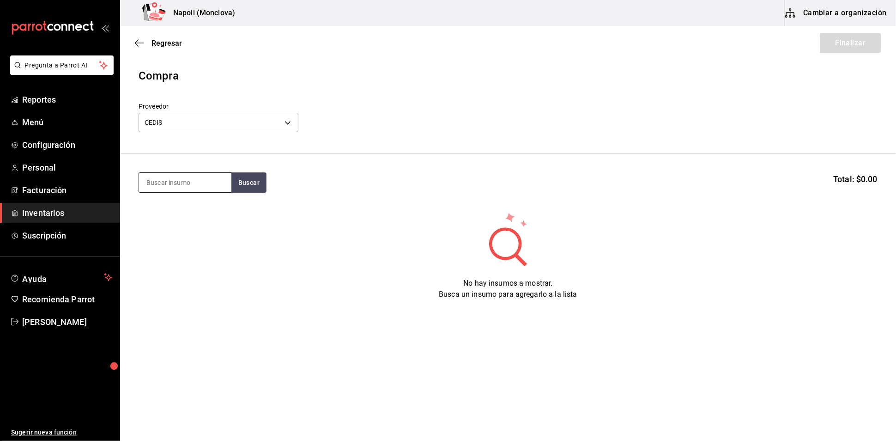
click at [178, 189] on input at bounding box center [185, 182] width 92 height 19
type input "apot"
click at [252, 192] on button "Buscar" at bounding box center [248, 182] width 35 height 20
click at [201, 216] on div "Apothic Red PZA - CEDIS" at bounding box center [185, 219] width 92 height 36
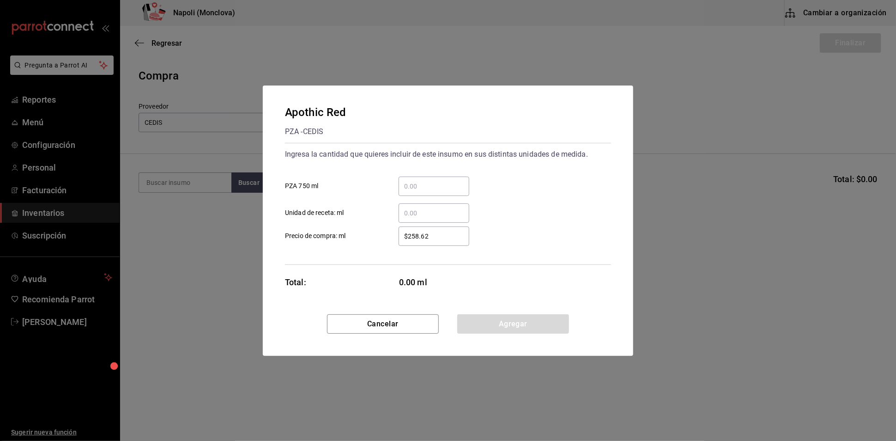
click at [426, 176] on div "​" at bounding box center [434, 185] width 71 height 19
click at [426, 181] on input "​ PZA 750 ml" at bounding box center [434, 186] width 71 height 11
type input "2"
click at [495, 334] on button "Agregar" at bounding box center [513, 323] width 112 height 19
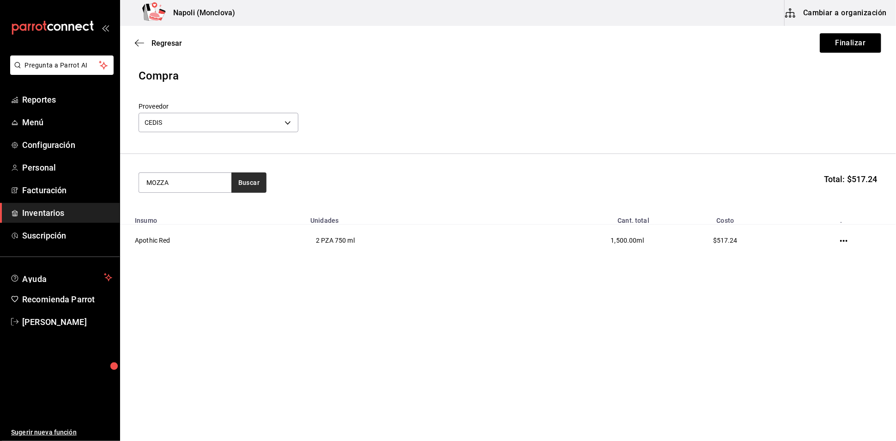
type input "MOZZA"
click at [260, 182] on button "Buscar" at bounding box center [248, 182] width 35 height 20
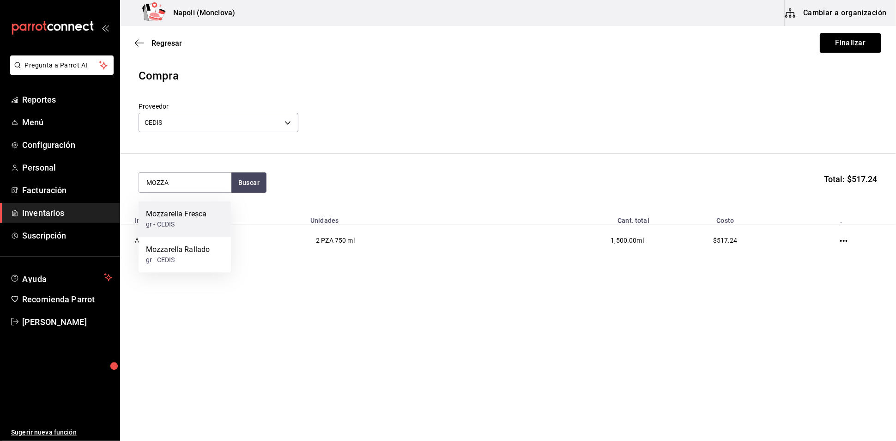
click at [199, 222] on div "gr - CEDIS" at bounding box center [176, 224] width 61 height 10
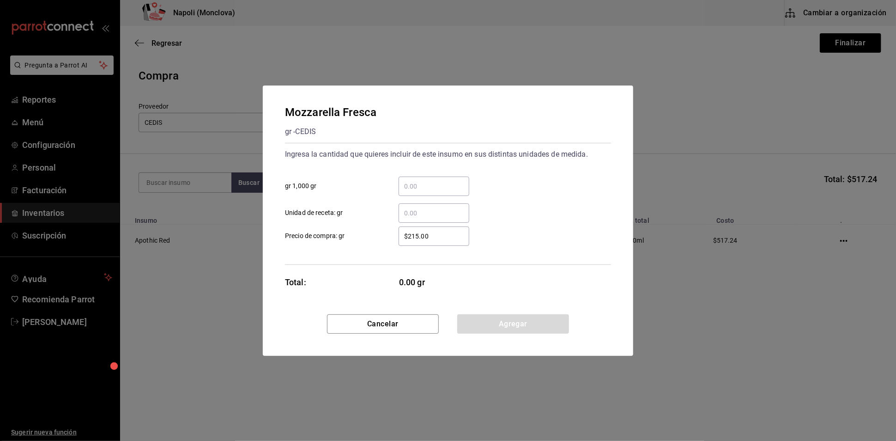
click at [412, 182] on input "​ gr 1,000 gr" at bounding box center [434, 186] width 71 height 11
type input "2.71"
drag, startPoint x: 538, startPoint y: 346, endPoint x: 528, endPoint y: 331, distance: 17.9
click at [534, 342] on div "Cancelar Agregar" at bounding box center [448, 335] width 371 height 42
click at [527, 331] on button "Agregar" at bounding box center [513, 323] width 112 height 19
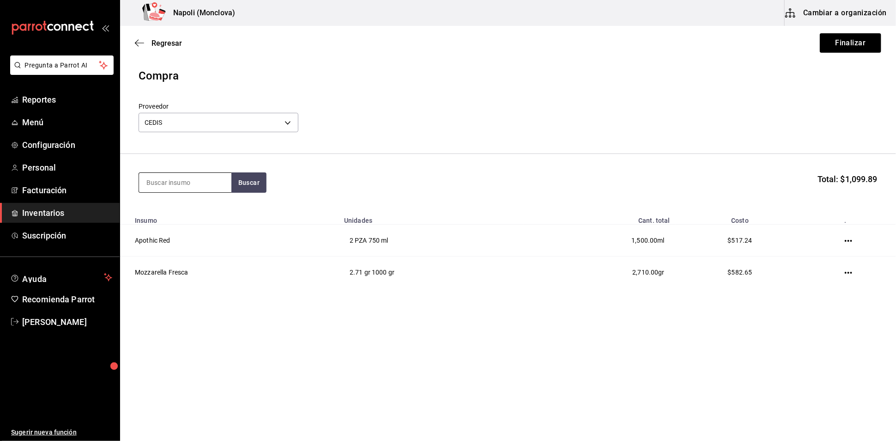
click at [198, 191] on input at bounding box center [185, 182] width 92 height 19
type input "JAM"
click at [262, 183] on button "Buscar" at bounding box center [248, 182] width 35 height 20
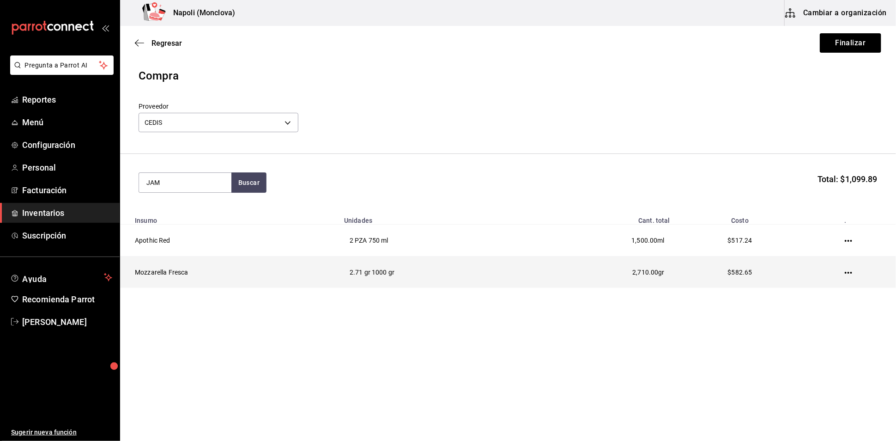
click at [193, 284] on td "Mozzarella Fresca" at bounding box center [229, 272] width 219 height 32
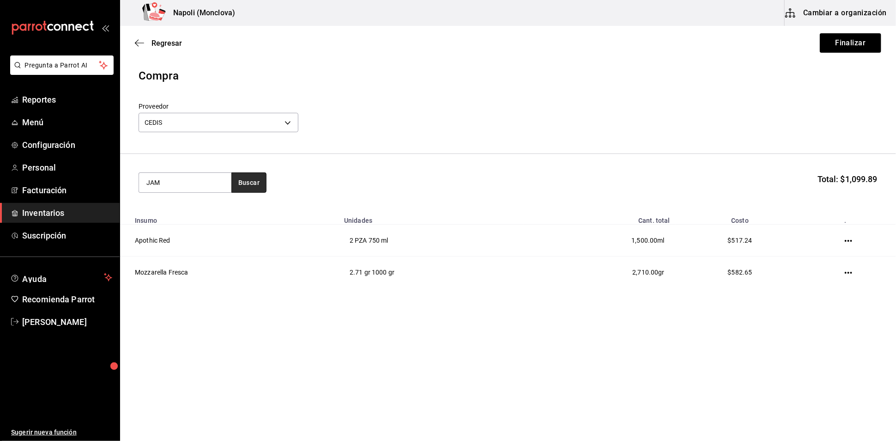
click at [242, 193] on button "Buscar" at bounding box center [248, 182] width 35 height 20
click at [181, 262] on div "gr - CEDIS" at bounding box center [174, 260] width 56 height 10
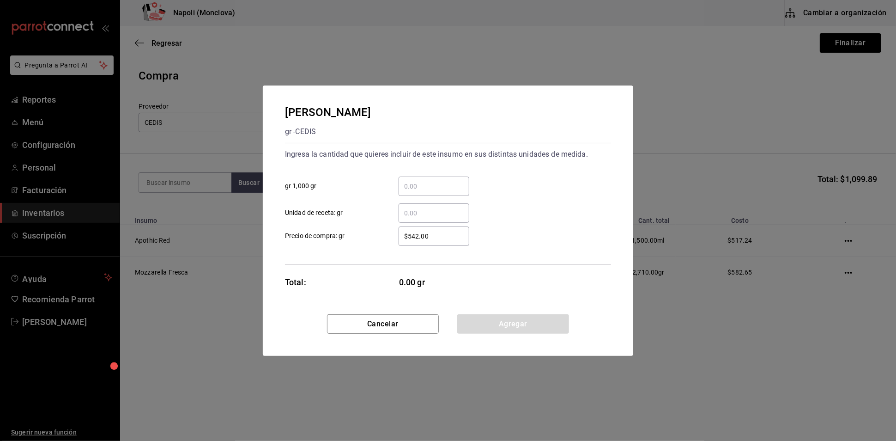
click at [450, 181] on input "​ gr 1,000 gr" at bounding box center [434, 186] width 71 height 11
type input "2"
click at [510, 328] on button "Agregar" at bounding box center [513, 323] width 112 height 19
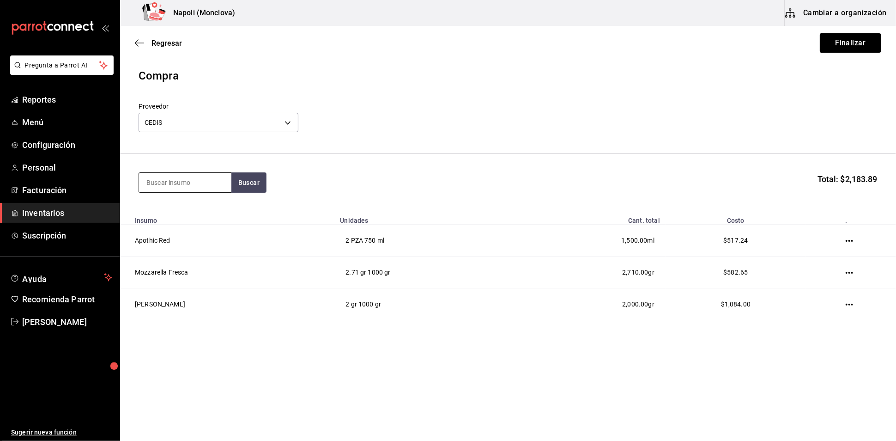
click at [162, 189] on input at bounding box center [185, 182] width 92 height 19
type input "SPAG"
click at [258, 180] on button "Buscar" at bounding box center [248, 182] width 35 height 20
click at [198, 226] on div "Spaguetti gr - CEDIS" at bounding box center [185, 219] width 92 height 36
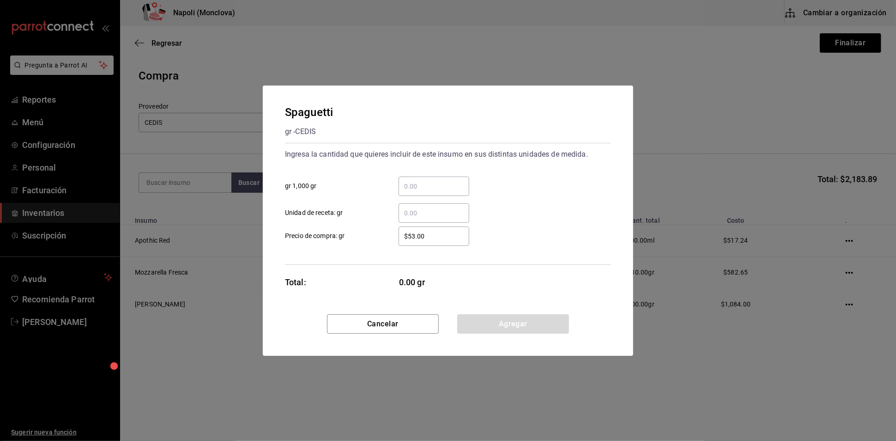
click at [454, 181] on input "​ gr 1,000 gr" at bounding box center [434, 186] width 71 height 11
type input "6"
click at [547, 334] on button "Agregar" at bounding box center [513, 323] width 112 height 19
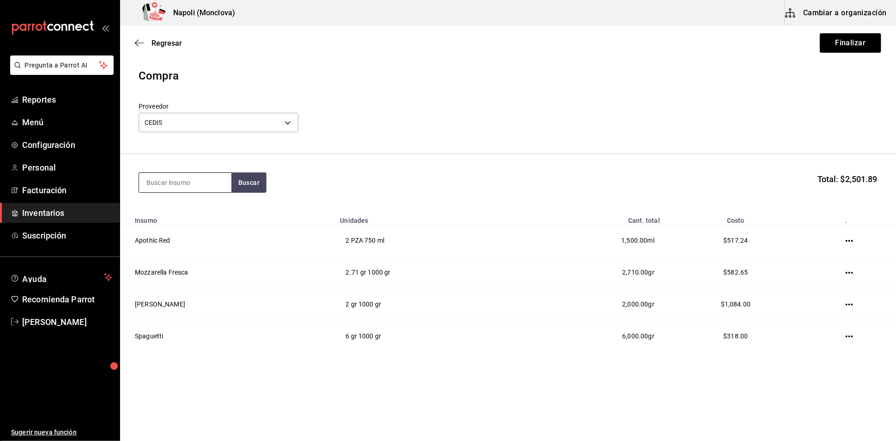
click at [165, 184] on input at bounding box center [185, 182] width 92 height 19
type input "FET"
click at [259, 189] on button "Buscar" at bounding box center [248, 182] width 35 height 20
click at [198, 214] on div "Fettucini gr - CEDIS" at bounding box center [185, 219] width 92 height 36
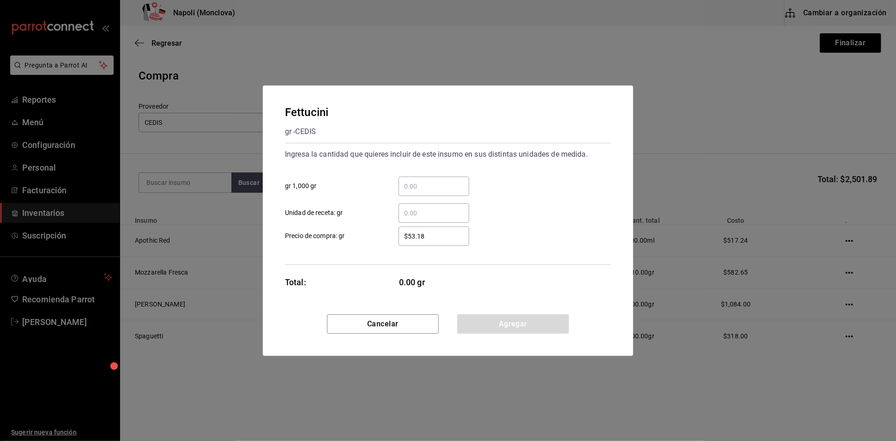
click at [414, 181] on input "​ gr 1,000 gr" at bounding box center [434, 186] width 71 height 11
type input "6"
drag, startPoint x: 489, startPoint y: 335, endPoint x: 477, endPoint y: 333, distance: 12.3
click at [487, 334] on button "Agregar" at bounding box center [513, 323] width 112 height 19
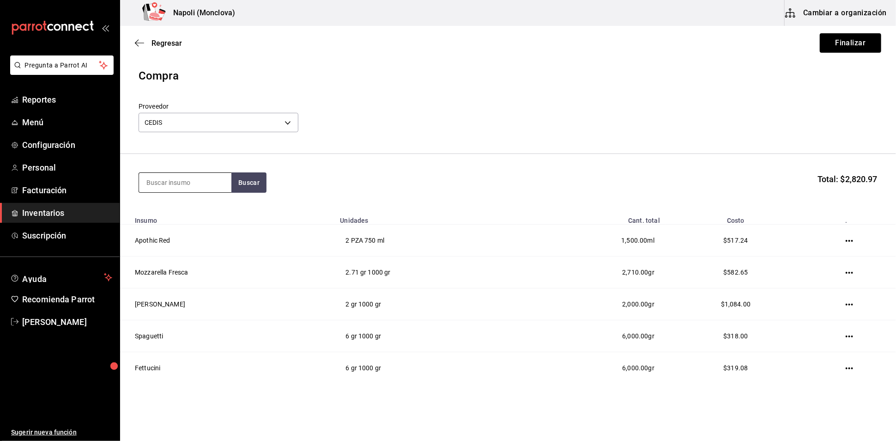
click at [188, 192] on input at bounding box center [185, 182] width 92 height 19
click at [820, 44] on button "Finalizar" at bounding box center [850, 42] width 61 height 19
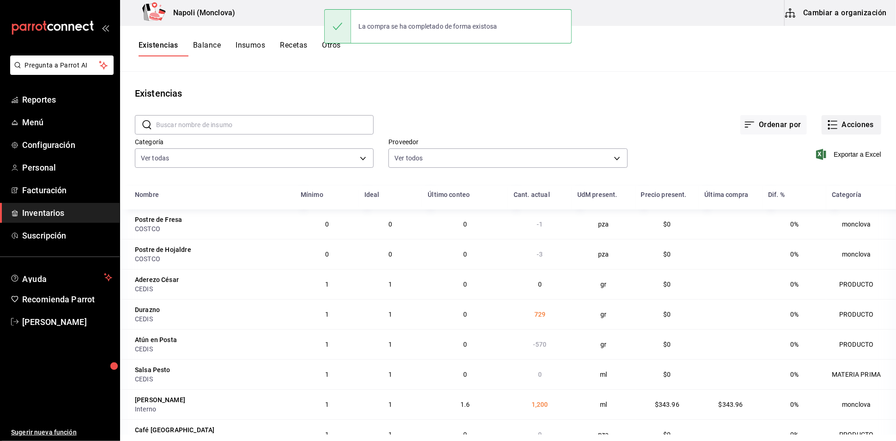
click at [851, 132] on button "Acciones" at bounding box center [852, 124] width 60 height 19
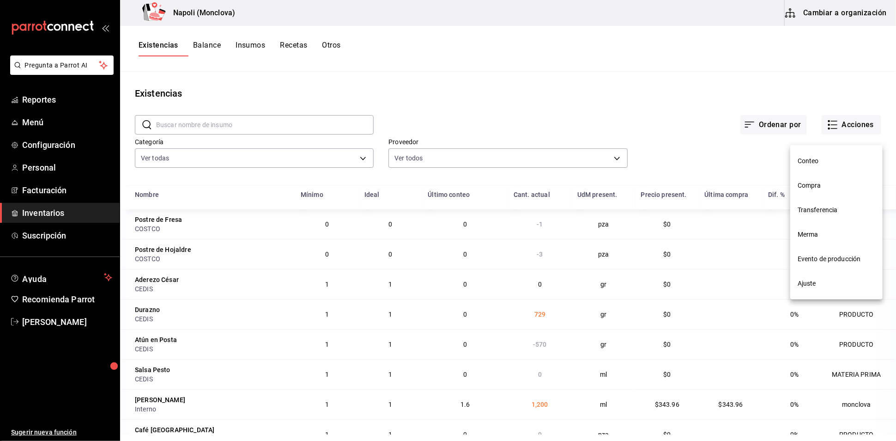
click at [823, 182] on span "Compra" at bounding box center [837, 186] width 78 height 10
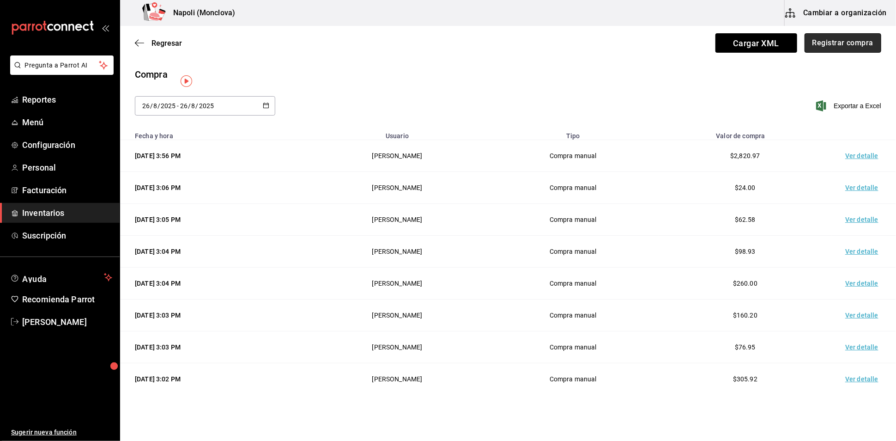
click at [816, 48] on button "Registrar compra" at bounding box center [843, 42] width 77 height 19
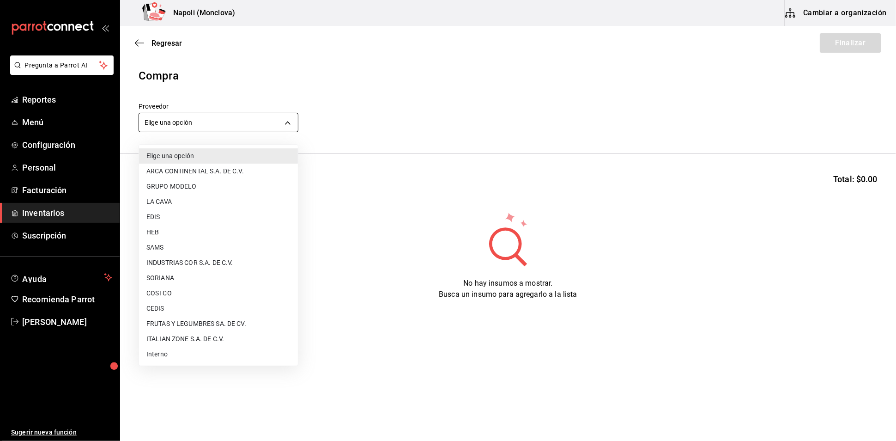
click at [289, 128] on body "Pregunta a Parrot AI Reportes Menú Configuración Personal Facturación Inventari…" at bounding box center [448, 194] width 896 height 389
click at [199, 289] on li "COSTCO" at bounding box center [218, 293] width 159 height 15
type input "297da1de-2487-48f5-9e1b-f813c29ab2ab"
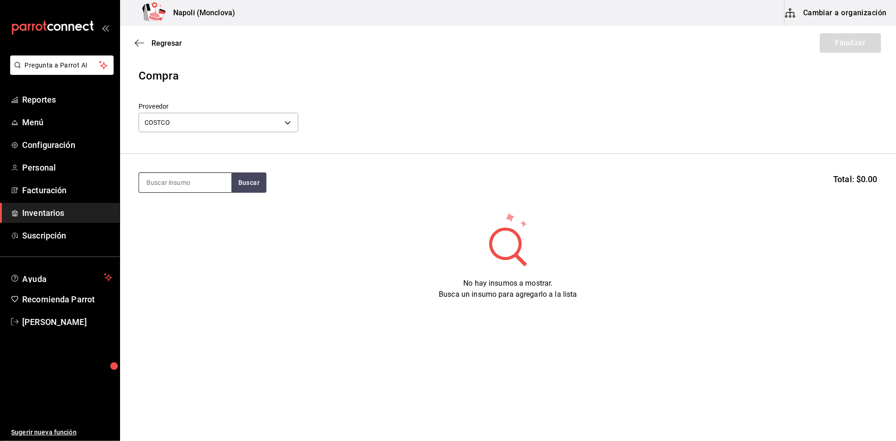
click at [182, 185] on input at bounding box center [185, 182] width 92 height 19
type input "ESPINACA"
click at [248, 178] on button "Buscar" at bounding box center [248, 182] width 35 height 20
click at [168, 228] on div "gr - COSTCO" at bounding box center [170, 224] width 49 height 10
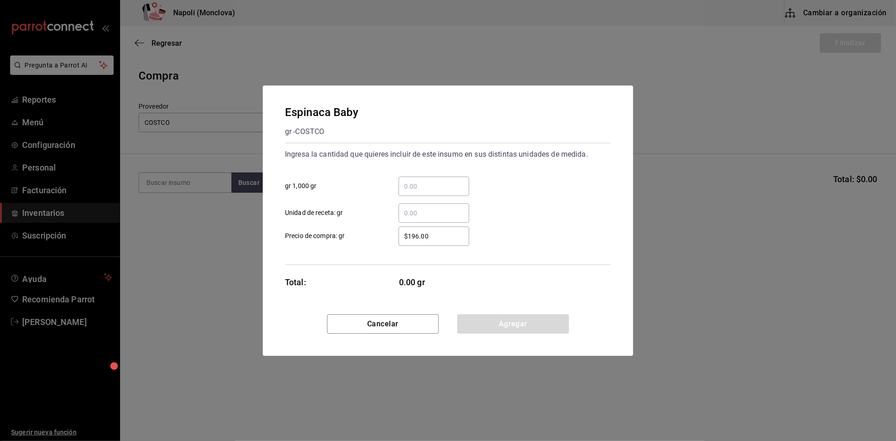
click at [446, 184] on input "​ gr 1,000 gr" at bounding box center [434, 186] width 71 height 11
type input "0.45"
click at [493, 334] on button "Agregar" at bounding box center [513, 323] width 112 height 19
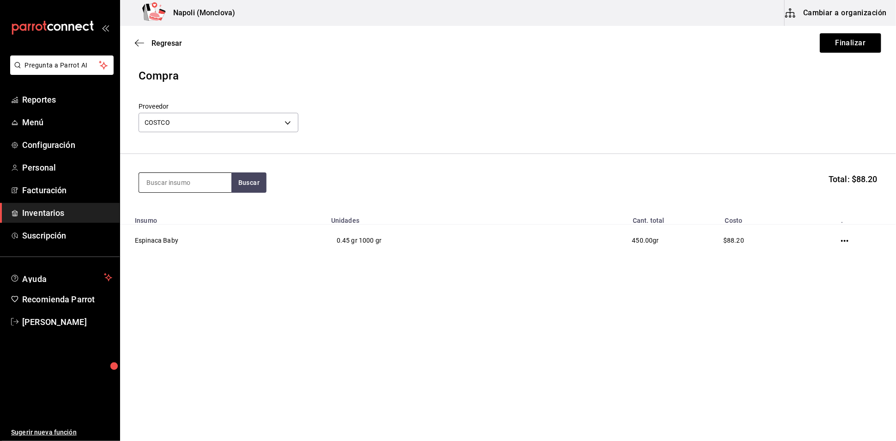
click at [200, 192] on input at bounding box center [185, 182] width 92 height 19
type input "CONSOME"
click at [267, 184] on button "Buscar" at bounding box center [248, 182] width 35 height 20
click at [194, 226] on div "Consome gr - COSTCO" at bounding box center [185, 219] width 92 height 36
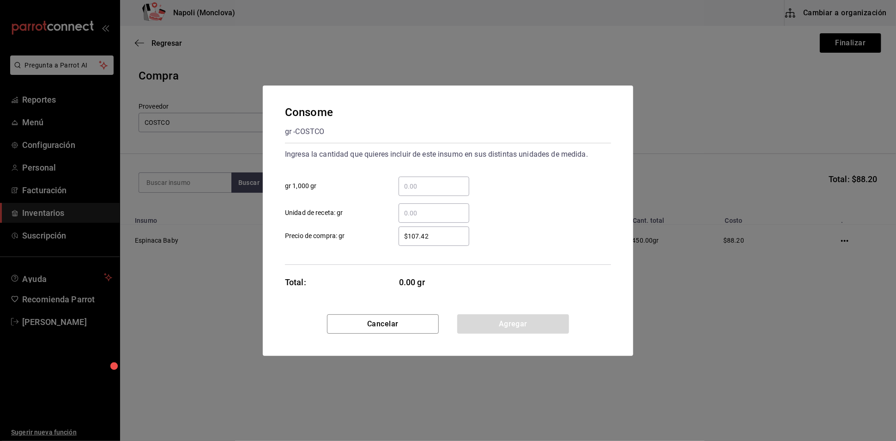
click at [438, 184] on input "​ gr 1,000 gr" at bounding box center [434, 186] width 71 height 11
type input "1"
drag, startPoint x: 503, startPoint y: 345, endPoint x: 500, endPoint y: 336, distance: 8.9
click at [501, 341] on div "Cancelar Agregar" at bounding box center [448, 335] width 371 height 42
click at [497, 328] on button "Agregar" at bounding box center [513, 323] width 112 height 19
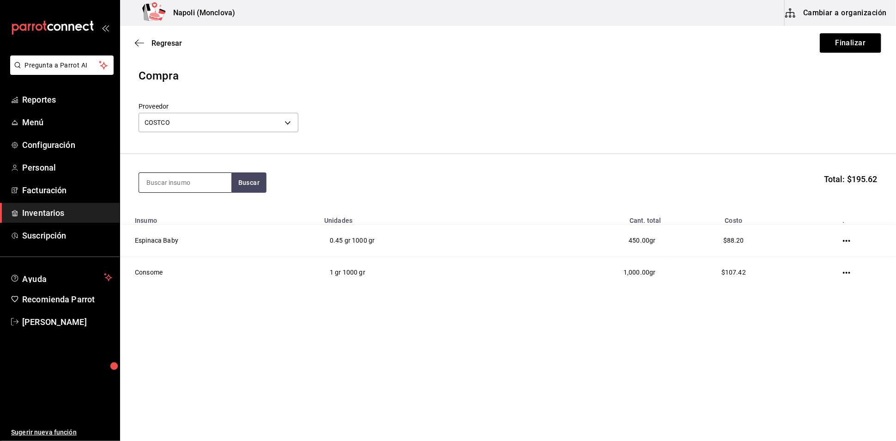
click at [185, 188] on input at bounding box center [185, 182] width 92 height 19
type input "JALAP"
click at [267, 189] on button "Buscar" at bounding box center [248, 182] width 35 height 20
click at [184, 218] on div "Jalapeño gr - COSTCO" at bounding box center [185, 219] width 92 height 36
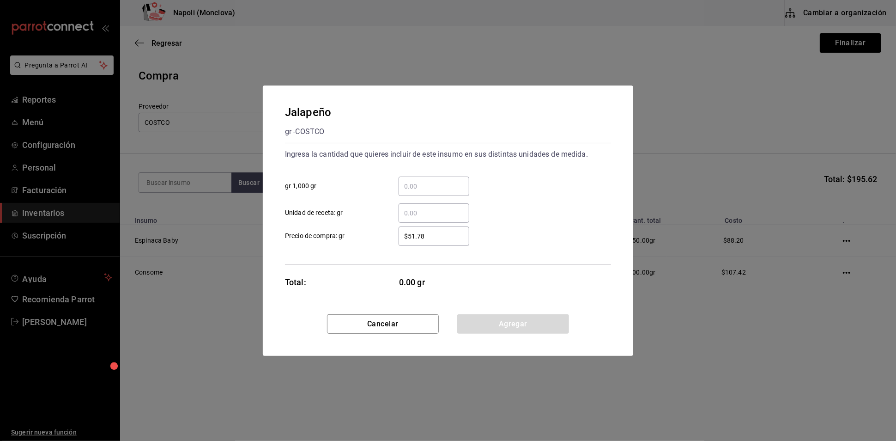
click at [438, 182] on input "​ gr 1,000 gr" at bounding box center [434, 186] width 71 height 11
type input "3"
click at [496, 334] on button "Agregar" at bounding box center [513, 323] width 112 height 19
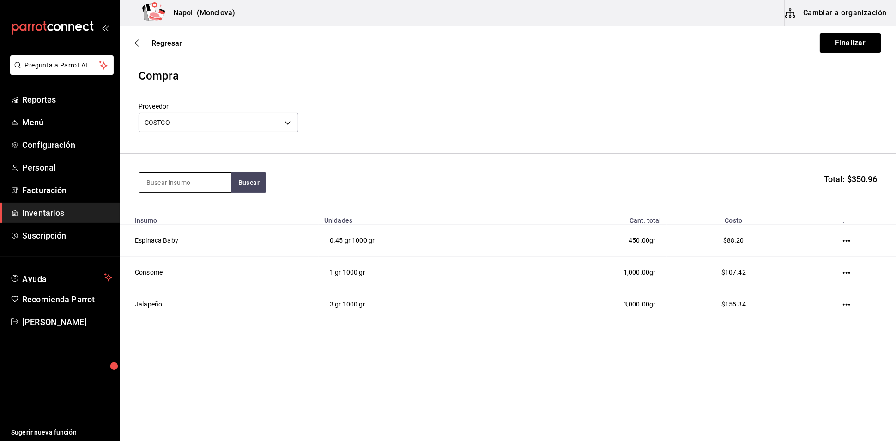
click at [201, 189] on input at bounding box center [185, 182] width 92 height 19
type input "HUEVO"
click at [253, 182] on button "Buscar" at bounding box center [248, 182] width 35 height 20
click at [188, 219] on div "Huevo" at bounding box center [167, 213] width 43 height 11
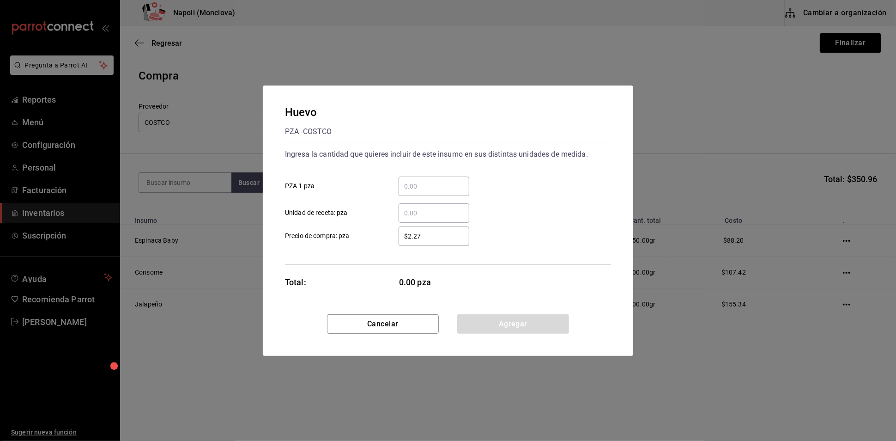
click at [432, 181] on input "​ PZA 1 pza" at bounding box center [434, 186] width 71 height 11
type input "30"
click at [516, 334] on button "Agregar" at bounding box center [513, 323] width 112 height 19
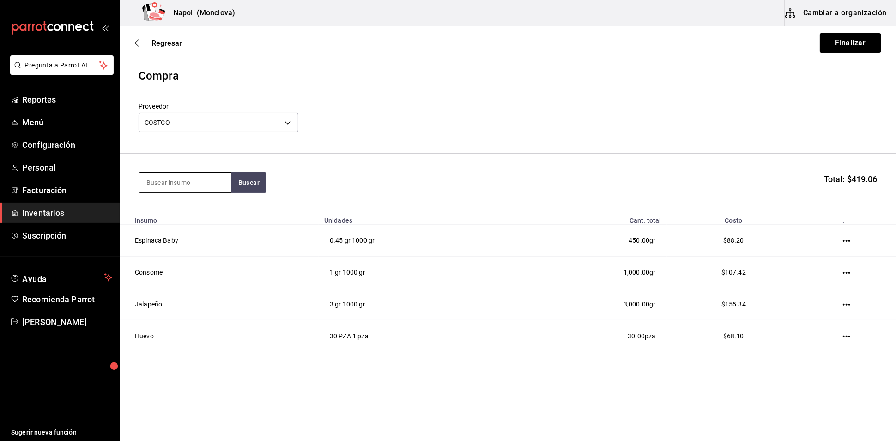
click at [189, 187] on input at bounding box center [185, 182] width 92 height 19
type input "CERE"
click at [262, 190] on button "Buscar" at bounding box center [248, 182] width 35 height 20
click at [177, 218] on div "Cereza" at bounding box center [164, 213] width 36 height 11
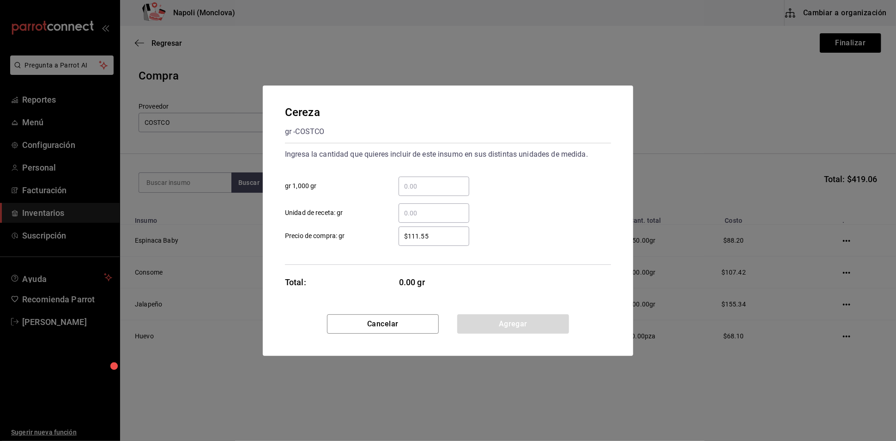
click at [425, 181] on input "​ gr 1,000 gr" at bounding box center [434, 186] width 71 height 11
type input "2"
click at [500, 334] on button "Agregar" at bounding box center [513, 323] width 112 height 19
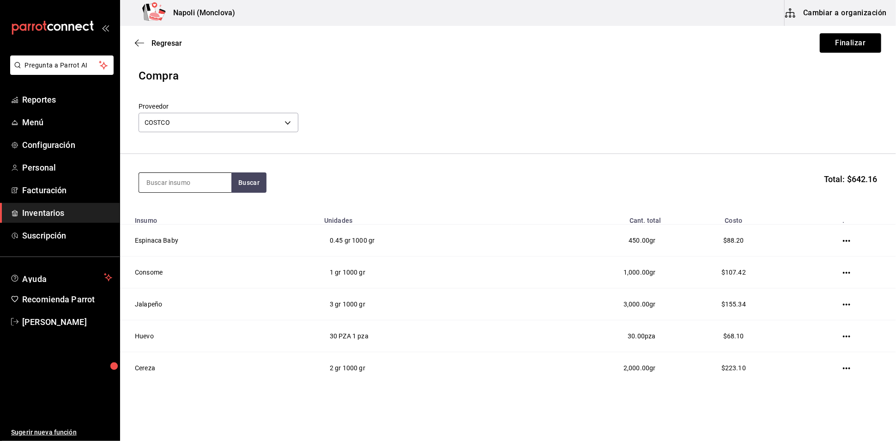
click at [188, 185] on input at bounding box center [185, 182] width 92 height 19
click at [837, 41] on button "Finalizar" at bounding box center [850, 42] width 61 height 19
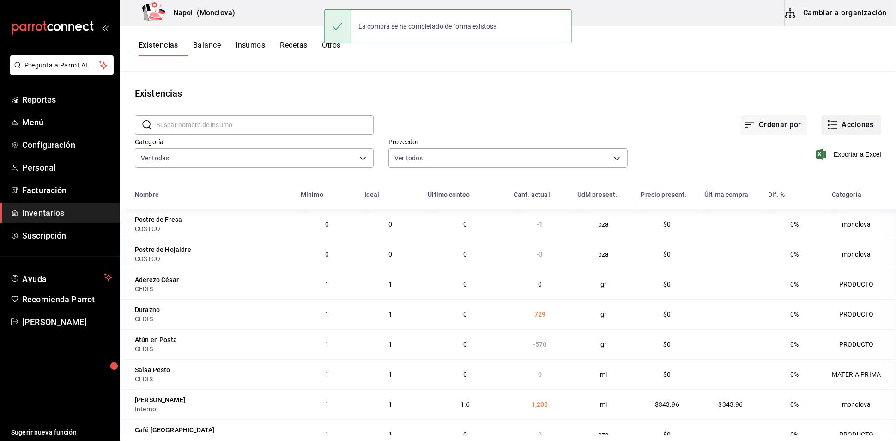
click at [822, 131] on button "Acciones" at bounding box center [852, 124] width 60 height 19
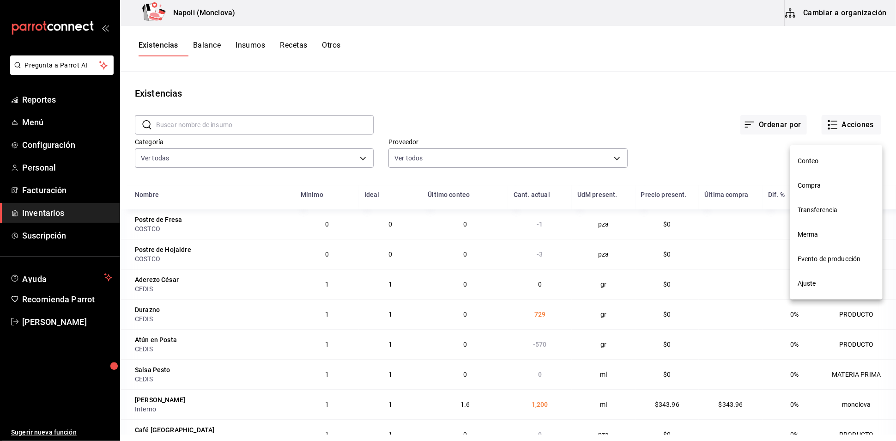
click at [842, 189] on span "Compra" at bounding box center [837, 186] width 78 height 10
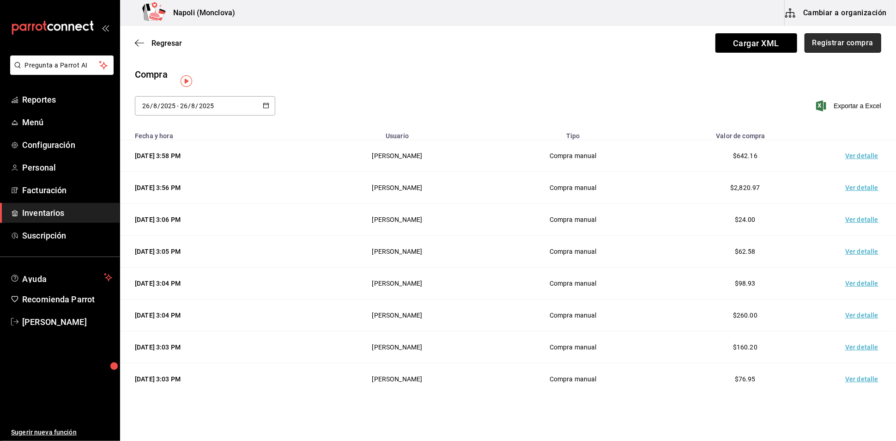
click at [823, 44] on button "Registrar compra" at bounding box center [843, 42] width 77 height 19
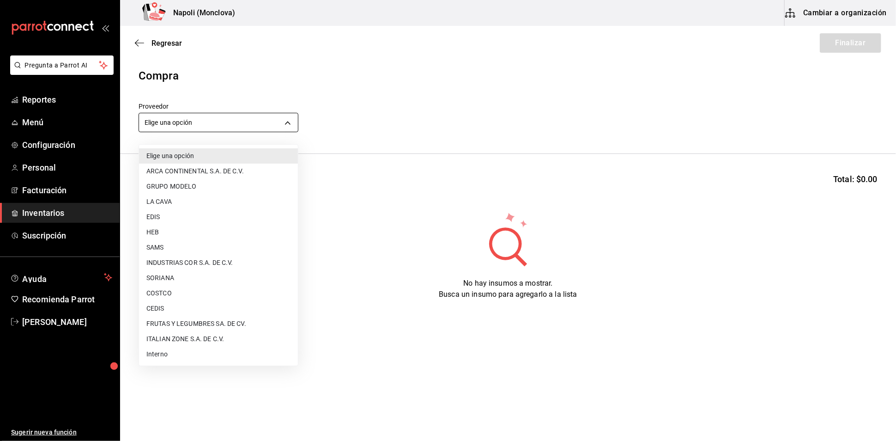
click at [288, 125] on body "Pregunta a Parrot AI Reportes Menú Configuración Personal Facturación Inventari…" at bounding box center [448, 194] width 896 height 389
click at [234, 320] on li "FRUTAS Y LEGUMBRES SA. DE CV." at bounding box center [218, 323] width 159 height 15
type input "05b4ca23-b36a-46a1-ac6b-e80d2dc61e96"
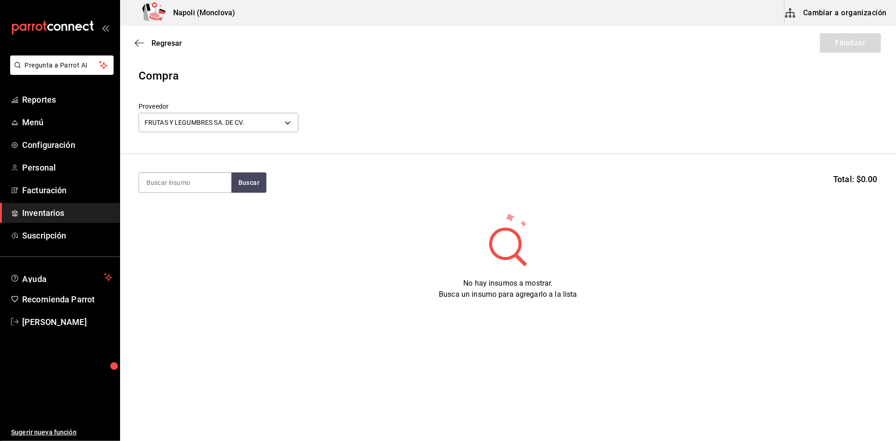
click at [176, 176] on section "Buscar Total: $0.00" at bounding box center [508, 182] width 776 height 57
click at [177, 185] on input at bounding box center [185, 182] width 92 height 19
type input "TOMATE"
click at [252, 188] on button "Buscar" at bounding box center [248, 182] width 35 height 20
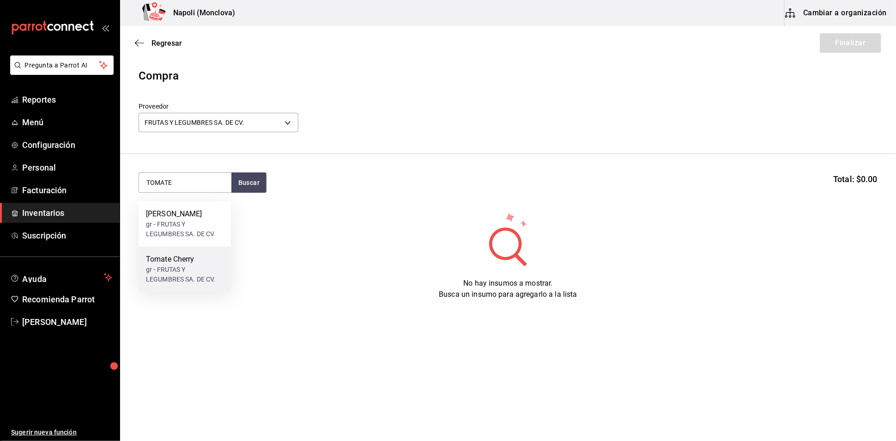
click at [209, 264] on div "Tomate Cherry" at bounding box center [185, 259] width 78 height 11
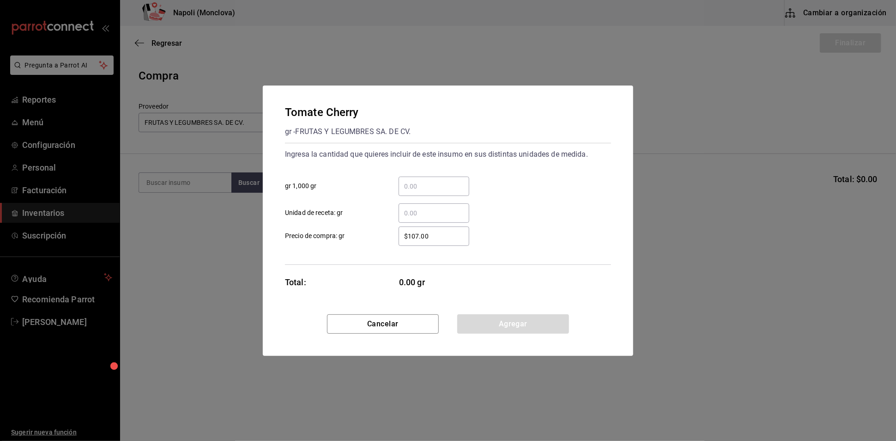
click at [415, 181] on input "​ gr 1,000 gr" at bounding box center [434, 186] width 71 height 11
type input "1.81"
click at [493, 331] on button "Agregar" at bounding box center [513, 323] width 112 height 19
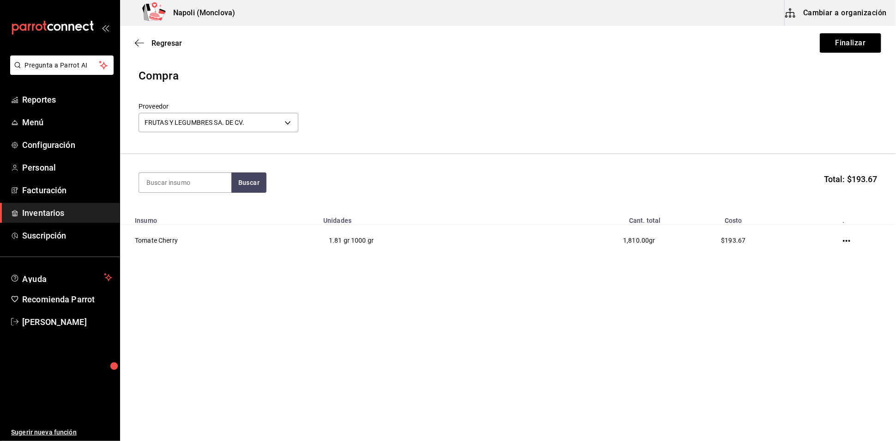
click at [342, 176] on section "Buscar Total: $193.67" at bounding box center [508, 182] width 776 height 57
click at [847, 38] on button "Finalizar" at bounding box center [850, 42] width 61 height 19
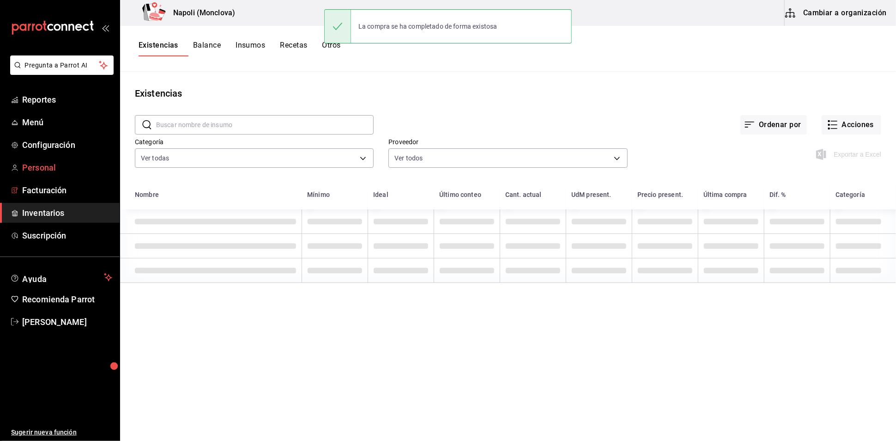
click at [61, 174] on span "Personal" at bounding box center [67, 167] width 90 height 12
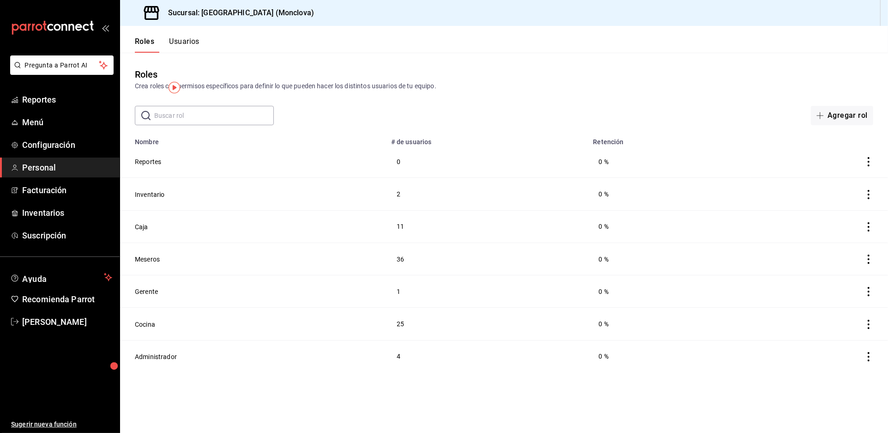
click at [195, 49] on button "Usuarios" at bounding box center [184, 45] width 30 height 16
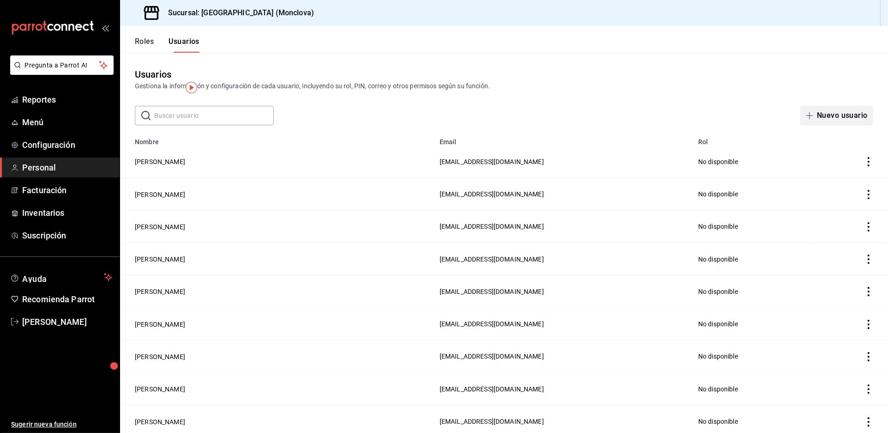
click at [835, 125] on button "Nuevo usuario" at bounding box center [837, 115] width 73 height 19
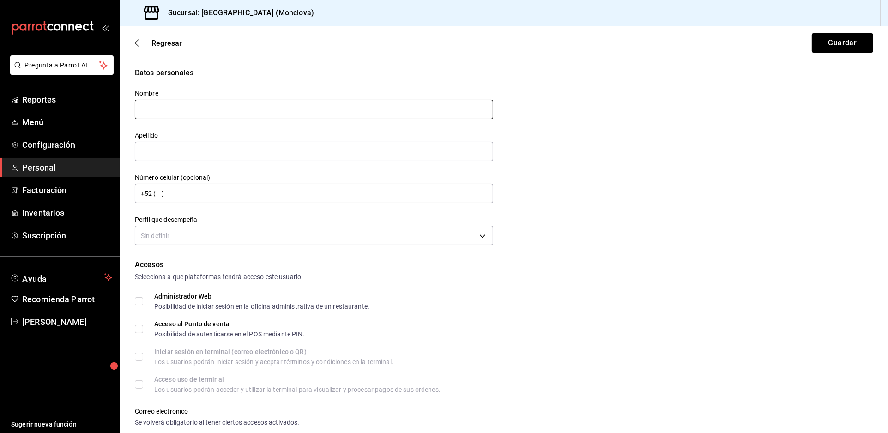
click at [226, 117] on input "text" at bounding box center [314, 109] width 359 height 19
type input "AILTON JAVIER"
drag, startPoint x: 230, startPoint y: 155, endPoint x: 235, endPoint y: 159, distance: 5.9
click at [235, 159] on input "text" at bounding box center [314, 151] width 359 height 19
type input "AVITIA TORRES"
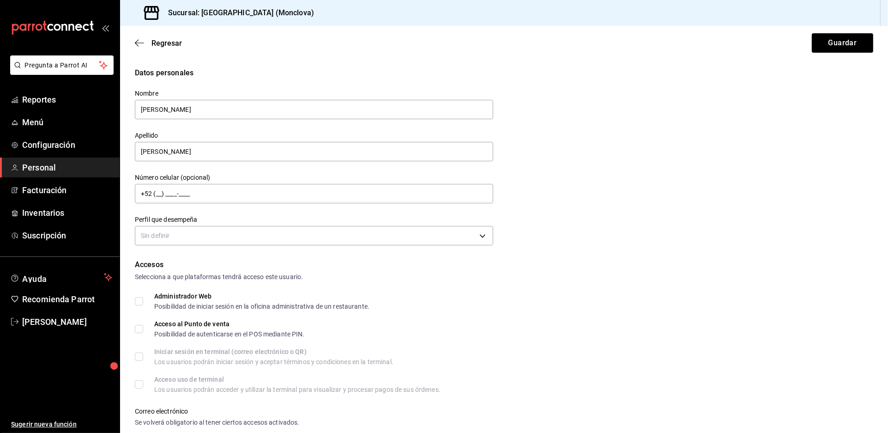
click at [627, 207] on div "Datos personales Nombre AILTON JAVIER Apellido AVITIA TORRES Número celular (op…" at bounding box center [504, 157] width 739 height 181
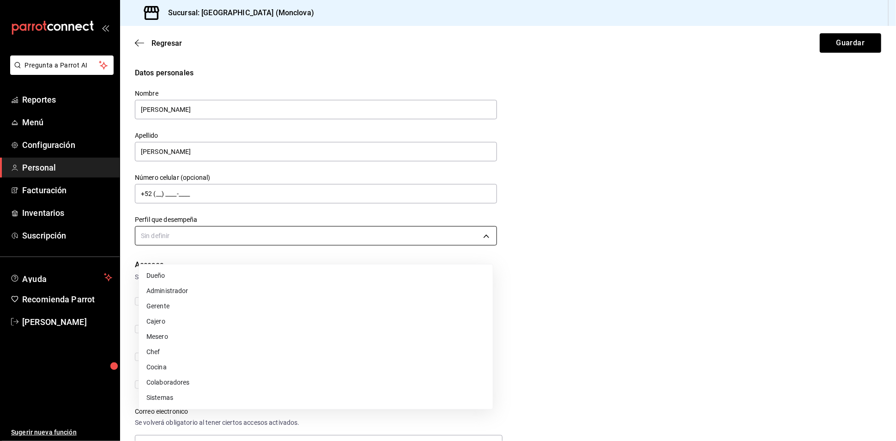
click at [479, 245] on body "Pregunta a Parrot AI Reportes Menú Configuración Personal Facturación Inventari…" at bounding box center [448, 220] width 896 height 441
click at [201, 360] on li "Cocina" at bounding box center [316, 366] width 354 height 15
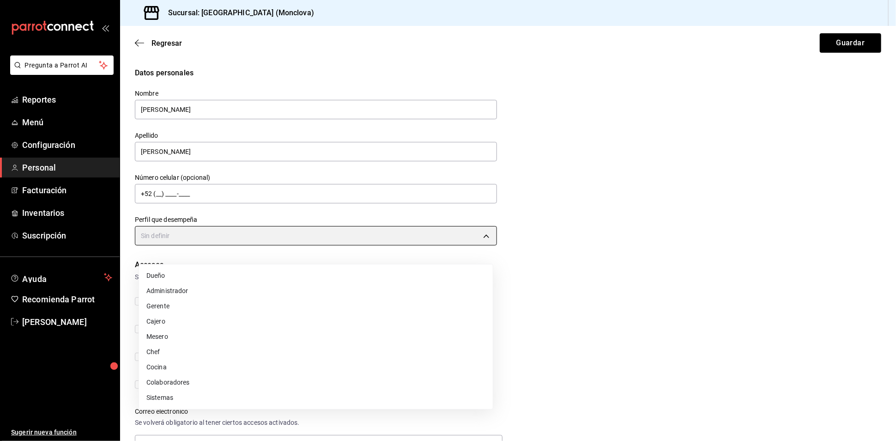
type input "KITCHEN"
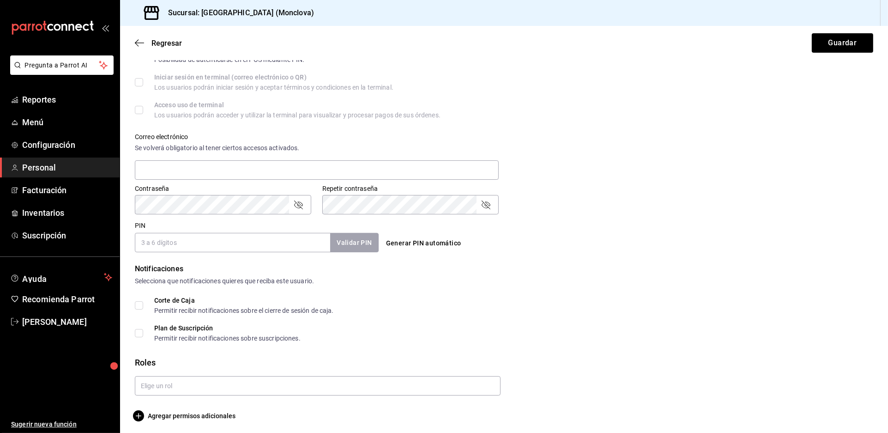
scroll to position [283, 0]
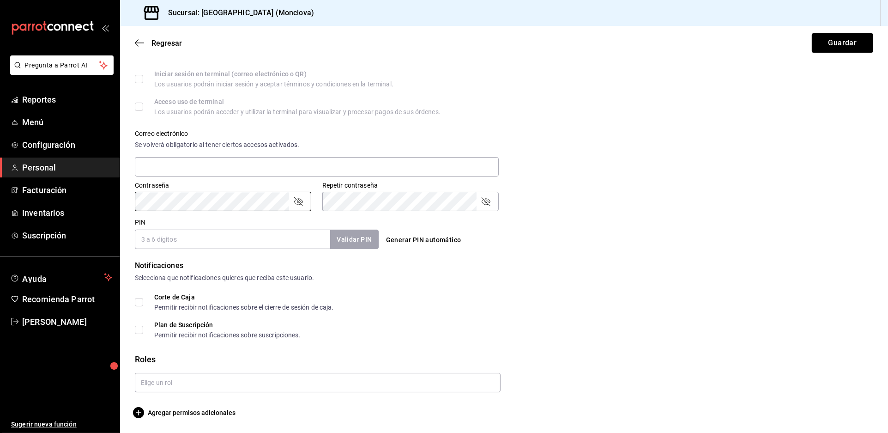
click at [237, 249] on input "PIN" at bounding box center [232, 239] width 195 height 19
type input "040909"
click at [364, 244] on button "Validar PIN" at bounding box center [353, 239] width 49 height 20
click at [148, 418] on span "Agregar permisos adicionales" at bounding box center [185, 412] width 101 height 11
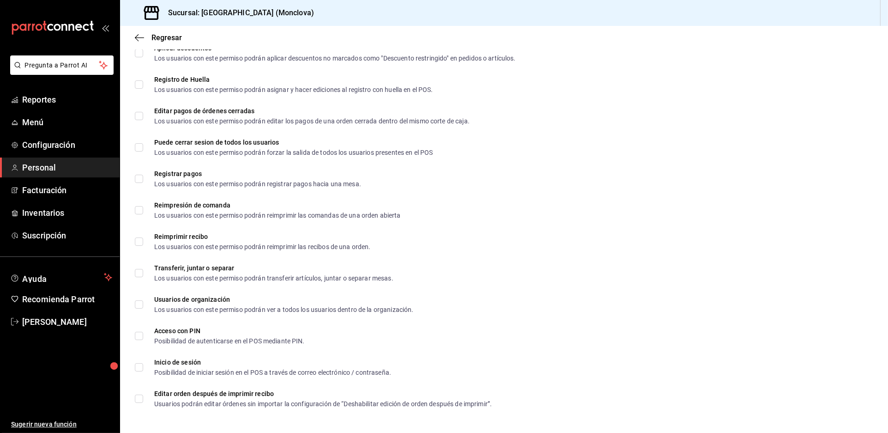
scroll to position [1324, 0]
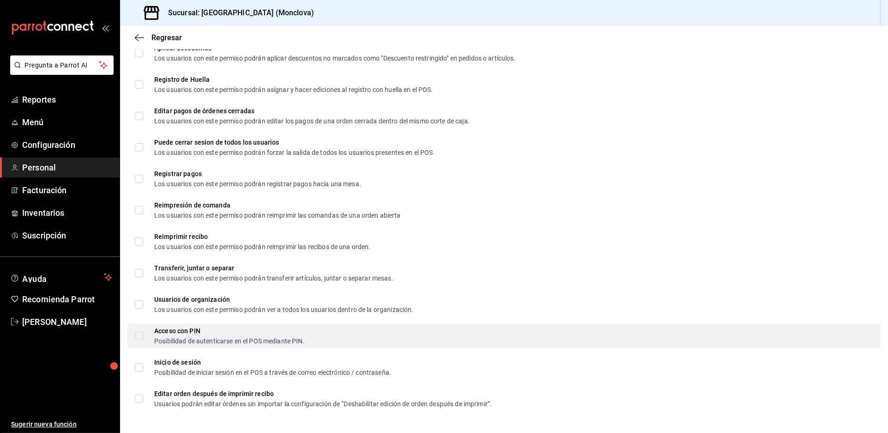
click at [141, 337] on label "Acceso con PIN Posibilidad de autenticarse en el POS mediante PIN." at bounding box center [220, 336] width 170 height 17
click at [141, 337] on input "Acceso con PIN Posibilidad de autenticarse en el POS mediante PIN." at bounding box center [139, 336] width 8 height 8
click at [136, 341] on div "Acceso con PIN Posibilidad de autenticarse en el POS mediante PIN." at bounding box center [505, 336] width 754 height 24
checkbox input "true"
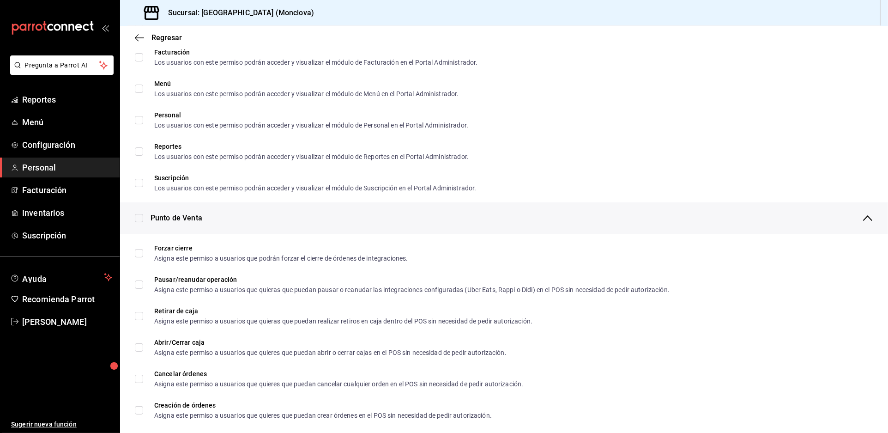
scroll to position [400, 0]
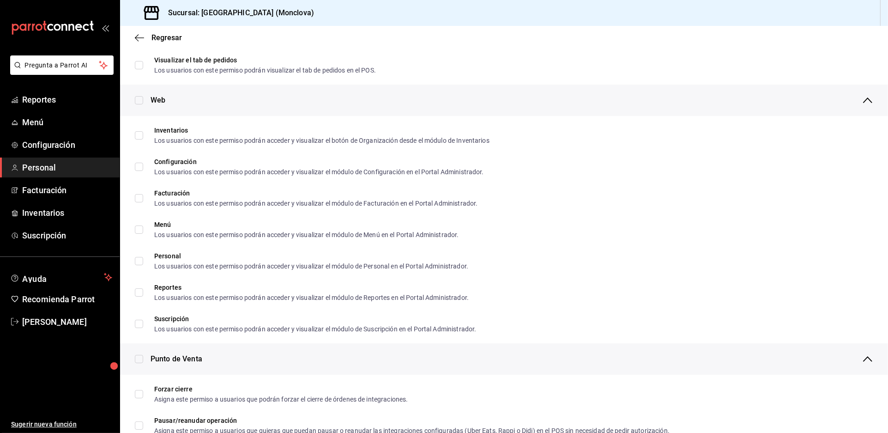
click at [164, 36] on div "Regresar" at bounding box center [504, 38] width 768 height 24
click at [169, 42] on span "Regresar" at bounding box center [167, 37] width 30 height 9
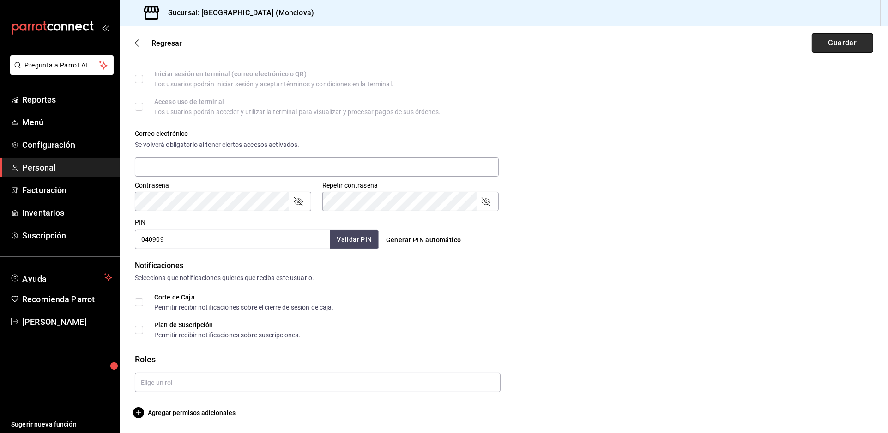
click at [824, 48] on button "Guardar" at bounding box center [842, 42] width 61 height 19
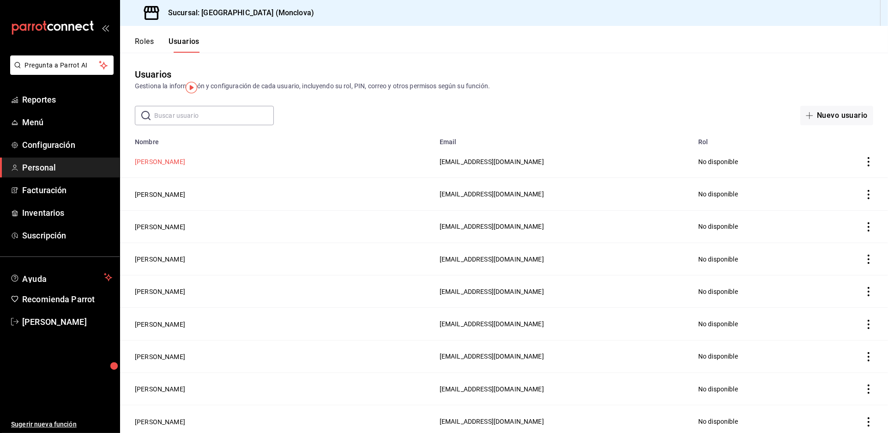
click at [185, 166] on button "AILTON JAVIER AVITIA TORRES" at bounding box center [160, 161] width 50 height 9
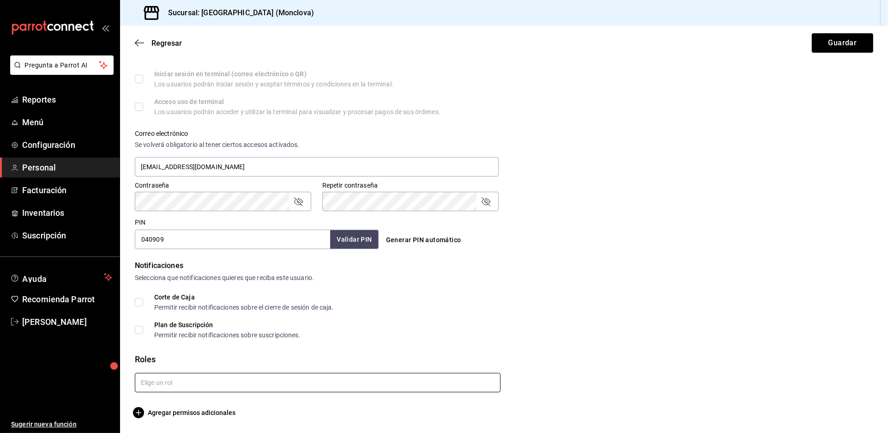
scroll to position [14, 0]
click at [144, 407] on icon "button" at bounding box center [138, 412] width 11 height 11
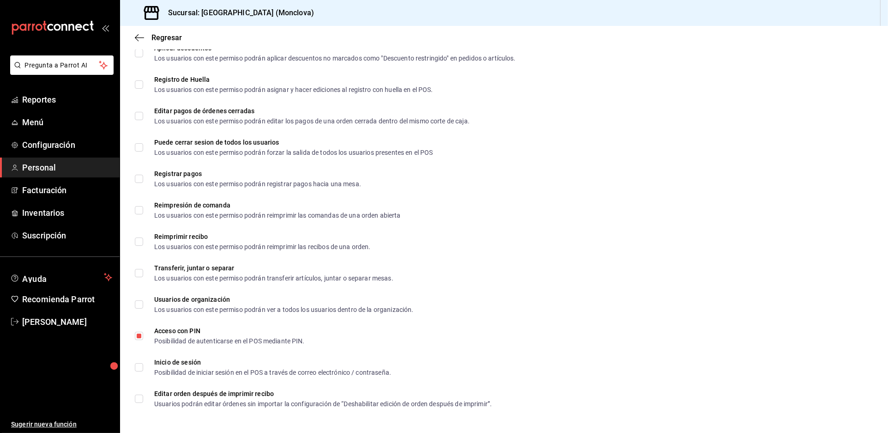
scroll to position [1324, 0]
click at [159, 42] on span "Regresar" at bounding box center [167, 37] width 30 height 9
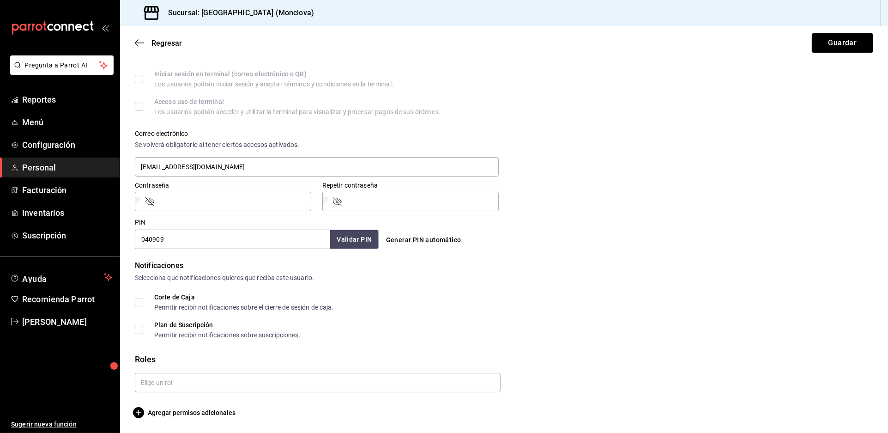
scroll to position [283, 0]
click at [165, 48] on span "Regresar" at bounding box center [167, 43] width 30 height 9
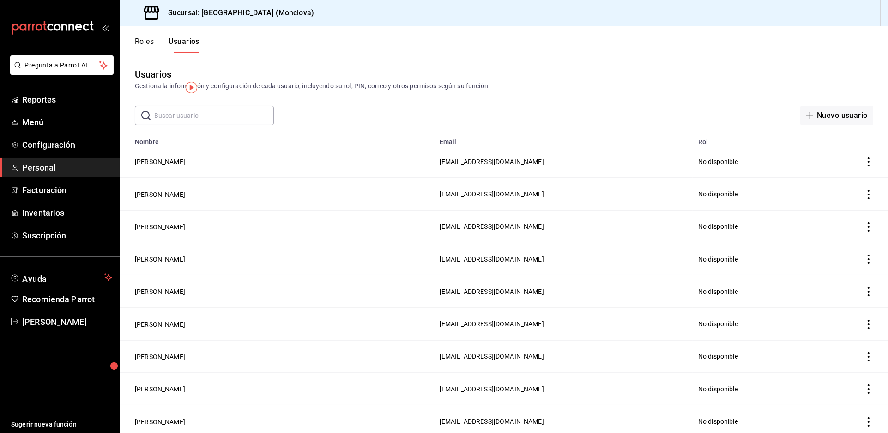
click at [195, 125] on input "text" at bounding box center [214, 115] width 120 height 18
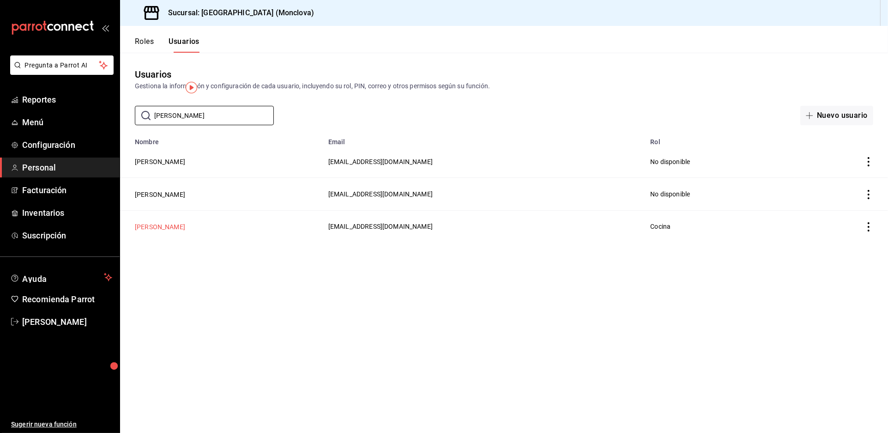
type input "MINO"
click at [167, 231] on button "Minoru Cantu" at bounding box center [160, 226] width 50 height 9
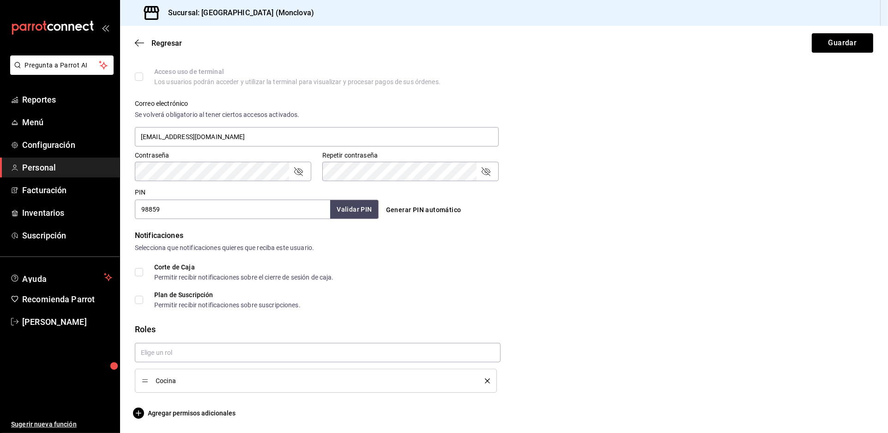
scroll to position [319, 0]
click at [177, 418] on span "Agregar permisos adicionales" at bounding box center [185, 412] width 101 height 11
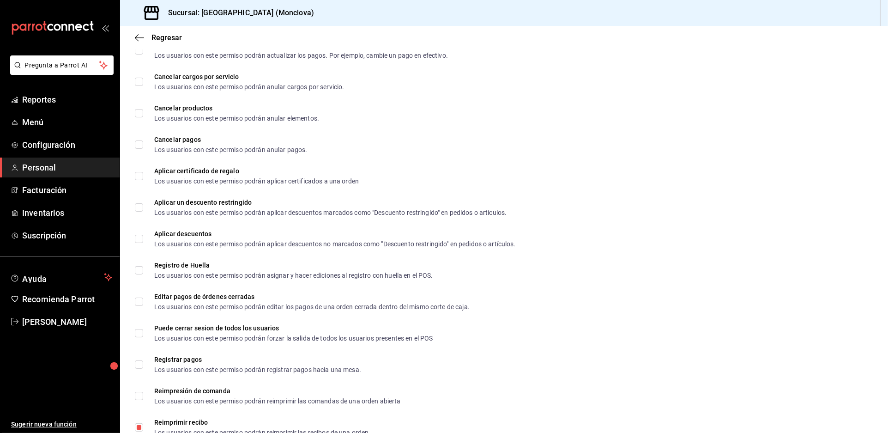
scroll to position [1324, 0]
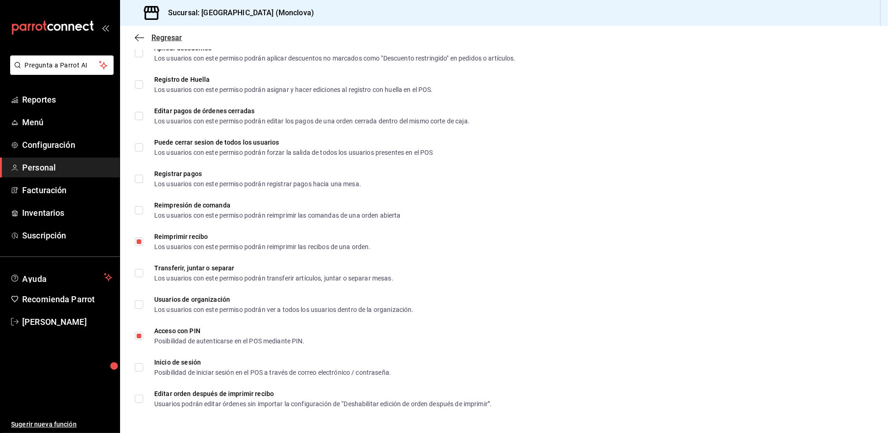
click at [150, 39] on span "Regresar" at bounding box center [158, 37] width 47 height 9
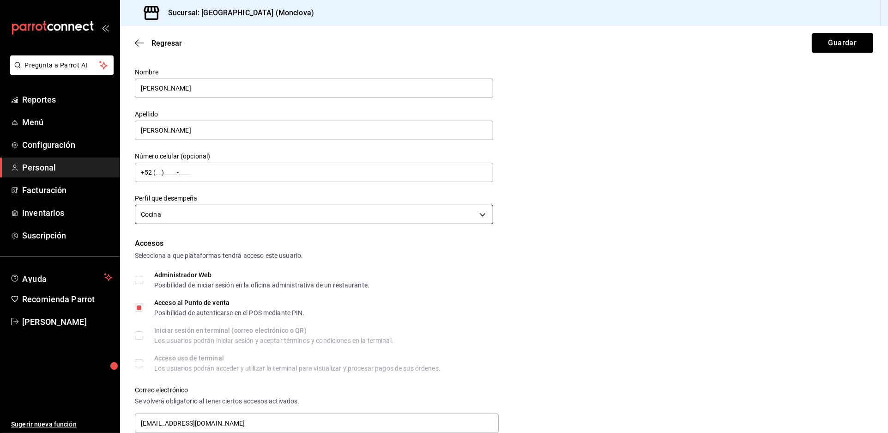
scroll to position [0, 0]
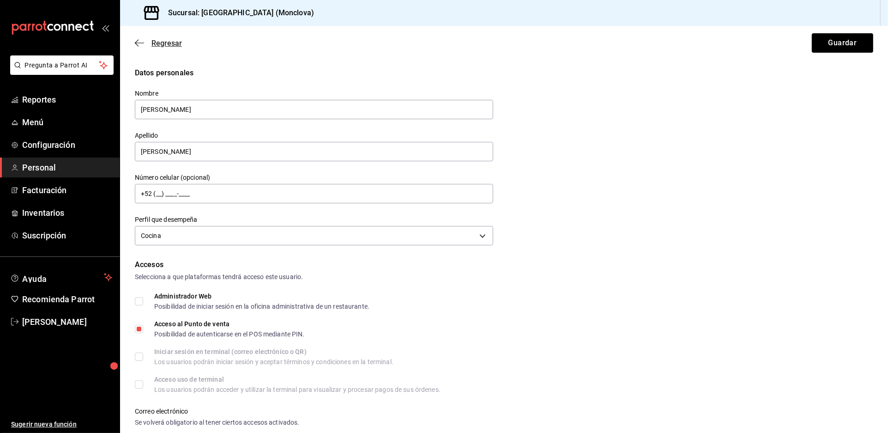
click at [163, 48] on span "Regresar" at bounding box center [167, 43] width 30 height 9
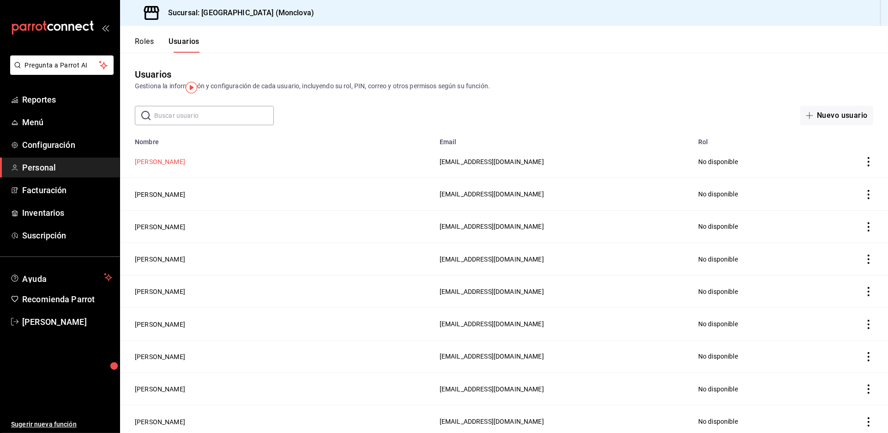
click at [185, 166] on button "AILTON JAVIER AVITIA TORRES" at bounding box center [160, 161] width 50 height 9
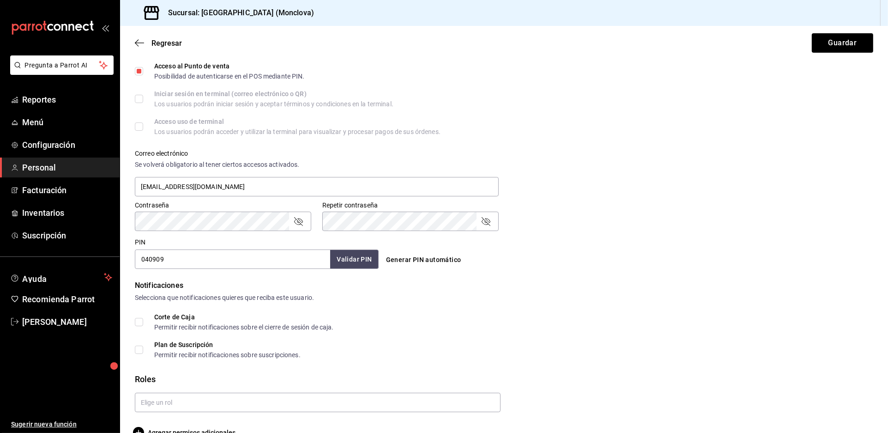
scroll to position [283, 0]
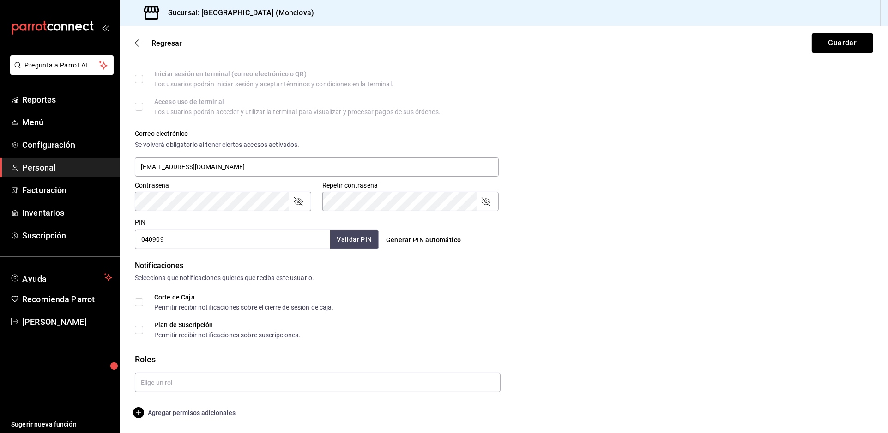
click at [154, 418] on span "Agregar permisos adicionales" at bounding box center [185, 412] width 101 height 11
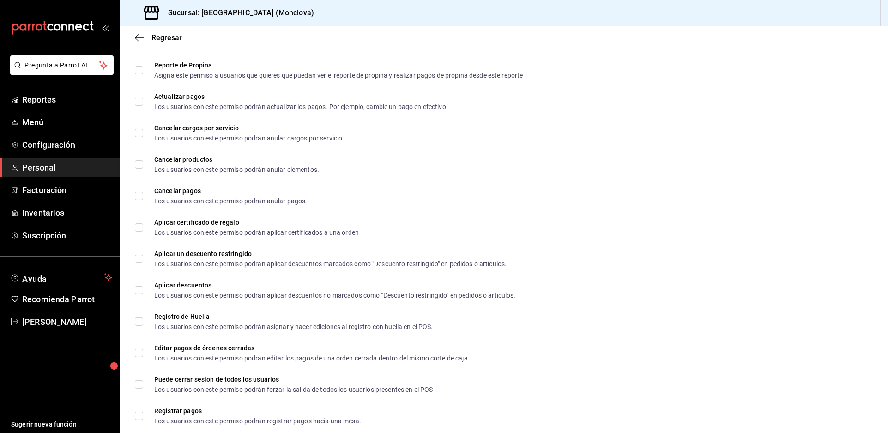
scroll to position [1324, 0]
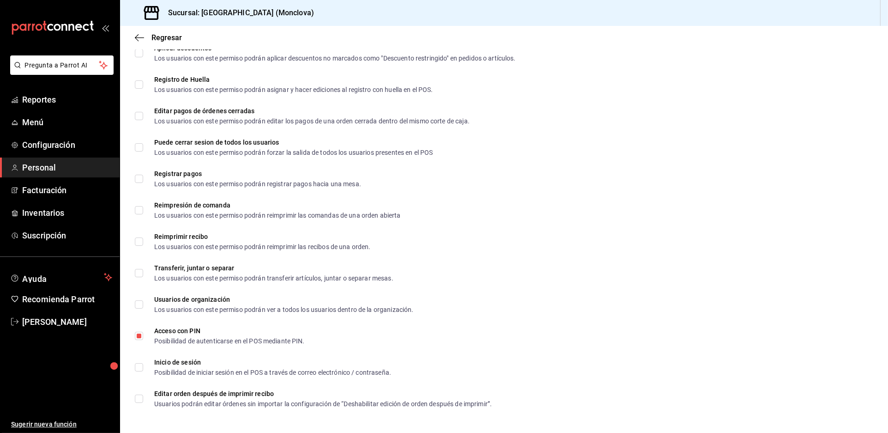
drag, startPoint x: 136, startPoint y: 241, endPoint x: 146, endPoint y: 228, distance: 15.9
click at [136, 241] on div "Reimprimir recibo Los usuarios con este permiso podrán reimprimir las recibos d…" at bounding box center [505, 242] width 754 height 24
checkbox input "true"
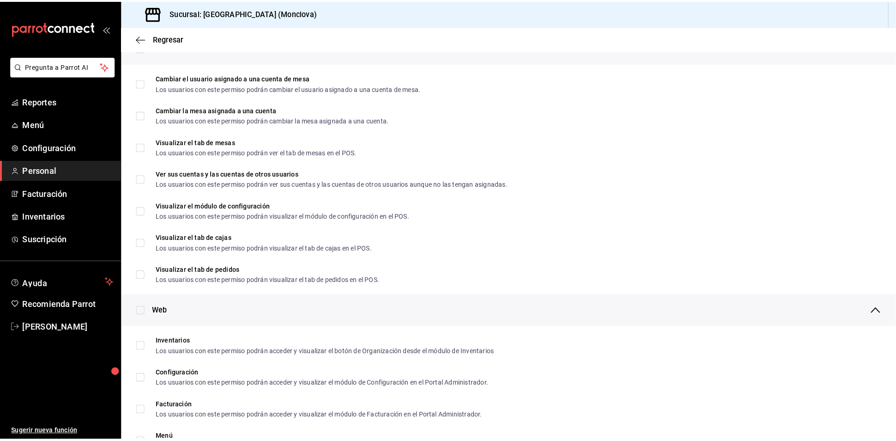
scroll to position [0, 0]
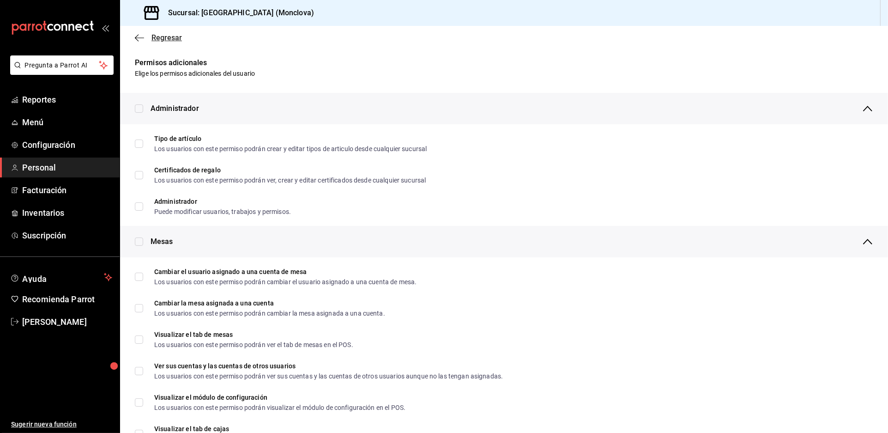
click at [161, 42] on span "Regresar" at bounding box center [167, 37] width 30 height 9
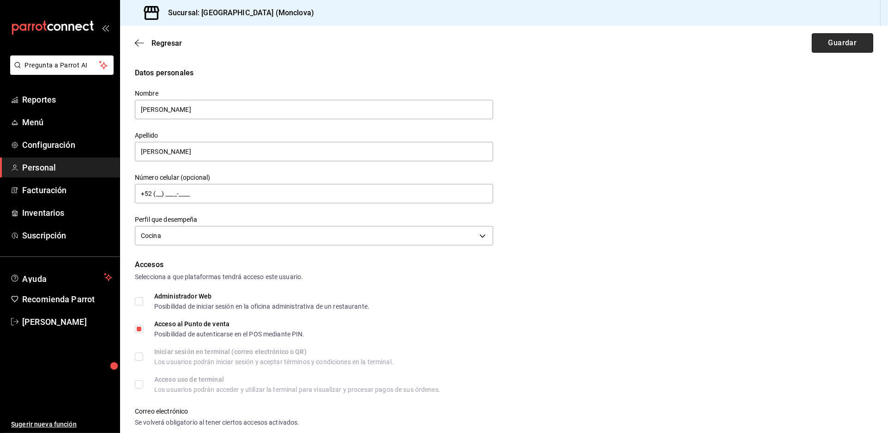
click at [825, 52] on button "Guardar" at bounding box center [842, 42] width 61 height 19
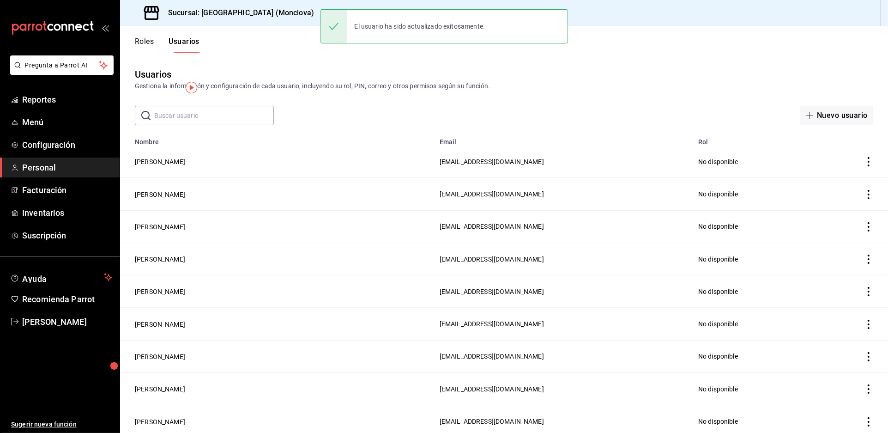
click at [208, 125] on input "text" at bounding box center [214, 115] width 120 height 18
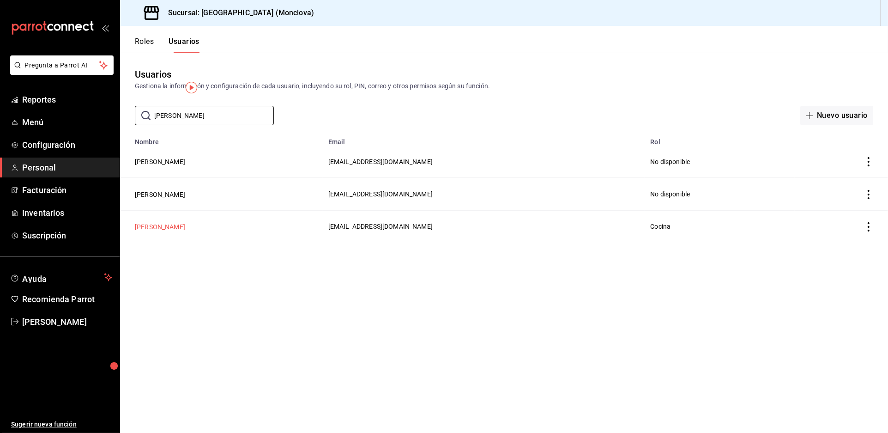
type input "MINO"
click at [178, 231] on button "Minoru Cantu" at bounding box center [160, 226] width 50 height 9
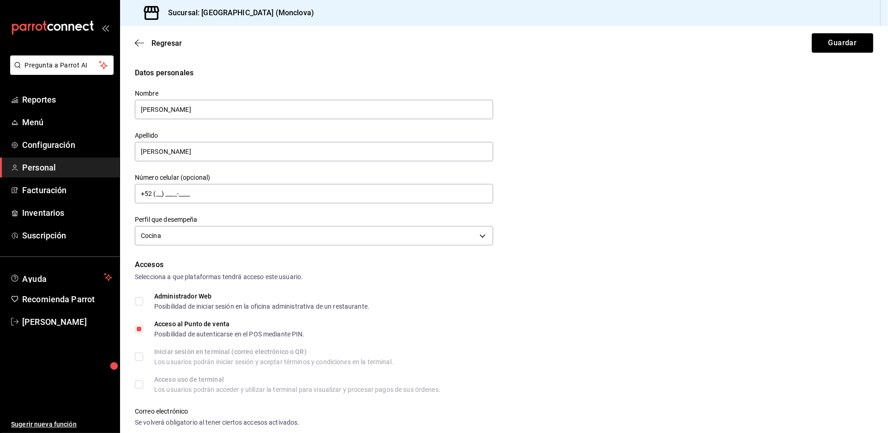
click at [66, 174] on span "Personal" at bounding box center [67, 167] width 90 height 12
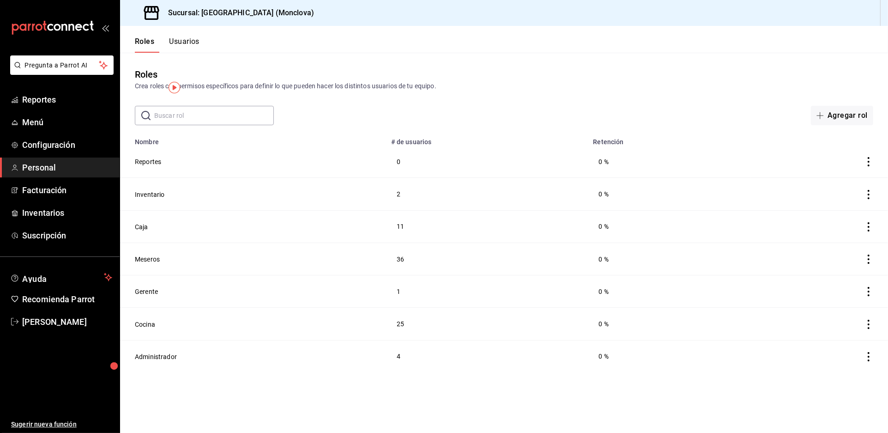
click at [200, 48] on button "Usuarios" at bounding box center [184, 45] width 30 height 16
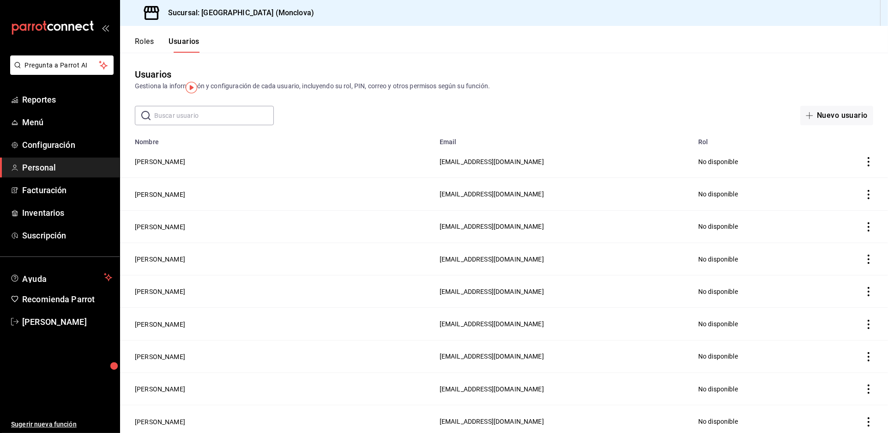
click at [820, 53] on header "Roles Usuarios" at bounding box center [504, 39] width 768 height 27
click at [52, 219] on span "Inventarios" at bounding box center [67, 213] width 90 height 12
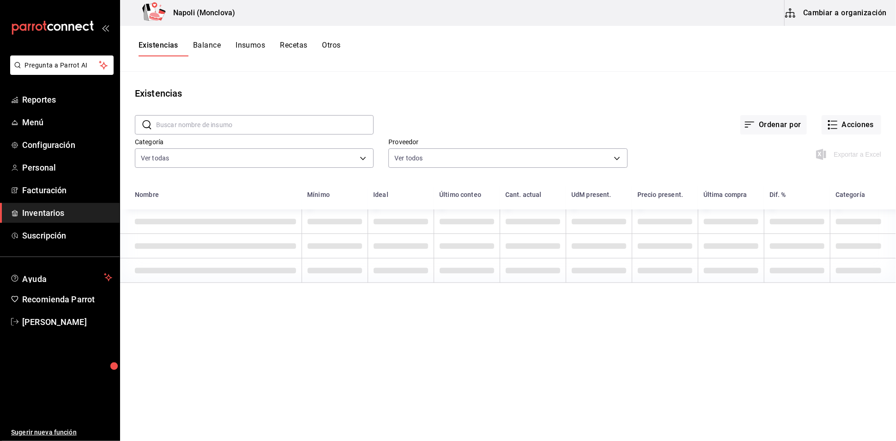
click at [242, 131] on input "text" at bounding box center [265, 125] width 218 height 18
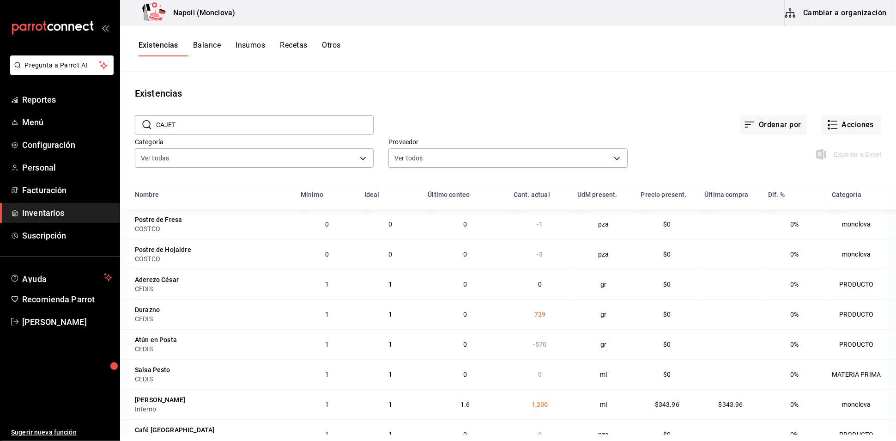
type input "CAJETA"
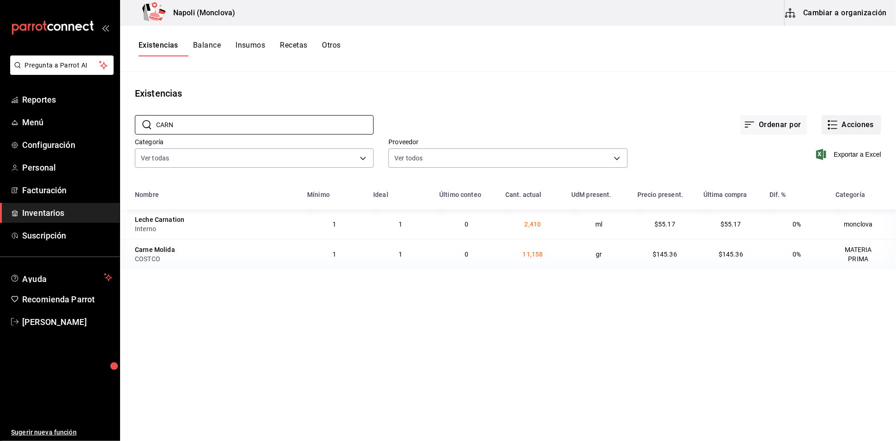
type input "CARN"
click at [831, 130] on button "Acciones" at bounding box center [852, 124] width 60 height 19
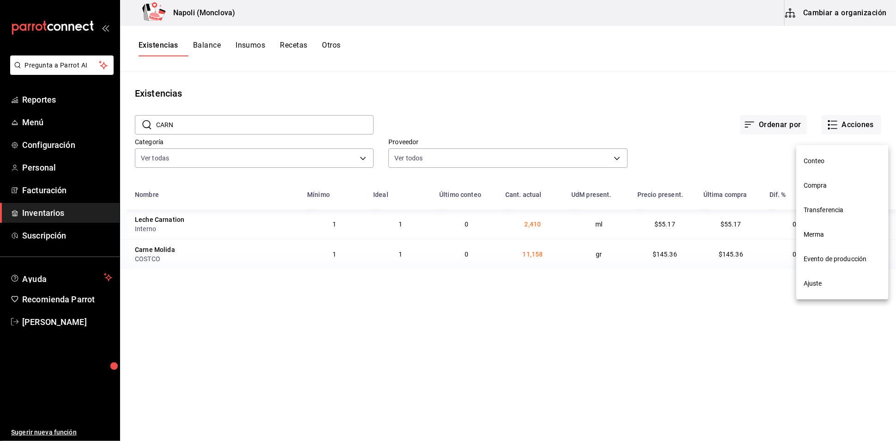
click at [837, 187] on span "Compra" at bounding box center [843, 186] width 78 height 10
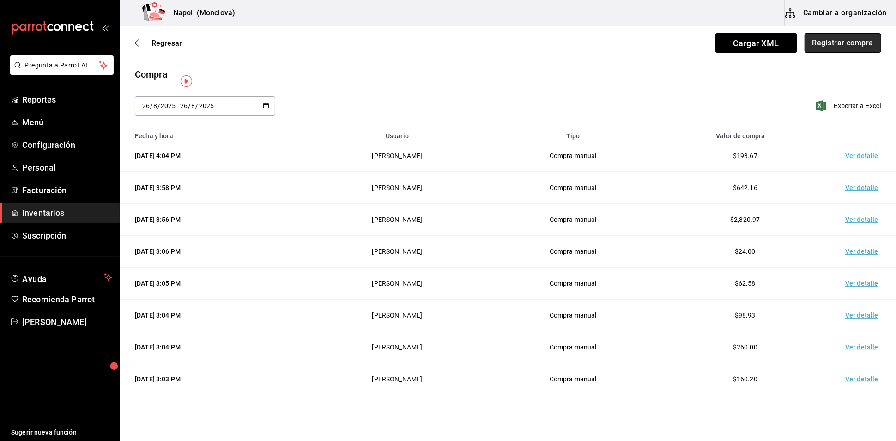
click at [836, 33] on button "Registrar compra" at bounding box center [843, 42] width 77 height 19
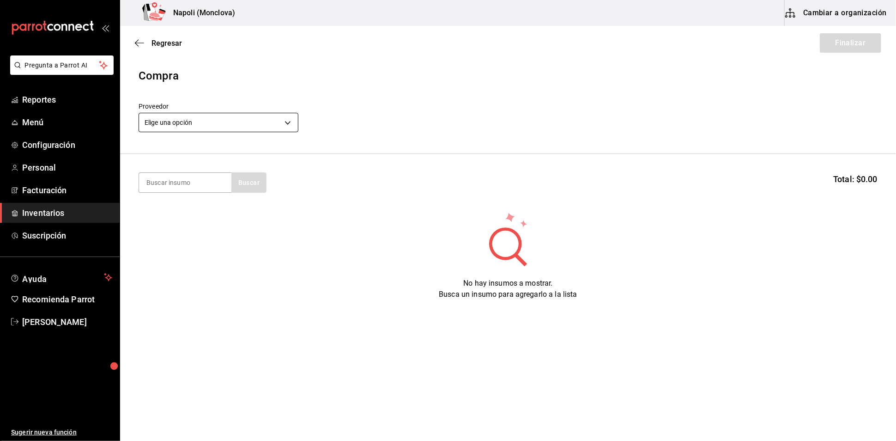
click at [287, 121] on body "Pregunta a Parrot AI Reportes Menú Configuración Personal Facturación Inventari…" at bounding box center [448, 194] width 896 height 389
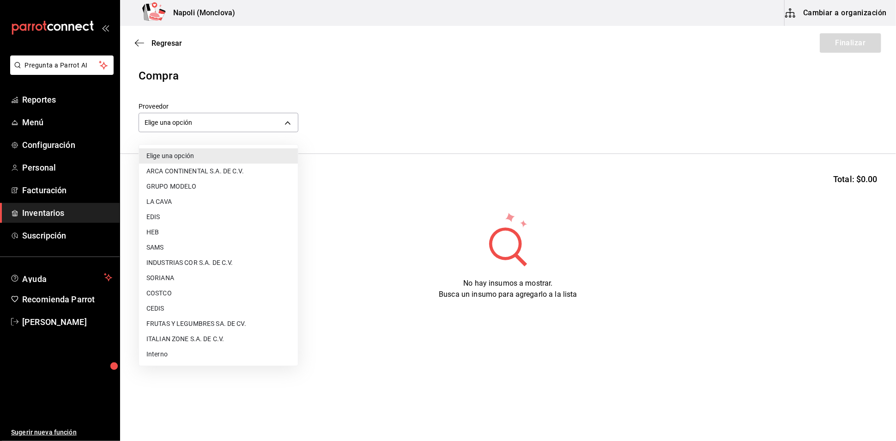
click at [212, 353] on li "Interno" at bounding box center [218, 354] width 159 height 15
type input "f09327f8-4c41-4679-ba5a-c4fdb900725a"
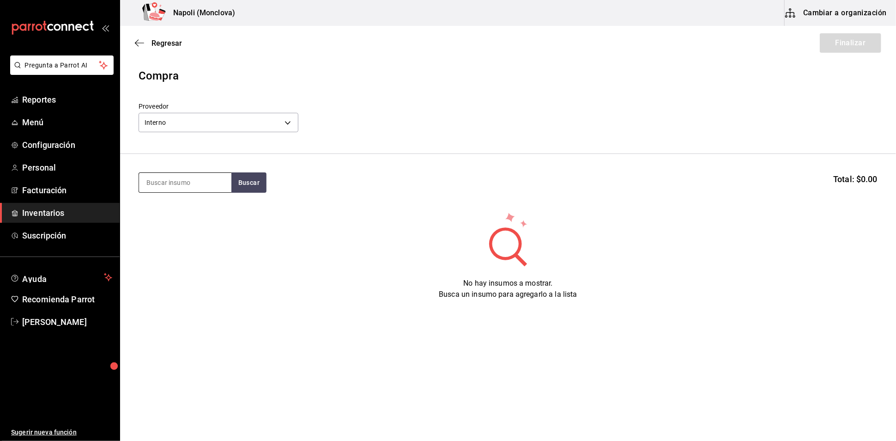
click at [208, 187] on input at bounding box center [185, 182] width 92 height 19
click at [237, 186] on button "Buscar" at bounding box center [248, 182] width 35 height 20
type input "C"
type input "LECHE"
click at [247, 190] on button "Buscar" at bounding box center [248, 182] width 35 height 20
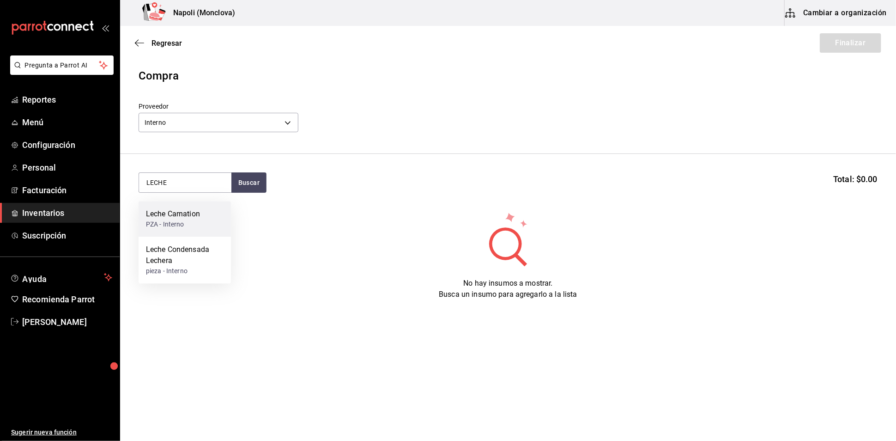
click at [201, 219] on div "Leche Carnation PZA - Interno" at bounding box center [185, 219] width 92 height 36
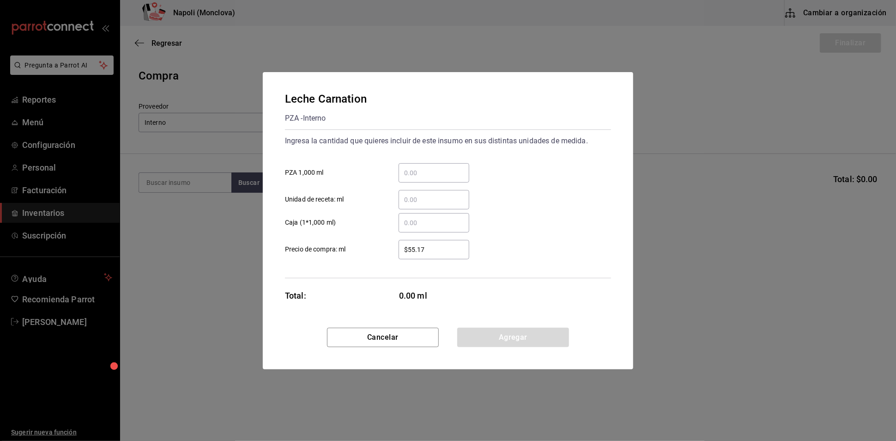
click at [438, 167] on input "​ PZA 1,000 ml" at bounding box center [434, 172] width 71 height 11
type input "2.88"
click at [513, 347] on button "Agregar" at bounding box center [513, 337] width 112 height 19
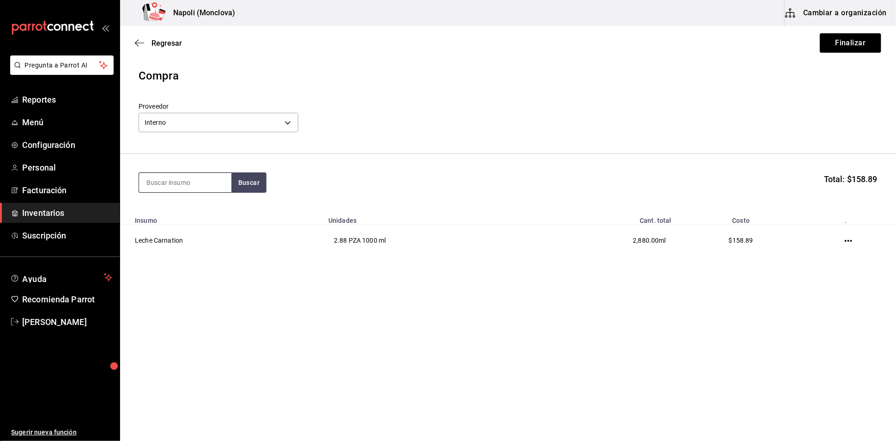
click at [182, 190] on input at bounding box center [185, 182] width 92 height 19
type input "NARANJA"
click at [245, 183] on button "Buscar" at bounding box center [248, 182] width 35 height 20
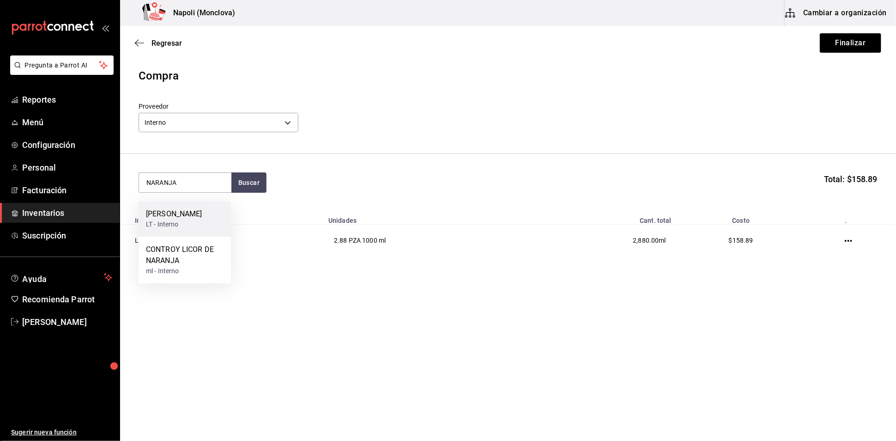
click at [191, 214] on div "[PERSON_NAME] LT - Interno" at bounding box center [185, 219] width 92 height 36
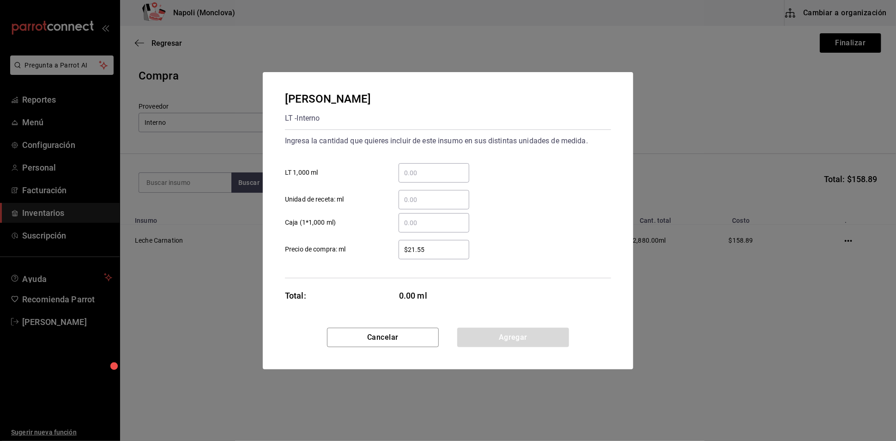
click at [436, 167] on input "​ LT 1,000 ml" at bounding box center [434, 172] width 71 height 11
type input "6"
click at [509, 347] on button "Agregar" at bounding box center [513, 337] width 112 height 19
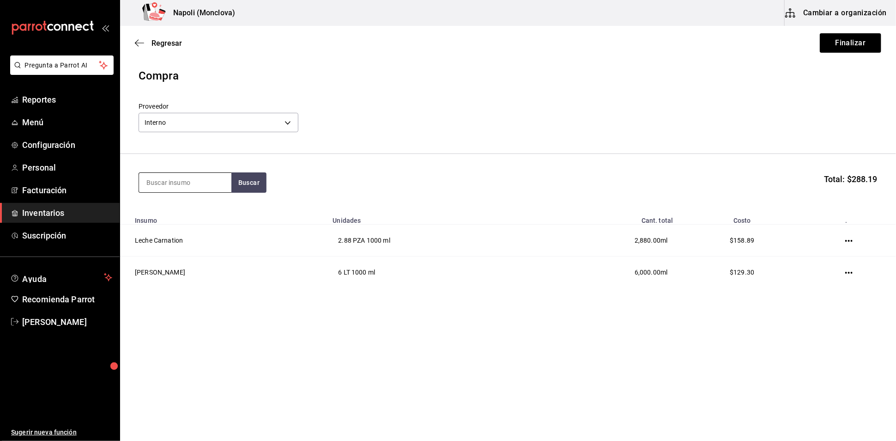
click at [201, 186] on input at bounding box center [185, 182] width 92 height 19
type input "PIÑA"
click at [257, 189] on button "Buscar" at bounding box center [248, 182] width 35 height 20
click at [201, 216] on div "Jugo Piña LT - Interno" at bounding box center [185, 219] width 92 height 36
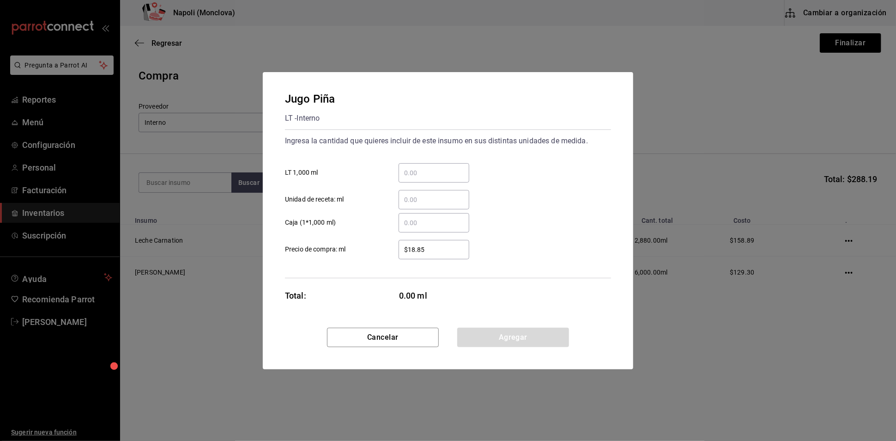
click at [438, 167] on input "​ LT 1,000 ml" at bounding box center [434, 172] width 71 height 11
type input "4"
click at [487, 347] on button "Agregar" at bounding box center [513, 337] width 112 height 19
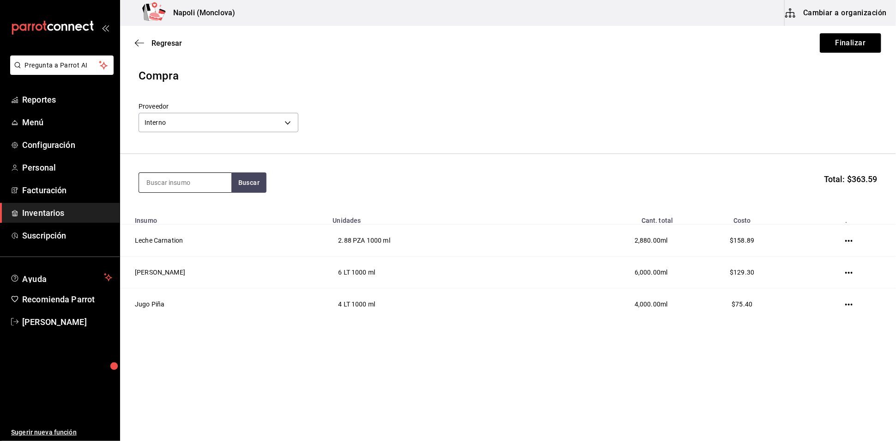
click at [170, 188] on input at bounding box center [185, 182] width 92 height 19
type input "JARABE"
click at [267, 193] on button "Buscar" at bounding box center [248, 182] width 35 height 20
click at [171, 218] on div "Jarabe Natural" at bounding box center [170, 213] width 49 height 11
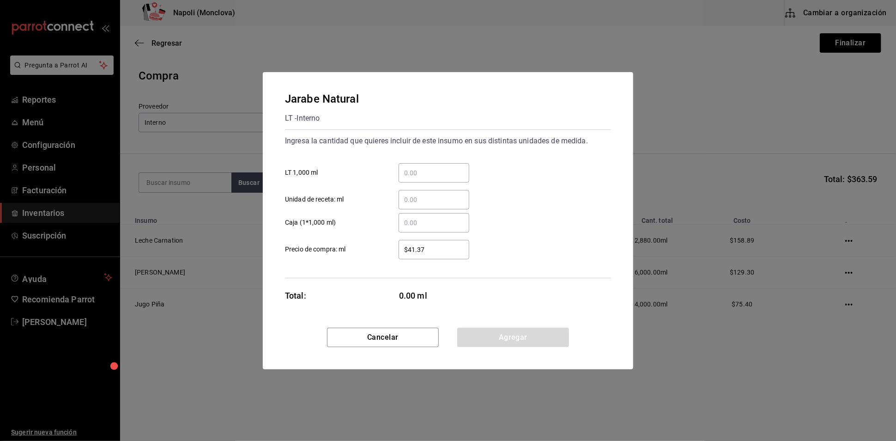
click at [452, 167] on input "​ LT 1,000 ml" at bounding box center [434, 172] width 71 height 11
click at [432, 167] on input "​ LT 1,000 ml" at bounding box center [434, 172] width 71 height 11
type input "10"
click at [531, 339] on button "Agregar" at bounding box center [513, 337] width 112 height 19
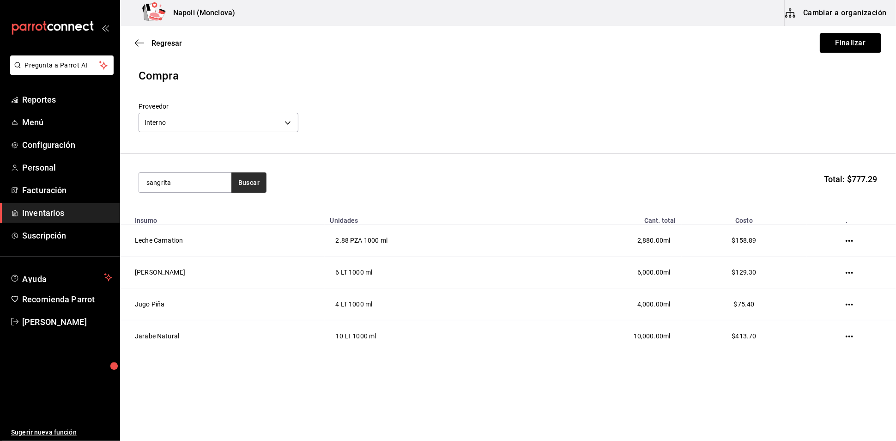
type input "sangrita"
click at [259, 189] on button "Buscar" at bounding box center [248, 182] width 35 height 20
click at [177, 219] on div "[PERSON_NAME]" at bounding box center [174, 213] width 56 height 11
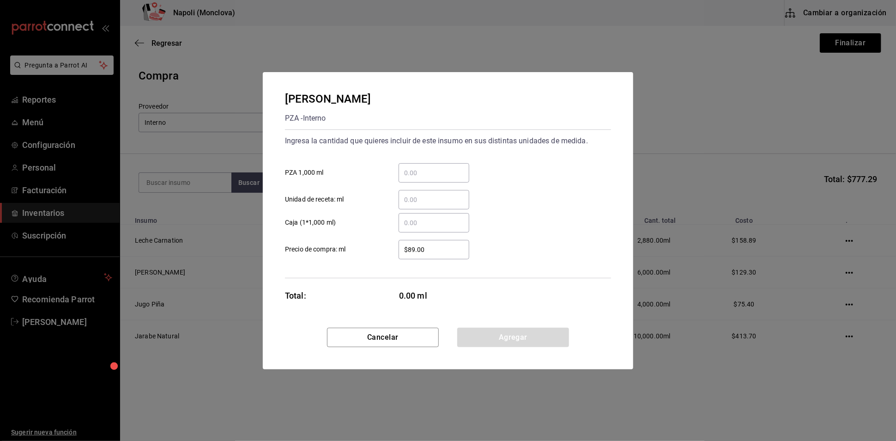
click at [430, 167] on input "​ PZA 1,000 ml" at bounding box center [434, 172] width 71 height 11
type input "2"
click at [526, 347] on button "Agregar" at bounding box center [513, 337] width 112 height 19
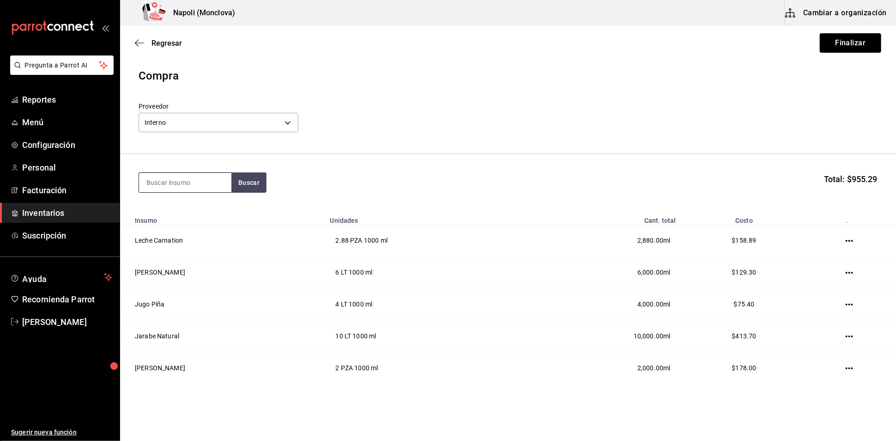
click at [187, 178] on input at bounding box center [185, 182] width 92 height 19
type input "baileys"
click at [264, 193] on button "Buscar" at bounding box center [248, 182] width 35 height 20
drag, startPoint x: 182, startPoint y: 187, endPoint x: 118, endPoint y: 187, distance: 64.2
click at [118, 187] on div "Pregunta a Parrot AI Reportes Menú Configuración Personal Facturación Inventari…" at bounding box center [448, 194] width 896 height 389
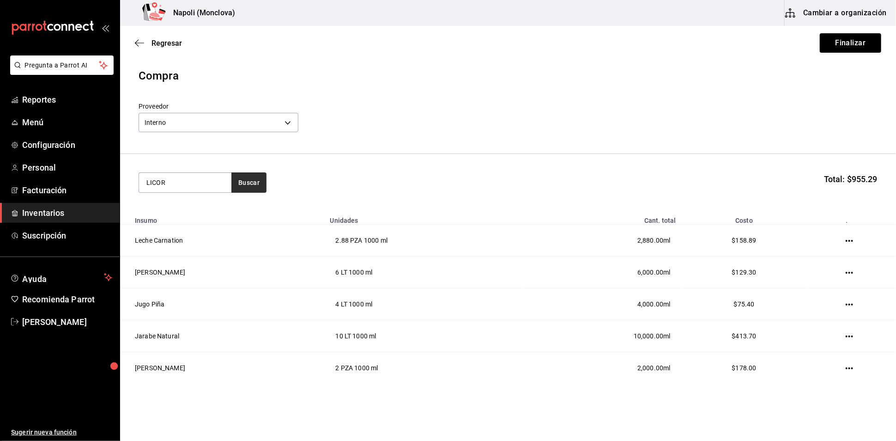
type input "LICOR"
click at [240, 192] on button "Buscar" at bounding box center [248, 182] width 35 height 20
click at [858, 48] on button "Finalizar" at bounding box center [850, 42] width 61 height 19
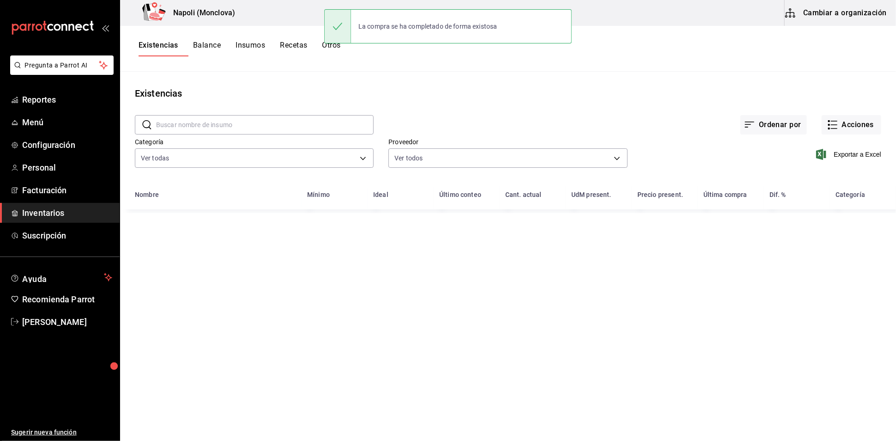
click at [235, 130] on input "text" at bounding box center [265, 125] width 218 height 18
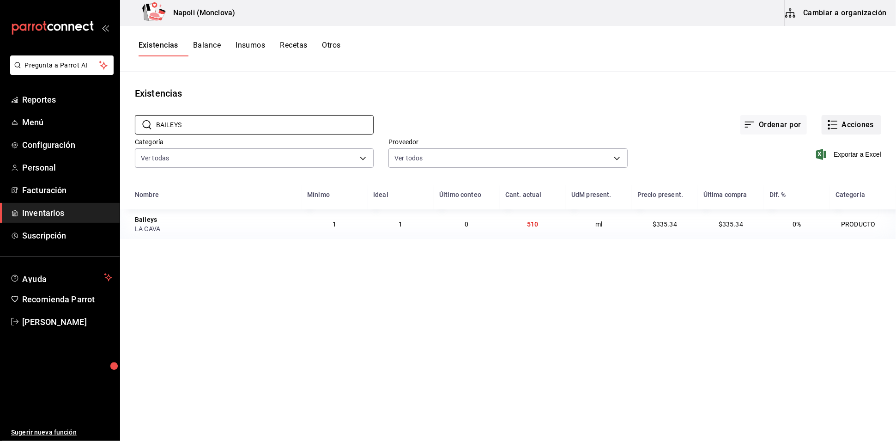
type input "BAILEYS"
click at [868, 134] on button "Acciones" at bounding box center [852, 124] width 60 height 19
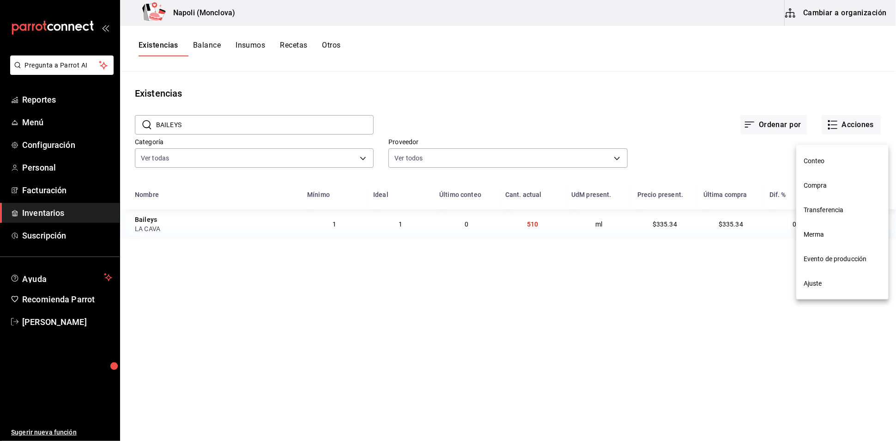
click at [839, 180] on li "Compra" at bounding box center [843, 185] width 92 height 24
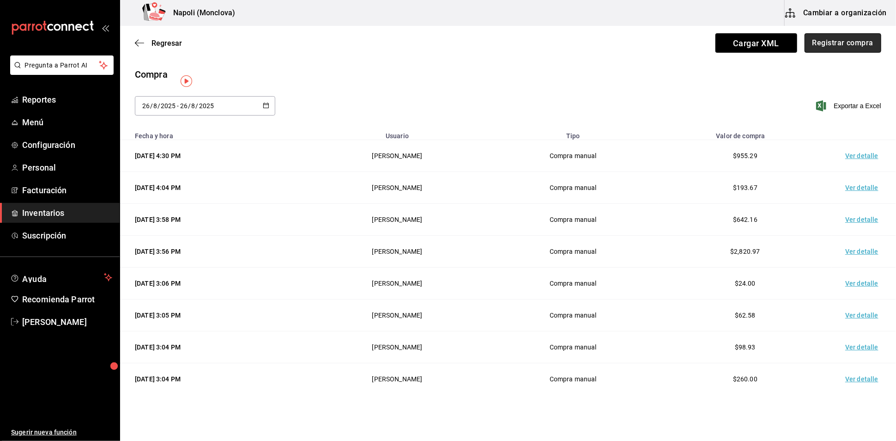
click at [817, 50] on button "Registrar compra" at bounding box center [843, 42] width 77 height 19
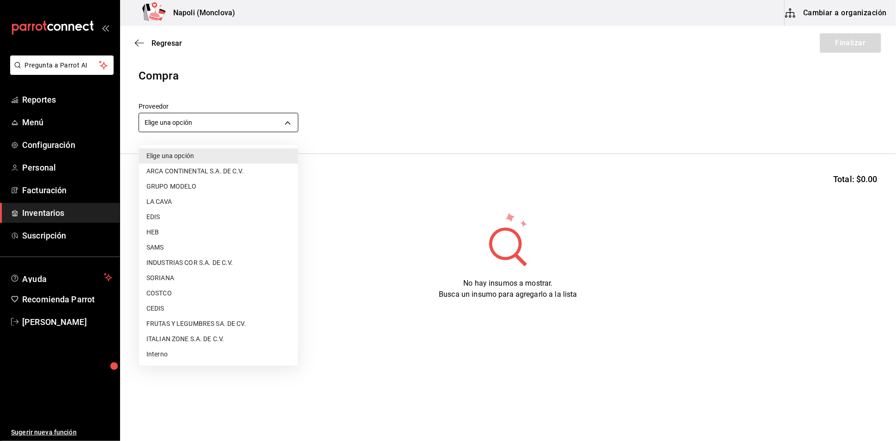
click at [286, 125] on body "Pregunta a Parrot AI Reportes Menú Configuración Personal Facturación Inventari…" at bounding box center [448, 194] width 896 height 389
click at [207, 193] on li "GRUPO MODELO" at bounding box center [218, 186] width 159 height 15
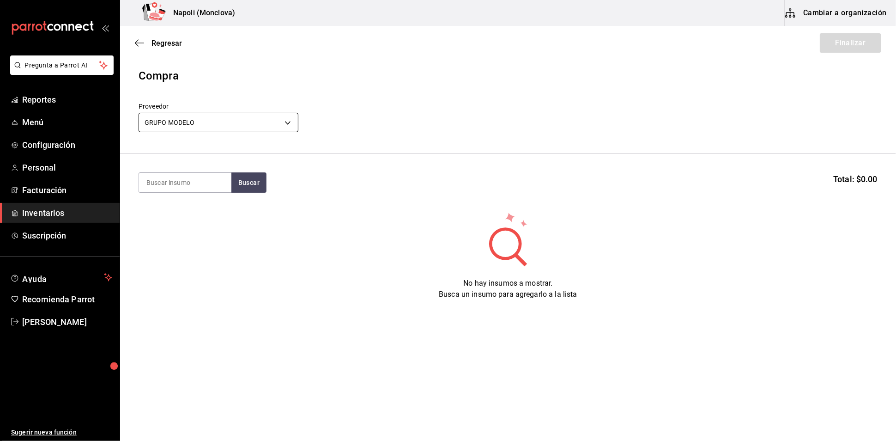
click at [296, 134] on body "Pregunta a Parrot AI Reportes Menú Configuración Personal Facturación Inventari…" at bounding box center [448, 194] width 896 height 389
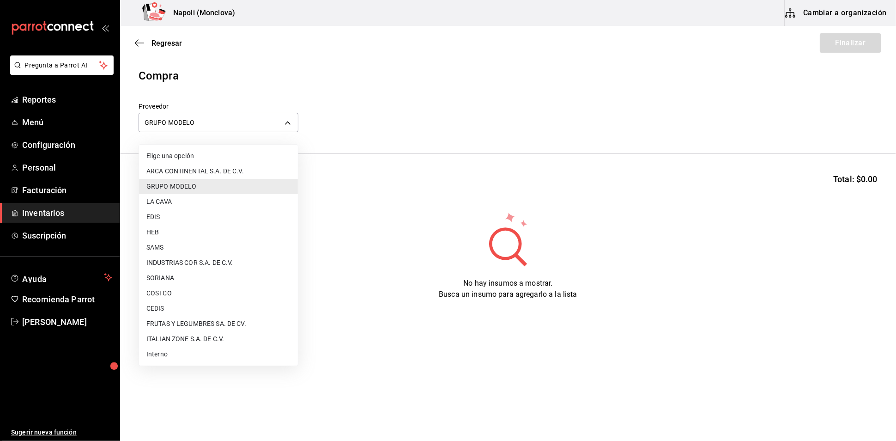
click at [222, 201] on li "LA CAVA" at bounding box center [218, 201] width 159 height 15
type input "843244f5-125a-4453-b4a0-4568c15a41fb"
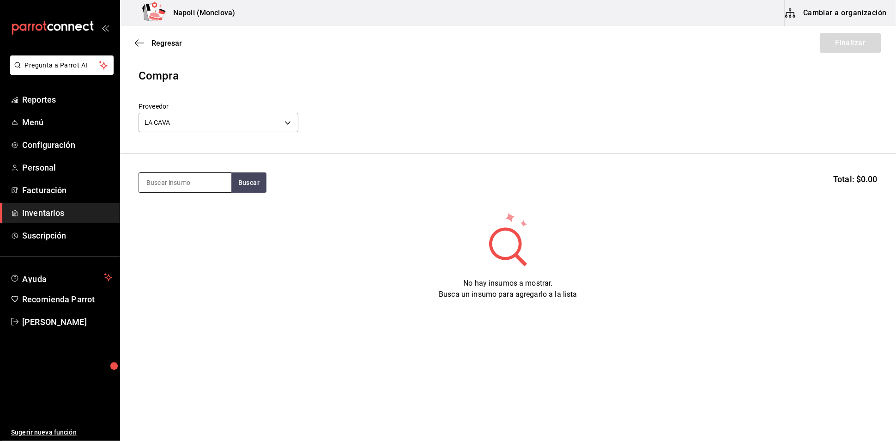
click at [209, 187] on input at bounding box center [185, 182] width 92 height 19
type input "BAILEYS"
click at [254, 186] on button "Buscar" at bounding box center [248, 182] width 35 height 20
click at [189, 219] on div "Baileys" at bounding box center [167, 213] width 43 height 11
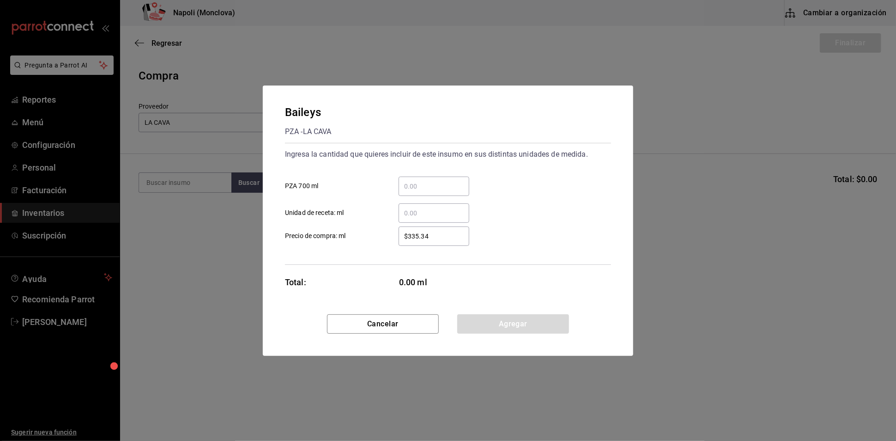
click at [427, 181] on input "​ PZA 700 ml" at bounding box center [434, 186] width 71 height 11
type input "1"
type input "2"
type input "1.43"
click at [512, 328] on button "Agregar" at bounding box center [513, 323] width 112 height 19
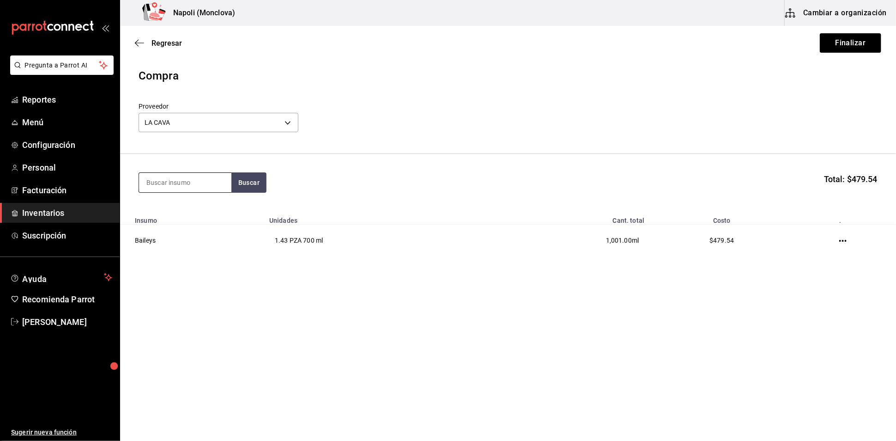
click at [196, 184] on input at bounding box center [185, 182] width 92 height 19
click at [190, 192] on input at bounding box center [185, 182] width 92 height 19
type input "LICOR"
click at [249, 193] on button "Buscar" at bounding box center [248, 182] width 35 height 20
click at [199, 219] on div "Licor 43 PZA - LA CAVA" at bounding box center [185, 219] width 92 height 36
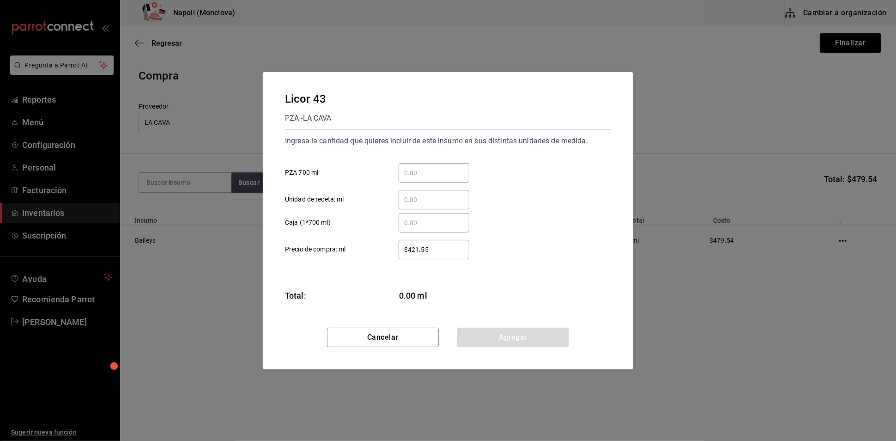
click at [425, 167] on input "​ PZA 700 ml" at bounding box center [434, 172] width 71 height 11
type input "1"
click at [512, 347] on button "Agregar" at bounding box center [513, 337] width 112 height 19
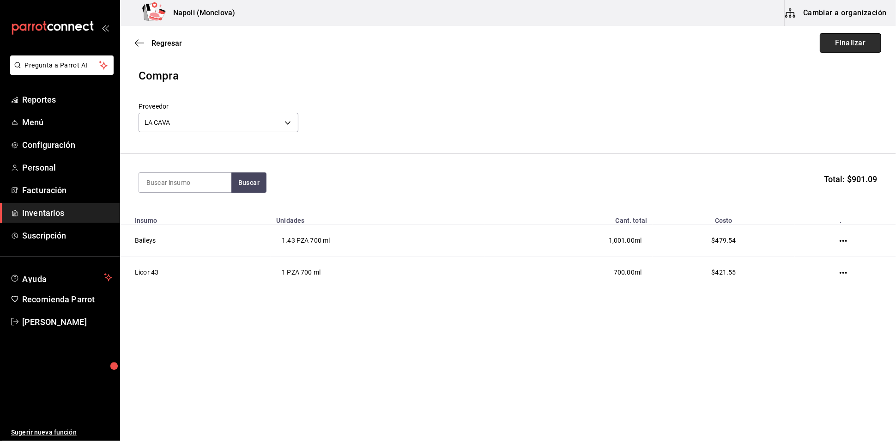
click at [851, 46] on button "Finalizar" at bounding box center [850, 42] width 61 height 19
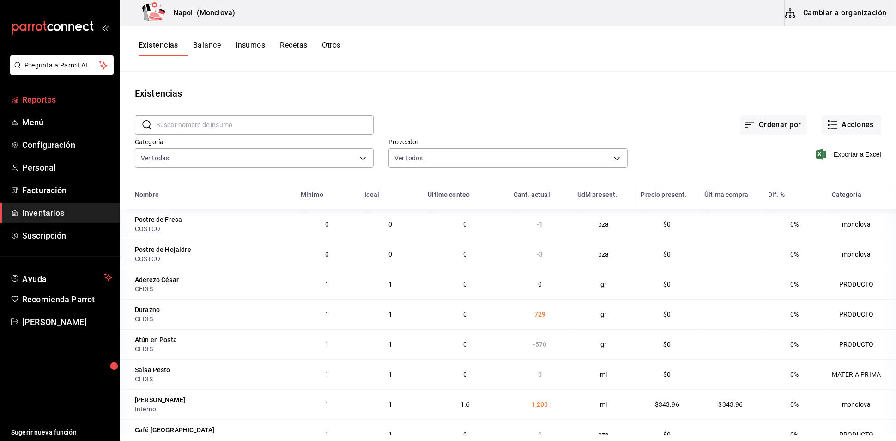
click at [70, 109] on link "Reportes" at bounding box center [60, 100] width 120 height 20
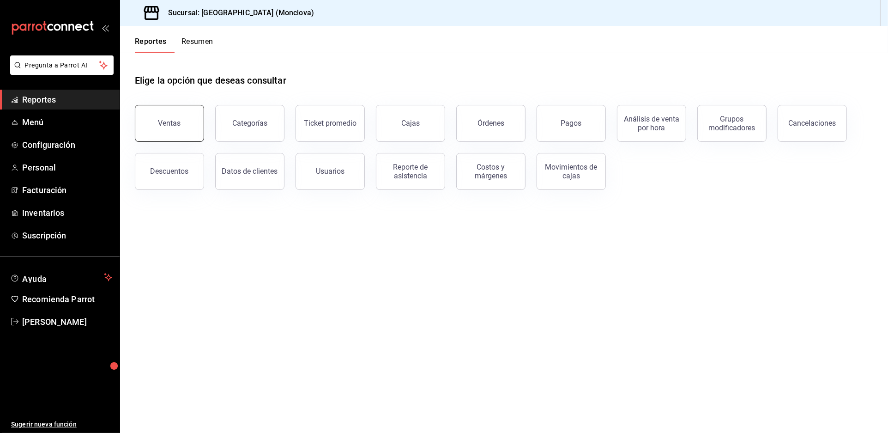
click at [174, 128] on div "Ventas" at bounding box center [169, 123] width 23 height 9
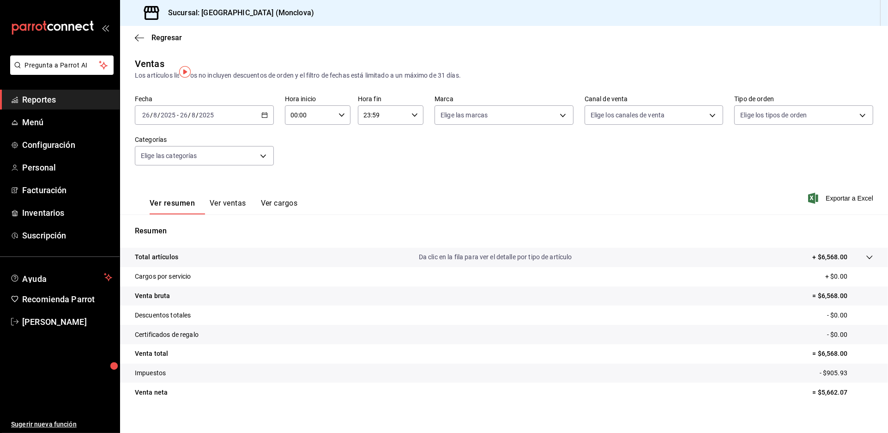
click at [273, 125] on div "[DATE] [DATE] - [DATE] [DATE]" at bounding box center [204, 114] width 139 height 19
click at [181, 231] on span "Rango de fechas" at bounding box center [179, 226] width 72 height 10
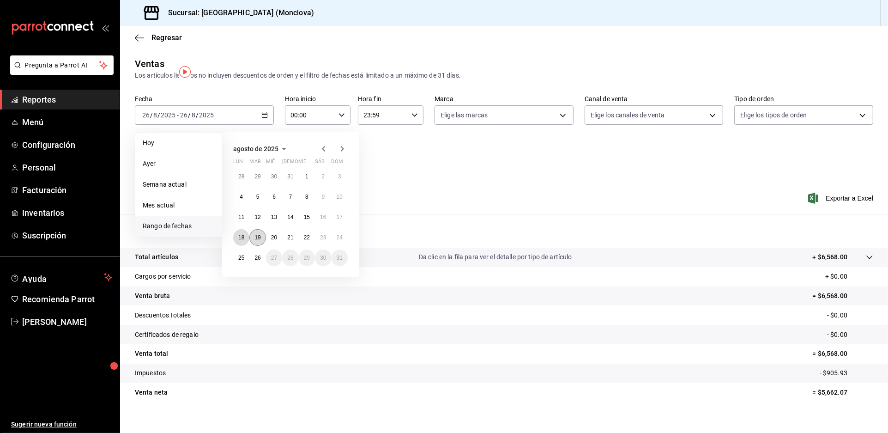
drag, startPoint x: 244, startPoint y: 251, endPoint x: 255, endPoint y: 254, distance: 11.0
click at [244, 241] on abbr "18" at bounding box center [241, 237] width 6 height 6
click at [348, 246] on button "24" at bounding box center [340, 237] width 16 height 17
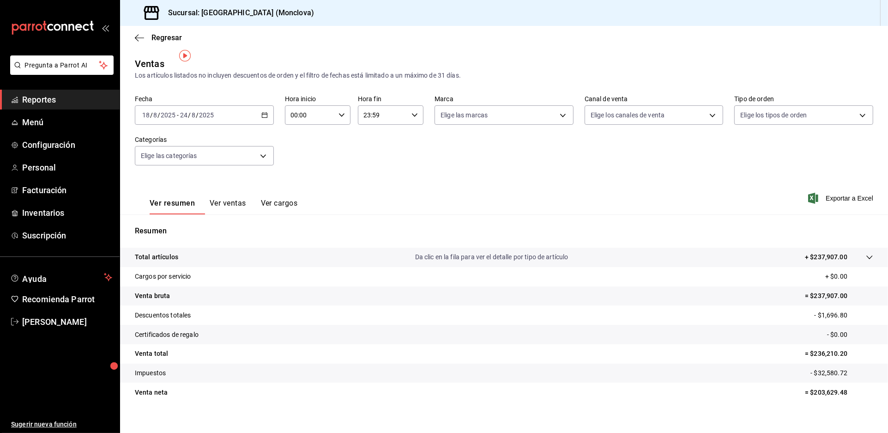
scroll to position [32, 0]
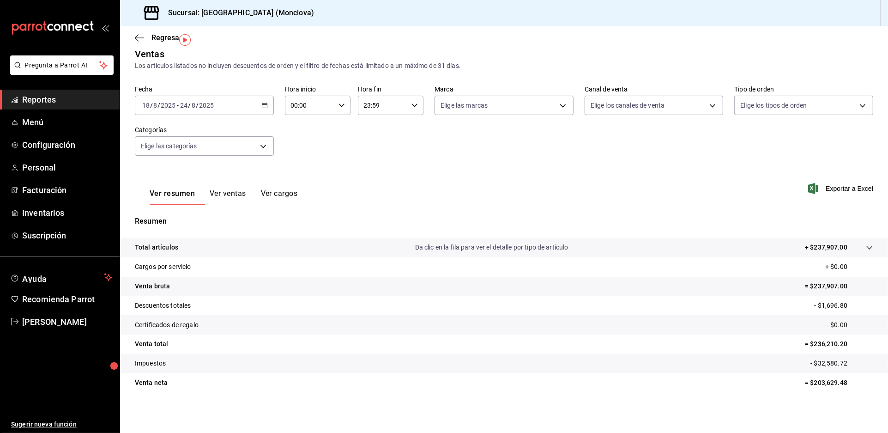
click at [452, 225] on div "Resumen Total artículos Da clic en la fila para ver el detalle por tipo de artí…" at bounding box center [504, 310] width 768 height 188
click at [246, 189] on button "Ver ventas" at bounding box center [228, 197] width 36 height 16
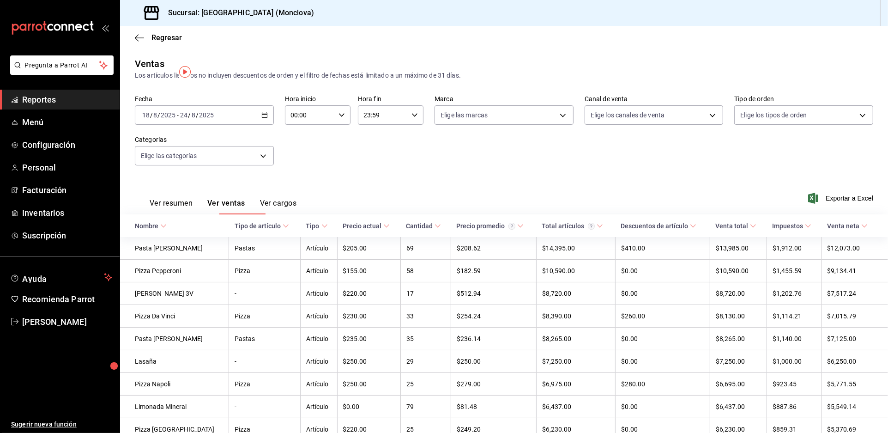
click at [297, 214] on button "Ver cargos" at bounding box center [278, 207] width 37 height 16
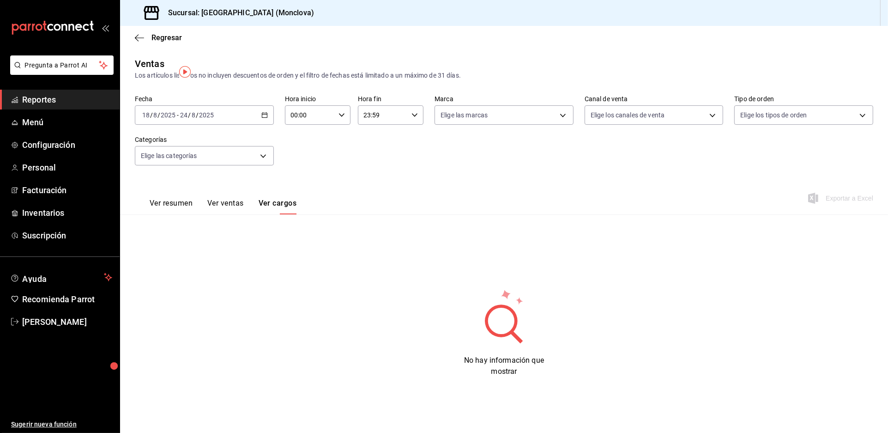
click at [193, 214] on button "Ver resumen" at bounding box center [171, 207] width 43 height 16
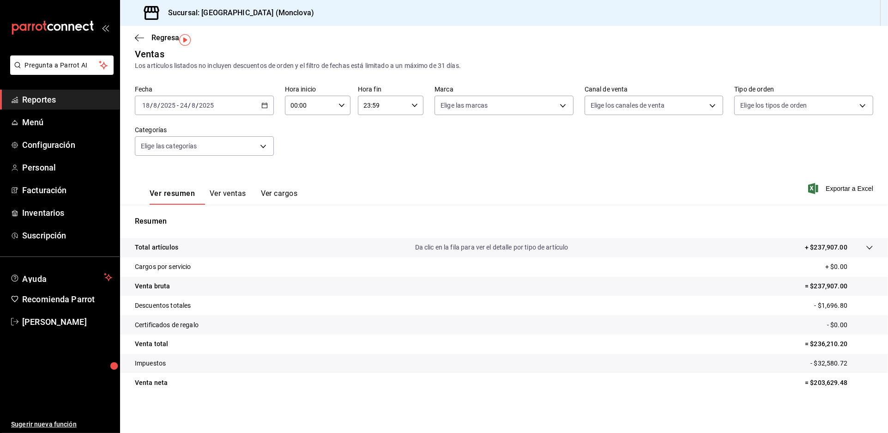
scroll to position [32, 0]
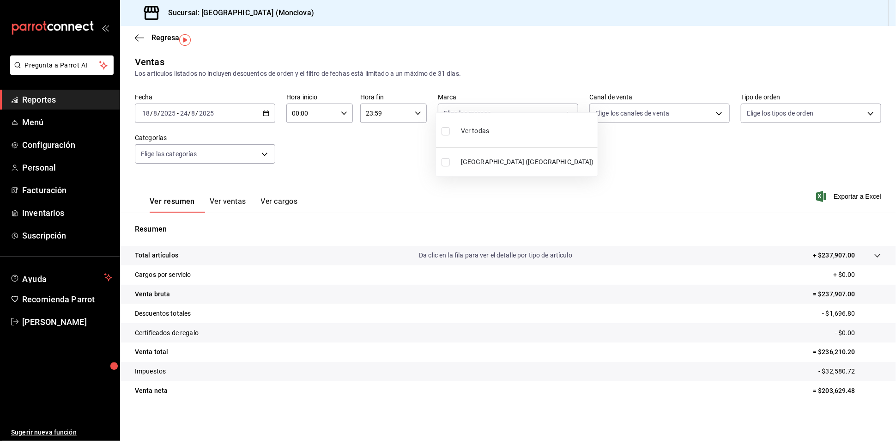
click at [553, 99] on body "Pregunta a Parrot AI Reportes Menú Configuración Personal Facturación Inventari…" at bounding box center [448, 220] width 896 height 441
click at [559, 98] on div at bounding box center [448, 220] width 896 height 441
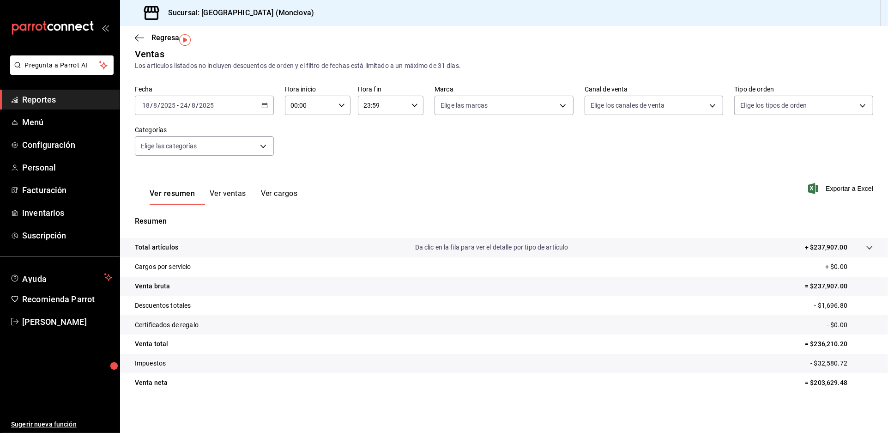
click at [43, 106] on span "Reportes" at bounding box center [67, 99] width 90 height 12
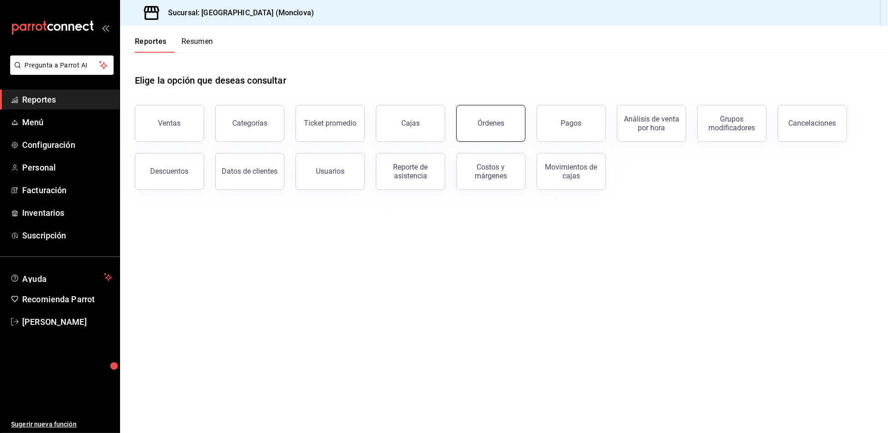
click at [476, 133] on button "Órdenes" at bounding box center [490, 123] width 69 height 37
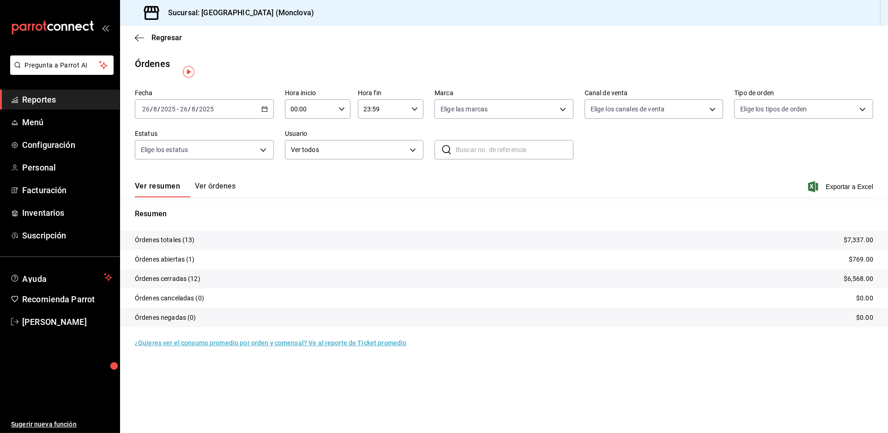
click at [268, 119] on div "[DATE] [DATE] - [DATE] [DATE]" at bounding box center [204, 108] width 139 height 19
click at [176, 251] on li "Rango de fechas" at bounding box center [178, 241] width 86 height 21
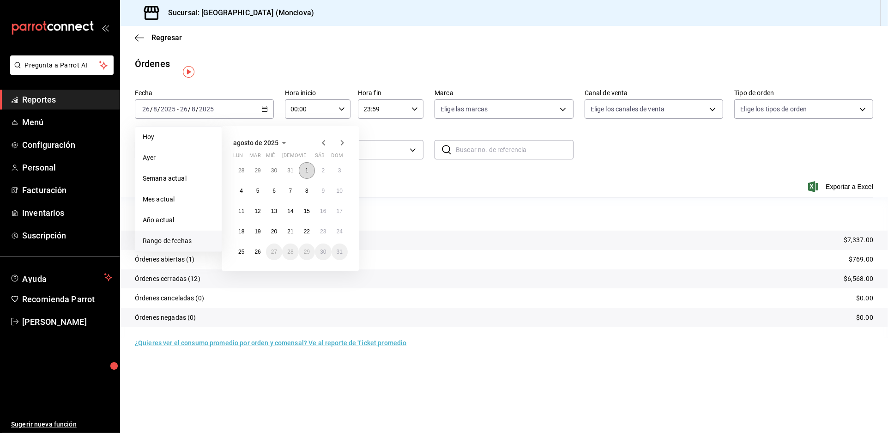
click at [308, 178] on button "1" at bounding box center [307, 170] width 16 height 17
click at [244, 255] on abbr "25" at bounding box center [241, 252] width 6 height 6
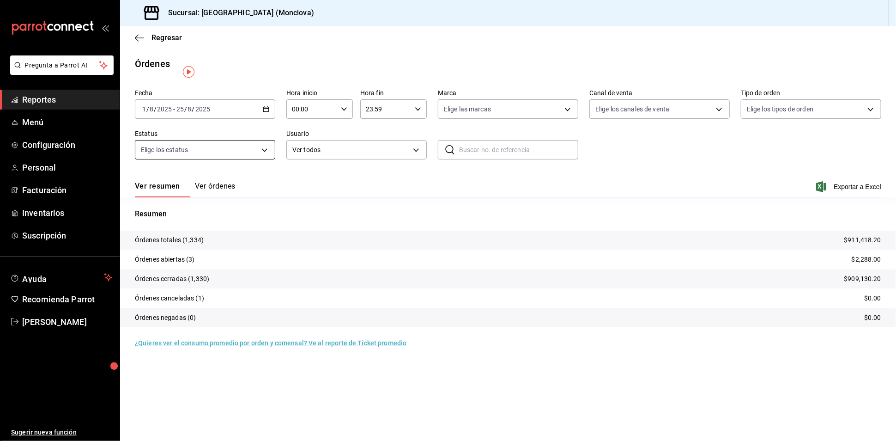
click at [261, 155] on body "Pregunta a Parrot AI Reportes Menú Configuración Personal Facturación Inventari…" at bounding box center [448, 220] width 896 height 441
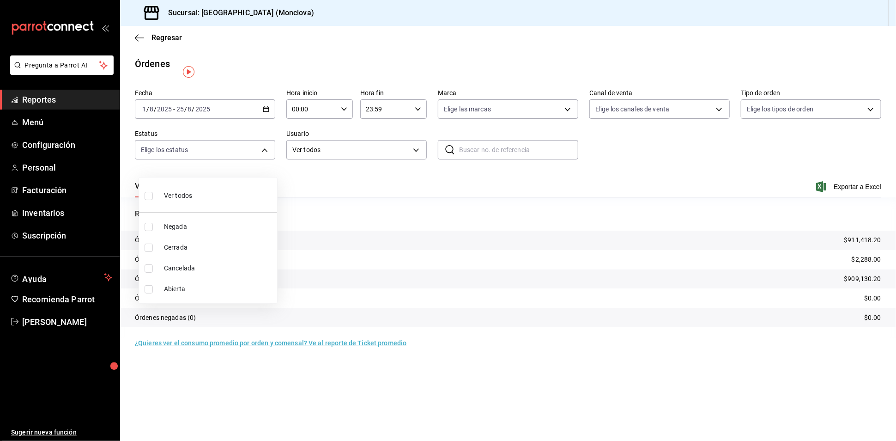
click at [147, 295] on li "Abierta" at bounding box center [208, 289] width 138 height 21
type input "OPEN"
checkbox input "true"
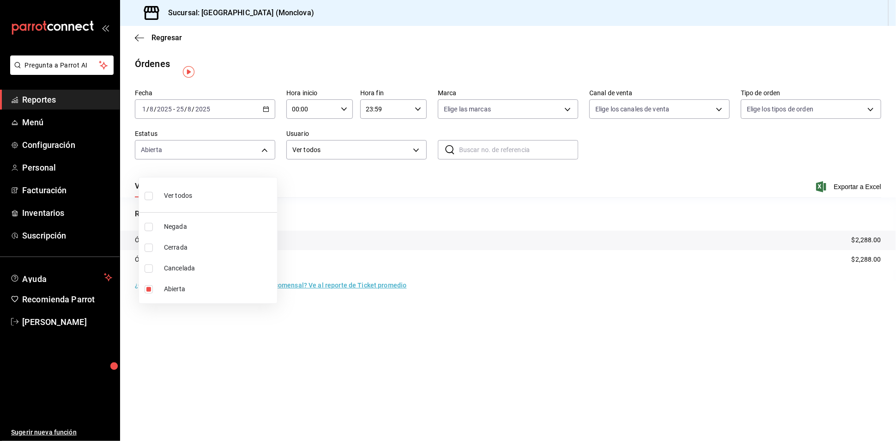
click at [424, 189] on div at bounding box center [448, 220] width 896 height 441
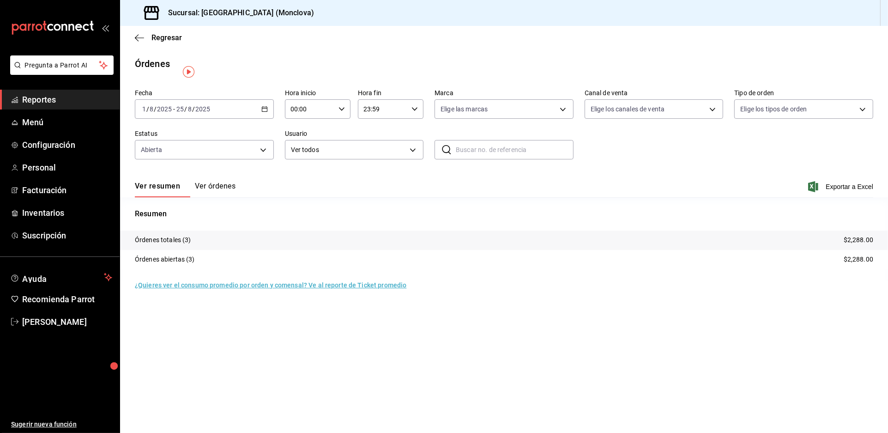
click at [235, 197] on button "Ver órdenes" at bounding box center [215, 190] width 41 height 16
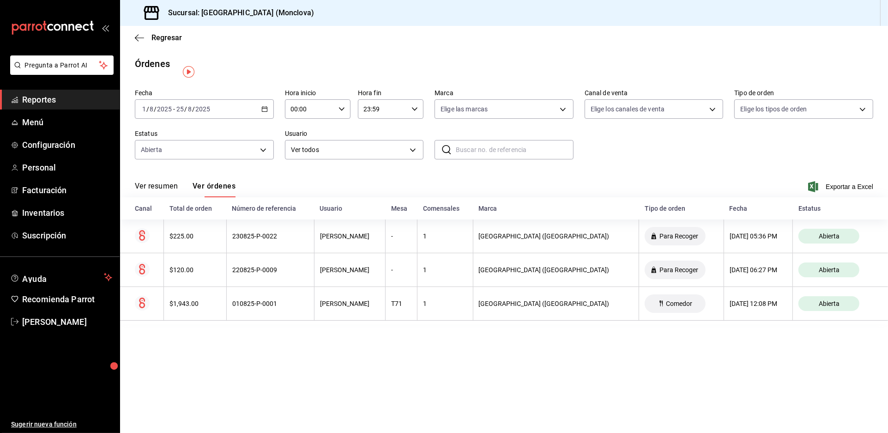
click at [846, 192] on span "Exportar a Excel" at bounding box center [841, 186] width 63 height 11
click at [178, 197] on button "Ver resumen" at bounding box center [156, 190] width 43 height 16
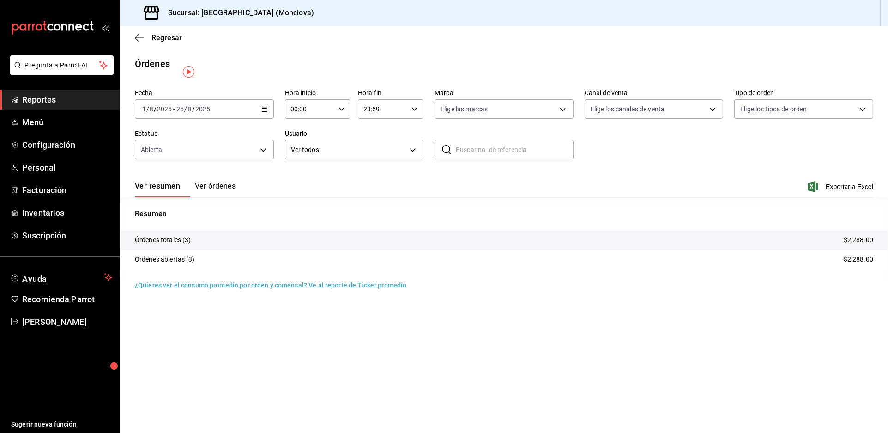
click at [225, 197] on button "Ver órdenes" at bounding box center [215, 190] width 41 height 16
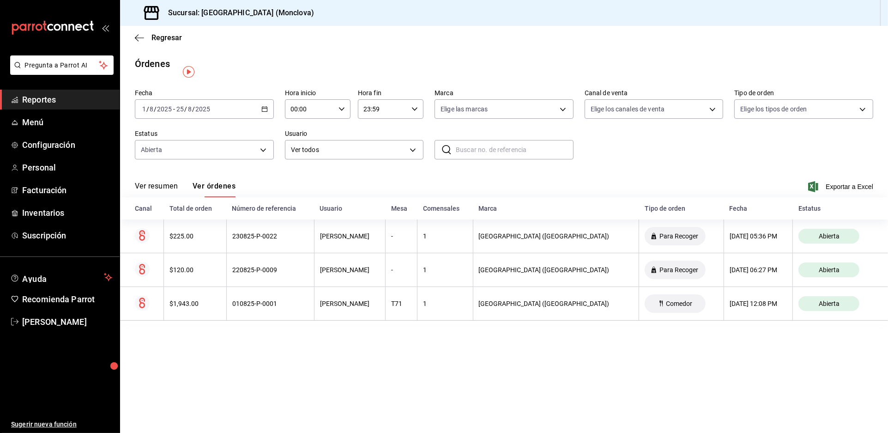
click at [178, 193] on button "Ver resumen" at bounding box center [156, 190] width 43 height 16
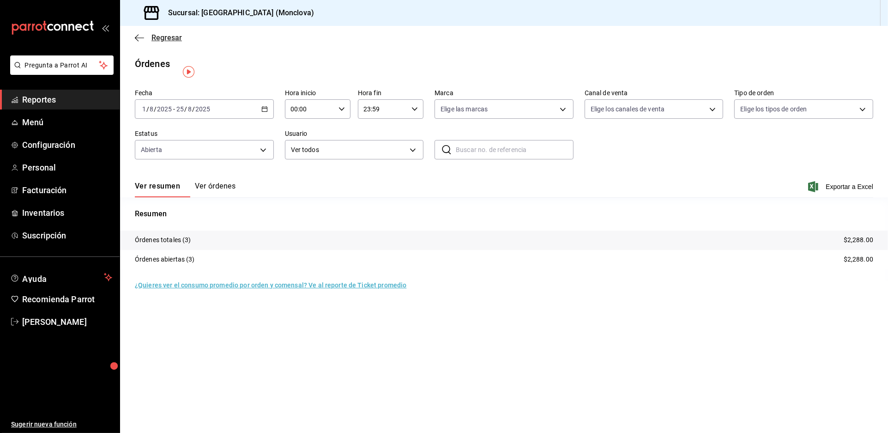
click at [157, 42] on span "Regresar" at bounding box center [167, 37] width 30 height 9
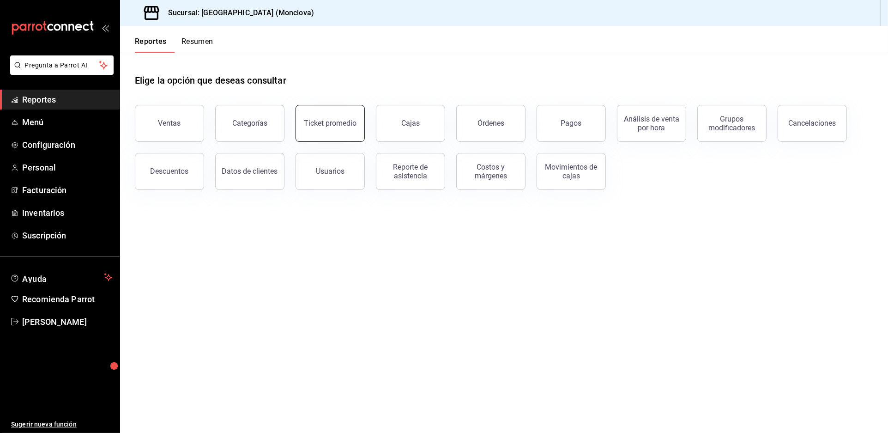
click at [347, 128] on div "Ticket promedio" at bounding box center [330, 123] width 53 height 9
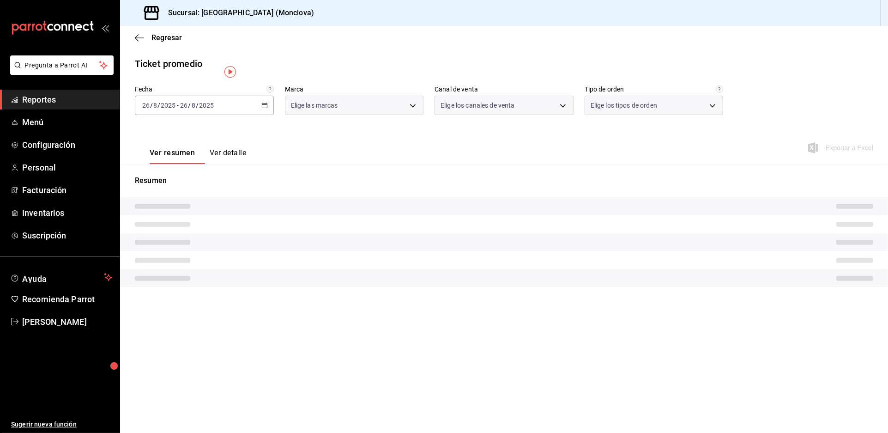
type input "a2523321-cbf2-4567-a3df-a5bcc75143a6"
type input "PARROT,UBER_EATS,RAPPI,DIDI_FOOD,ONLINE"
type input "85228e7a-0cc9-4b4d-8f4d-d065e8915bde,3a3dfd45-f2a6-443b-9b6e-2023d6b699b8,47141…"
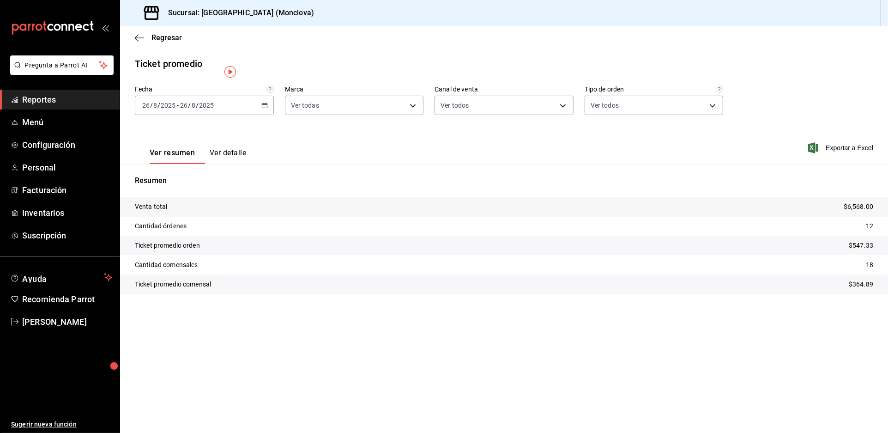
click at [271, 115] on div "[DATE] [DATE] - [DATE] [DATE]" at bounding box center [204, 105] width 139 height 19
click at [213, 218] on li "Rango de fechas" at bounding box center [178, 216] width 86 height 21
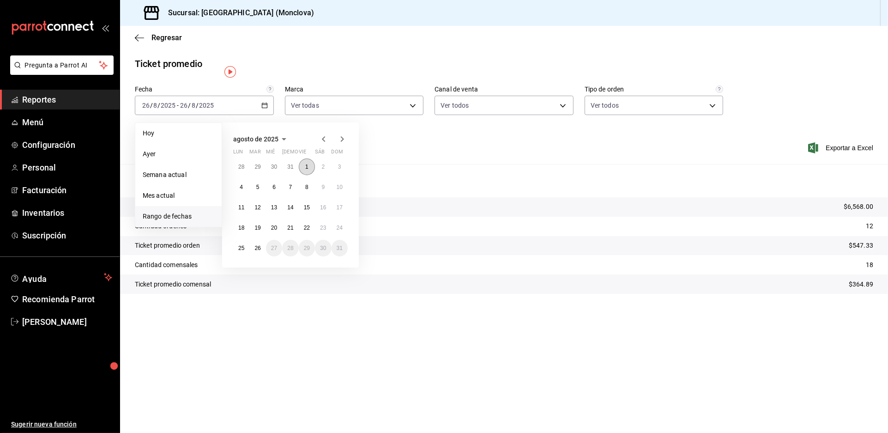
click at [306, 175] on button "1" at bounding box center [307, 166] width 16 height 17
click at [248, 256] on button "25" at bounding box center [241, 248] width 16 height 17
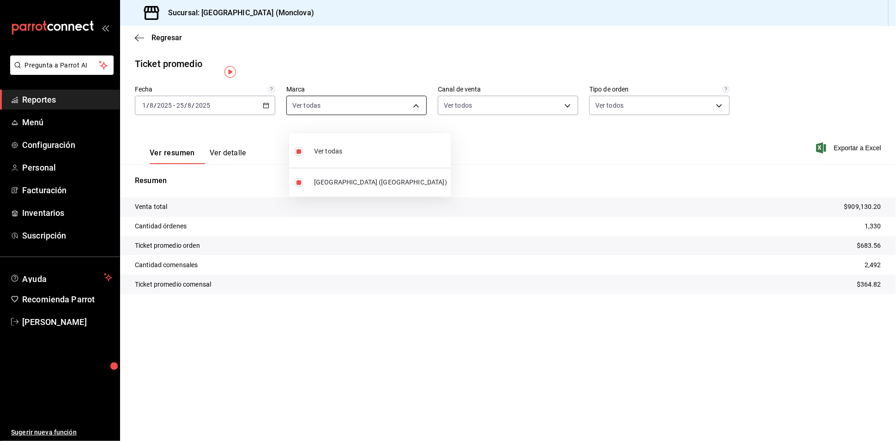
click at [423, 112] on body "Pregunta a Parrot AI Reportes Menú Configuración Personal Facturación Inventari…" at bounding box center [448, 220] width 896 height 441
click at [422, 113] on div at bounding box center [448, 220] width 896 height 441
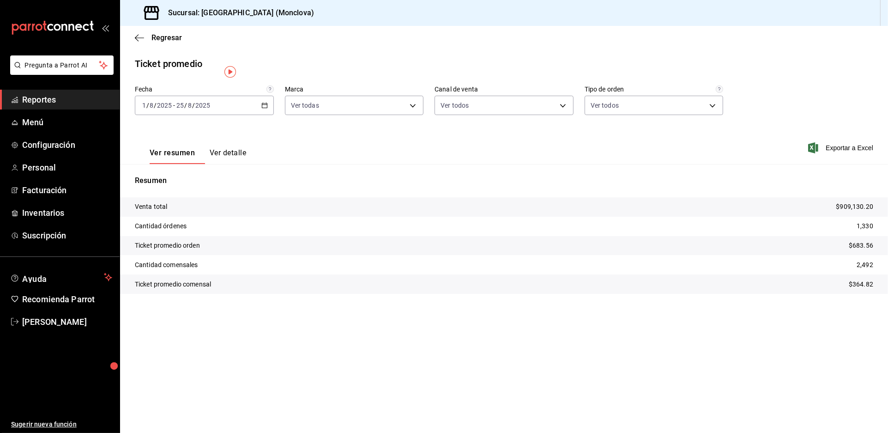
click at [554, 152] on div "Ver resumen Ver detalle Exportar a Excel" at bounding box center [504, 145] width 768 height 38
